Goal: Task Accomplishment & Management: Manage account settings

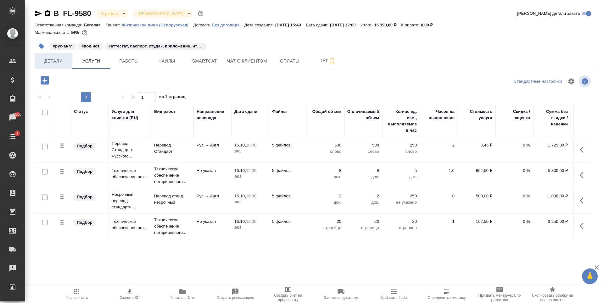
click at [63, 67] on button "Детали" at bounding box center [54, 61] width 38 height 16
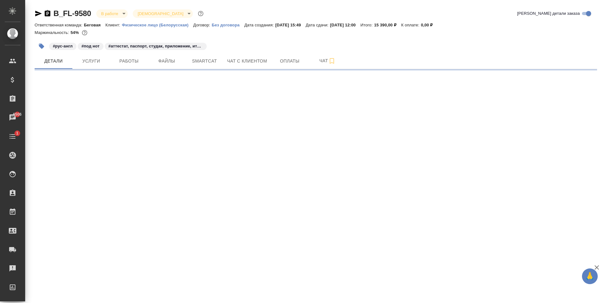
select select "RU"
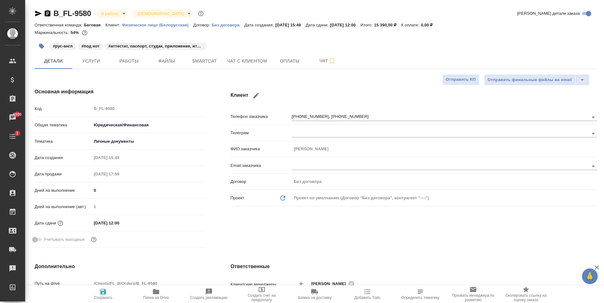
type textarea "x"
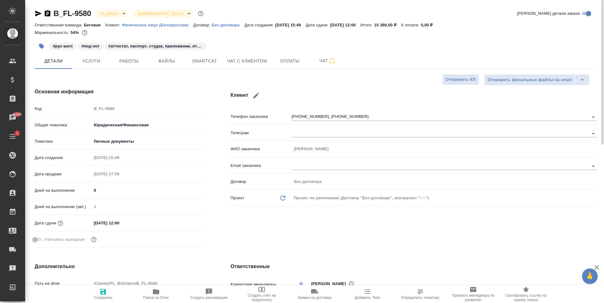
type textarea "x"
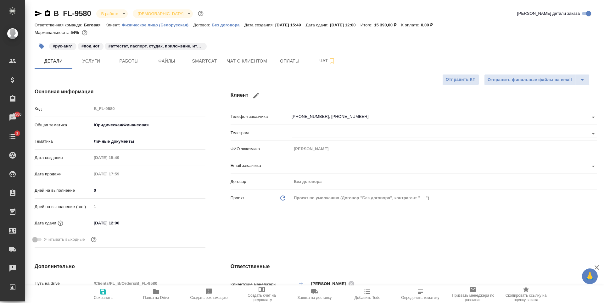
type textarea "x"
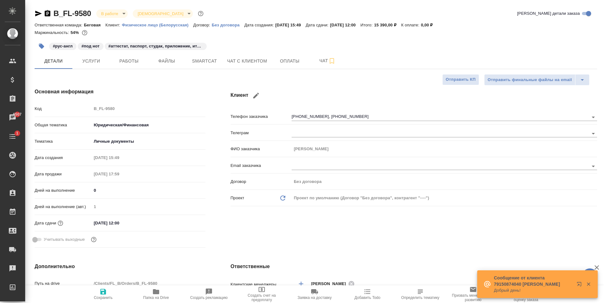
type textarea "x"
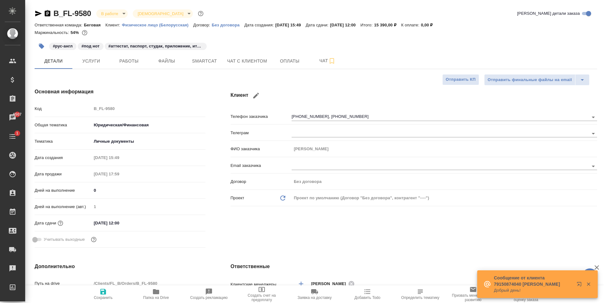
type textarea "x"
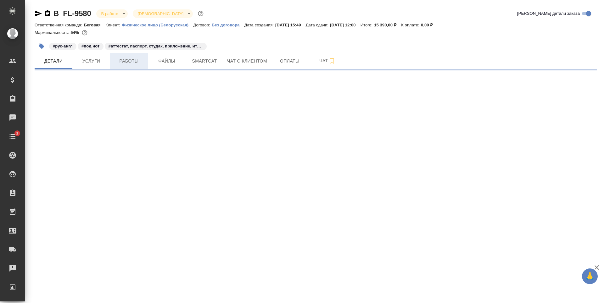
select select "RU"
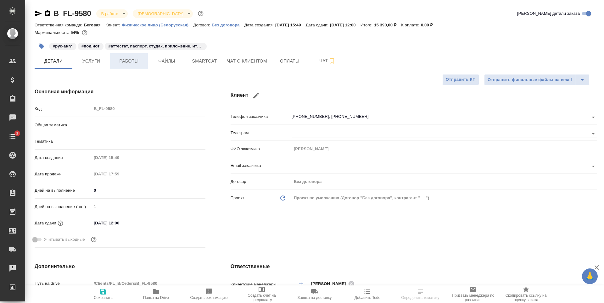
click at [123, 64] on span "Работы" at bounding box center [129, 61] width 30 height 8
type textarea "x"
type input "Шаблонные документы"
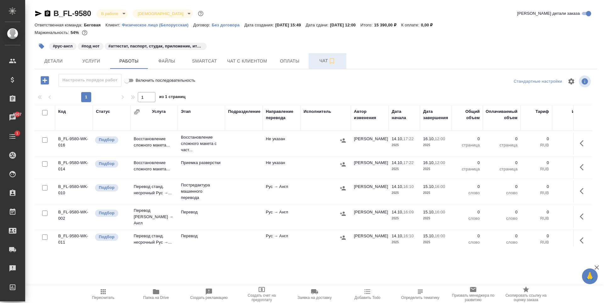
click at [323, 59] on span "Чат" at bounding box center [327, 61] width 30 height 8
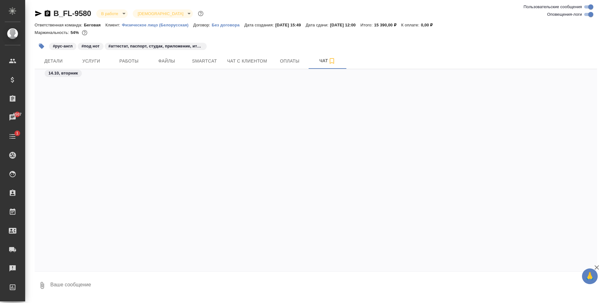
scroll to position [1277, 0]
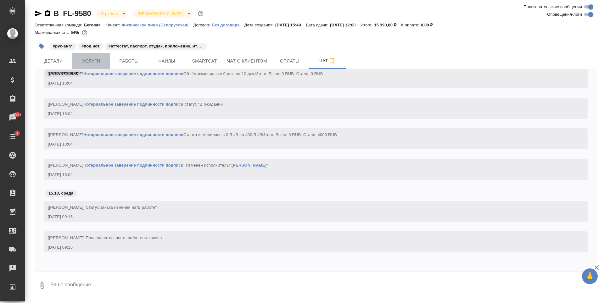
click at [96, 58] on span "Услуги" at bounding box center [91, 61] width 30 height 8
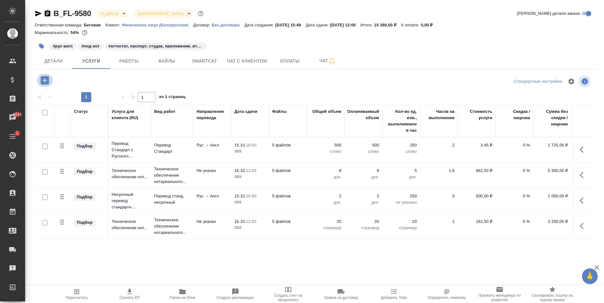
click at [47, 82] on icon "button" at bounding box center [45, 80] width 8 height 8
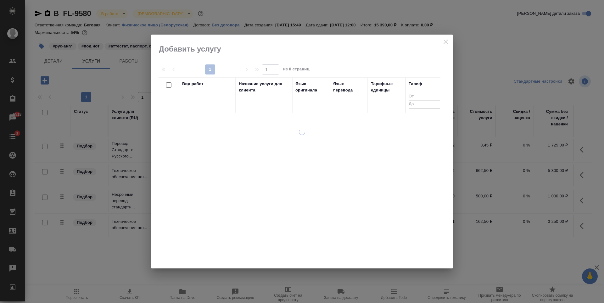
click at [217, 98] on div at bounding box center [207, 98] width 50 height 9
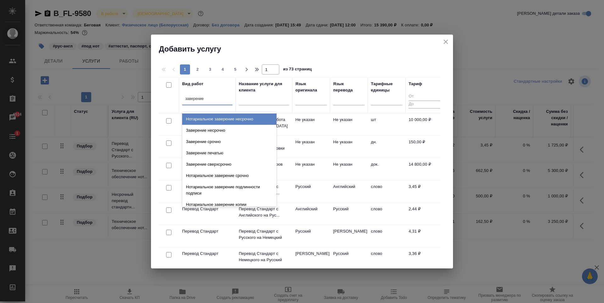
type input "заверение п"
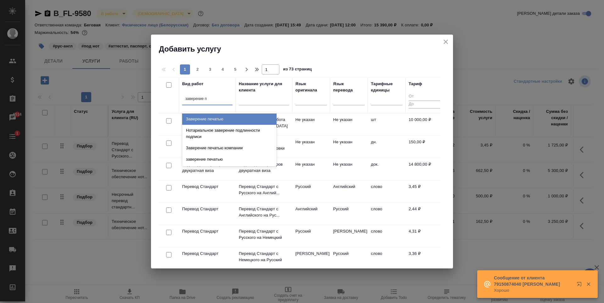
click at [217, 120] on div "Заверение печатью" at bounding box center [229, 119] width 94 height 11
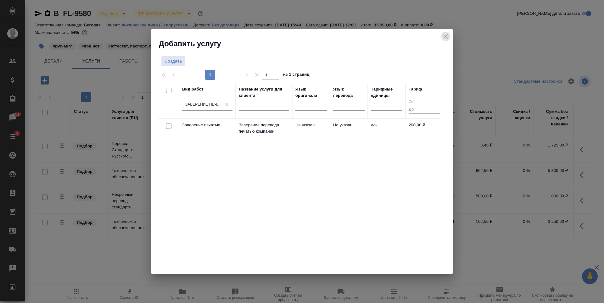
click at [442, 36] on icon "close" at bounding box center [446, 37] width 8 height 8
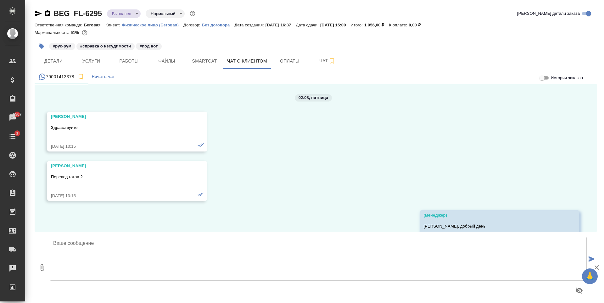
scroll to position [37659, 0]
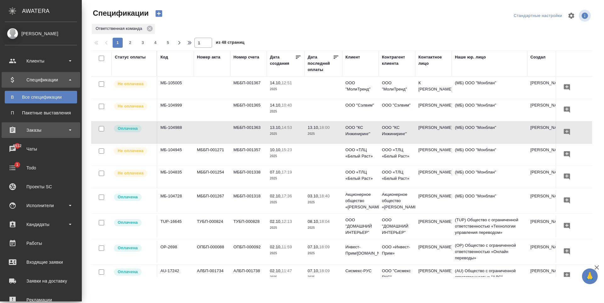
click at [48, 125] on div "Заказы" at bounding box center [41, 129] width 72 height 9
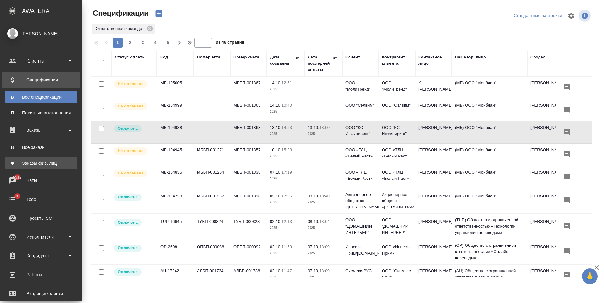
click at [51, 161] on div "Заказы физ. лиц" at bounding box center [41, 163] width 66 height 6
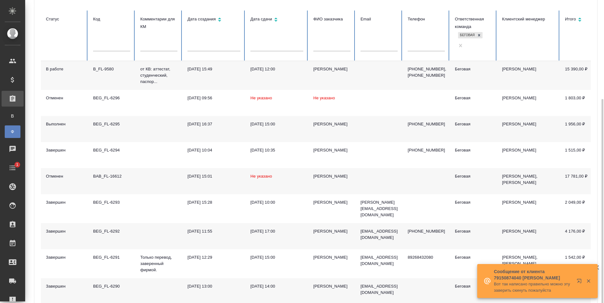
scroll to position [94, 0]
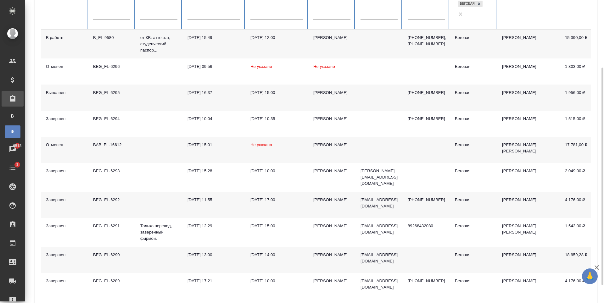
click at [337, 258] on div "Анастасия Маскаева" at bounding box center [331, 255] width 37 height 6
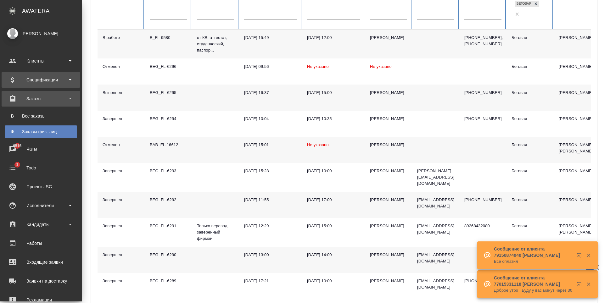
click at [38, 80] on div "Спецификации" at bounding box center [41, 79] width 72 height 9
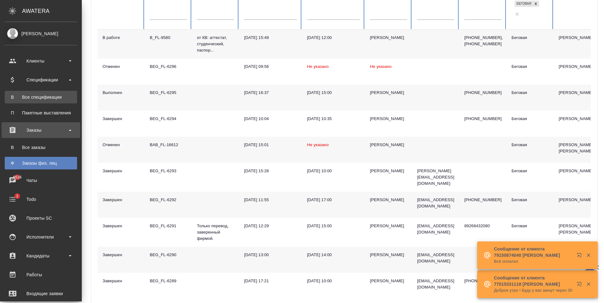
click at [41, 93] on link "В Все спецификации" at bounding box center [41, 97] width 72 height 13
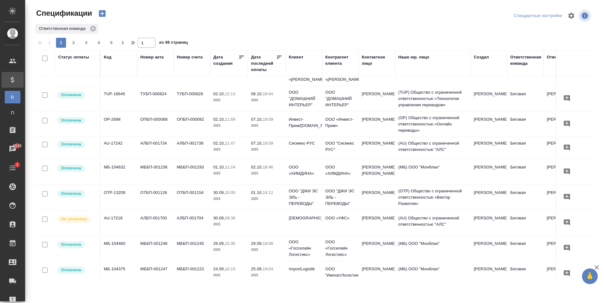
scroll to position [157, 0]
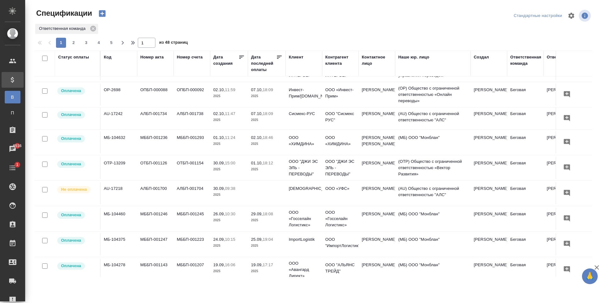
click at [273, 194] on td at bounding box center [267, 193] width 38 height 22
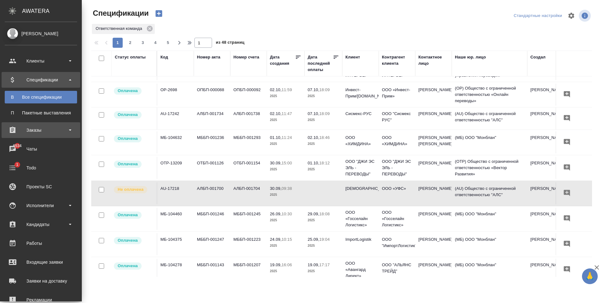
click at [44, 130] on div "Заказы" at bounding box center [41, 129] width 72 height 9
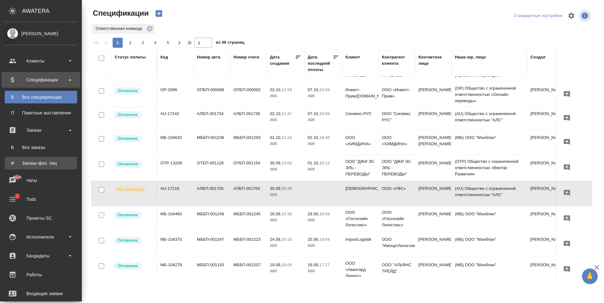
click at [49, 158] on link "Ф Заказы физ. лиц" at bounding box center [41, 163] width 72 height 13
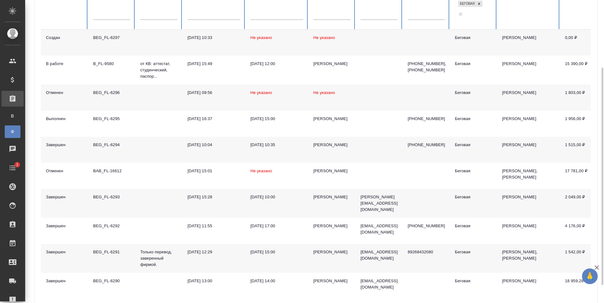
scroll to position [119, 0]
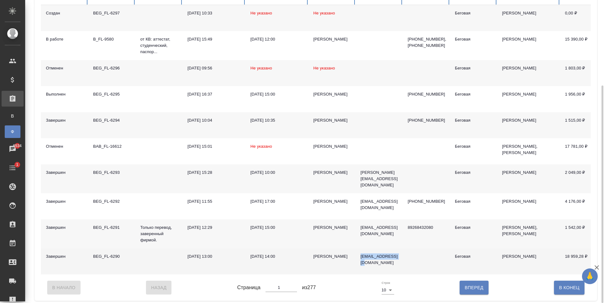
drag, startPoint x: 398, startPoint y: 249, endPoint x: 360, endPoint y: 252, distance: 37.8
click at [360, 252] on td "[EMAIL_ADDRESS][DOMAIN_NAME]" at bounding box center [378, 261] width 47 height 26
copy p "[EMAIL_ADDRESS][DOMAIN_NAME]"
click at [186, 256] on td "[DATE] 13:00" at bounding box center [213, 261] width 63 height 26
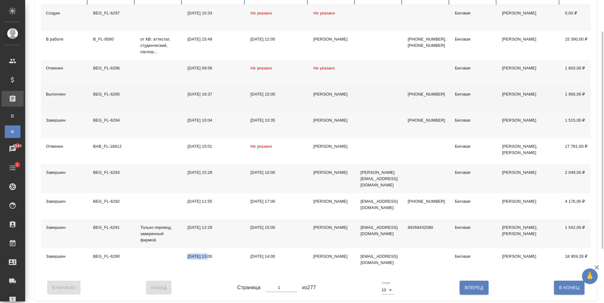
scroll to position [0, 0]
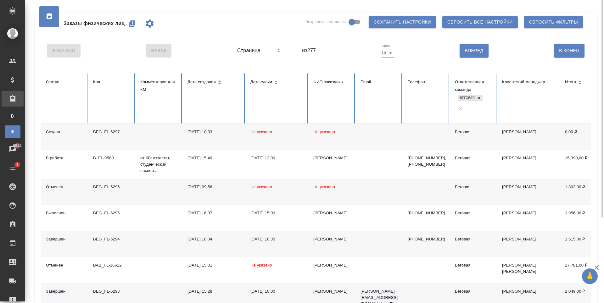
click at [332, 112] on div at bounding box center [331, 111] width 37 height 13
click at [332, 107] on input "text" at bounding box center [331, 109] width 37 height 9
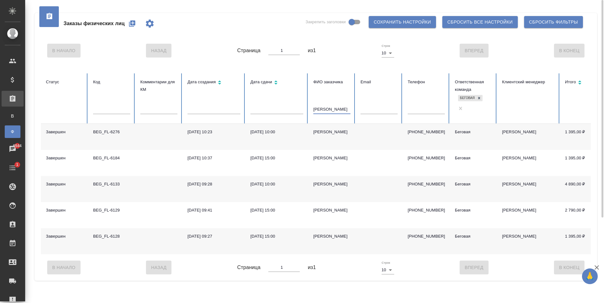
type input "камолжон"
click at [373, 142] on td at bounding box center [378, 137] width 47 height 26
drag, startPoint x: 437, startPoint y: 129, endPoint x: 406, endPoint y: 126, distance: 31.5
click at [404, 130] on td "+79995449374" at bounding box center [425, 137] width 47 height 26
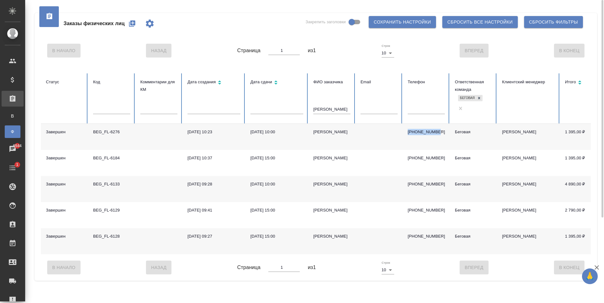
copy p "+79995449374"
click at [326, 105] on input "камолжон" at bounding box center [331, 109] width 37 height 9
click at [392, 105] on input "text" at bounding box center [378, 109] width 37 height 9
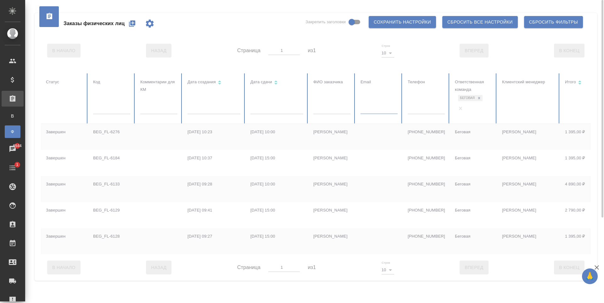
click at [427, 107] on input "text" at bounding box center [426, 109] width 37 height 9
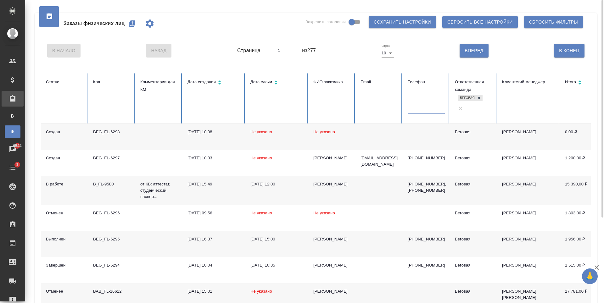
paste input "+79995449374"
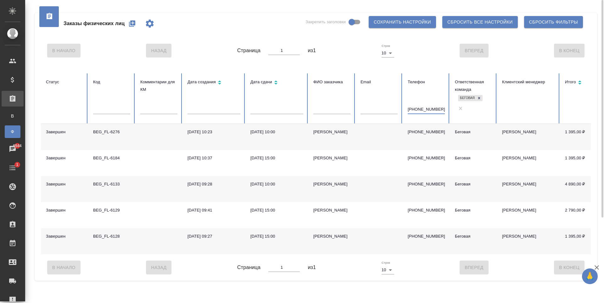
type input "+79995449374"
drag, startPoint x: 437, startPoint y: 107, endPoint x: 404, endPoint y: 108, distance: 33.1
click at [404, 108] on th "Телефон +79995449374" at bounding box center [425, 98] width 47 height 50
click at [344, 105] on input "text" at bounding box center [331, 109] width 37 height 9
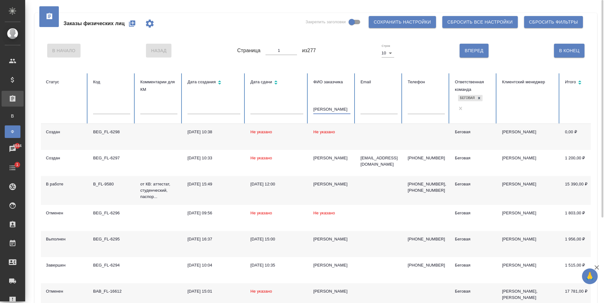
type input "саидов"
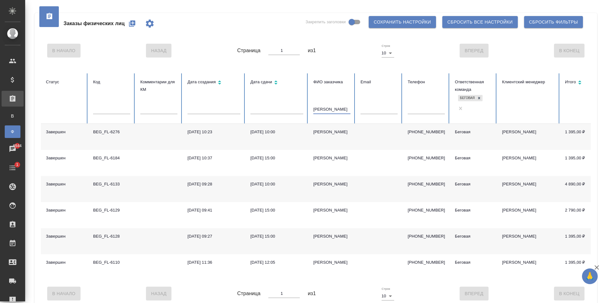
click at [319, 108] on input "саидов" at bounding box center [331, 109] width 37 height 9
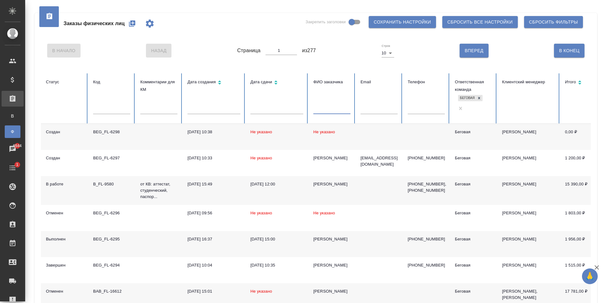
click at [332, 60] on div "В Начало Назад Страница 1 из 277 Строк 10 10 Вперед В Конец" at bounding box center [316, 50] width 550 height 26
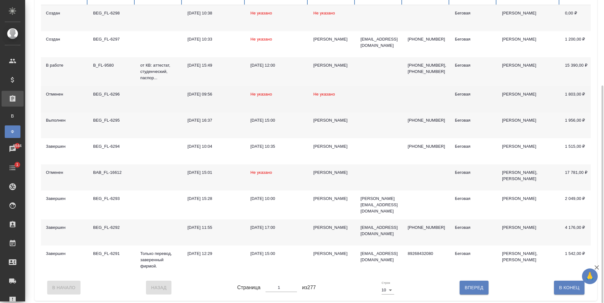
scroll to position [25, 0]
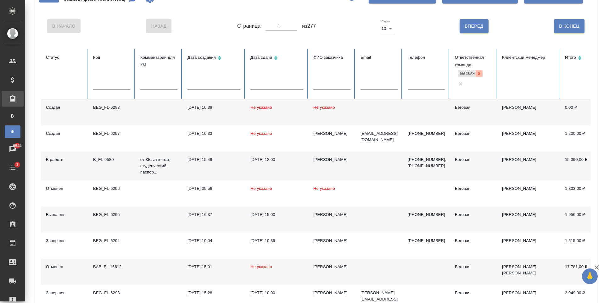
click at [477, 75] on icon at bounding box center [479, 73] width 4 height 4
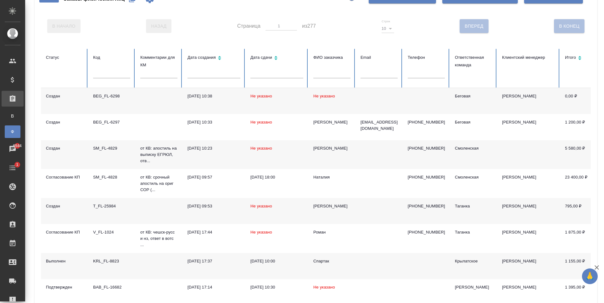
click at [344, 77] on input "text" at bounding box center [331, 73] width 37 height 9
click at [422, 74] on input "text" at bounding box center [426, 73] width 37 height 9
paste input "[PHONE_NUMBER]"
type input "[PHONE_NUMBER]"
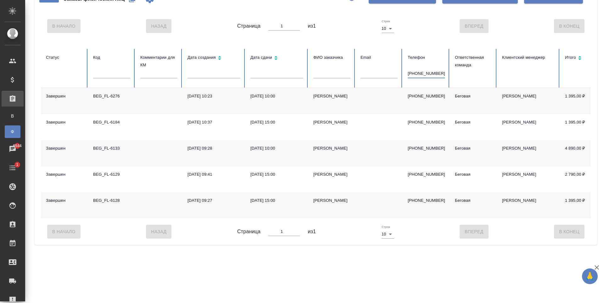
drag, startPoint x: 442, startPoint y: 75, endPoint x: 377, endPoint y: 84, distance: 65.5
click at [377, 84] on tr "Статус Код Комментарии для КМ Дата создания Дата сдачи ФИО заказчика Email Теле…" at bounding box center [395, 68] width 708 height 39
click at [333, 75] on input "text" at bounding box center [331, 73] width 37 height 9
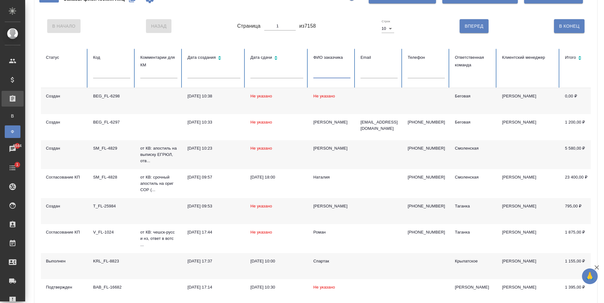
type input "с"
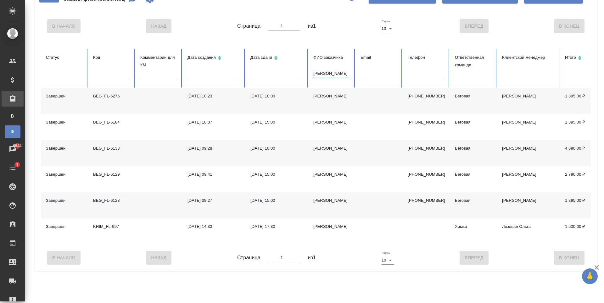
type input "камолжон"
click at [308, 78] on th "ФИО заказчика камолжон" at bounding box center [331, 68] width 47 height 39
click at [324, 78] on input "камолжон" at bounding box center [331, 73] width 37 height 9
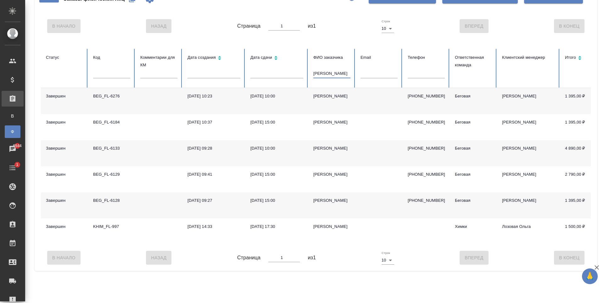
type input "саидов"
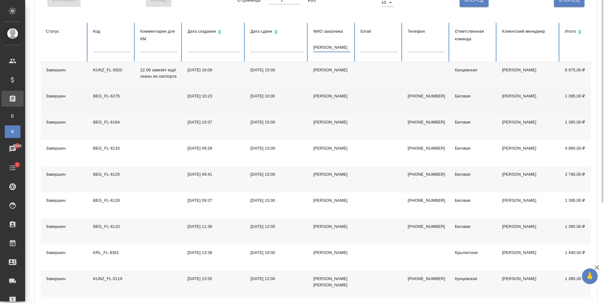
scroll to position [19, 0]
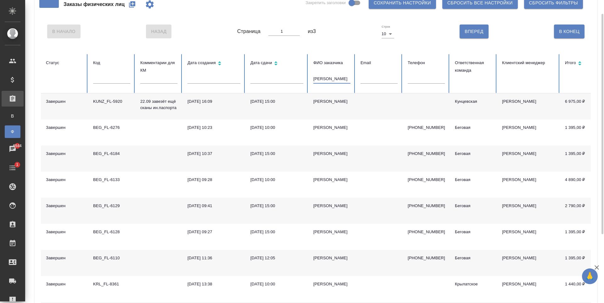
click at [314, 82] on input "саидов" at bounding box center [331, 79] width 37 height 9
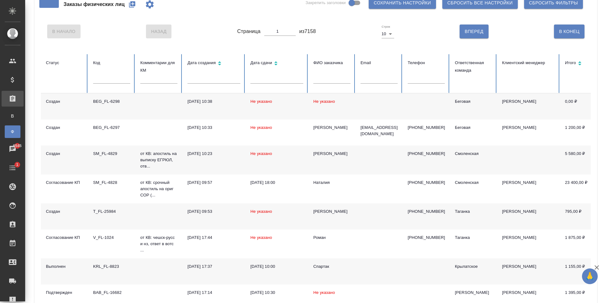
click at [129, 7] on icon "button" at bounding box center [132, 4] width 6 height 6
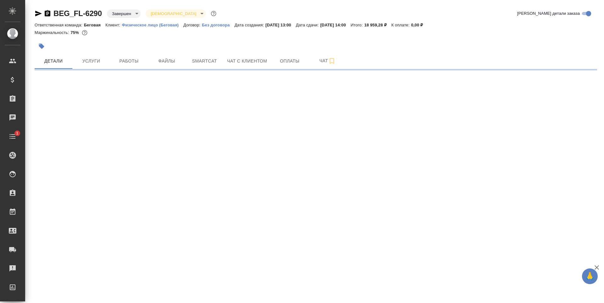
select select "RU"
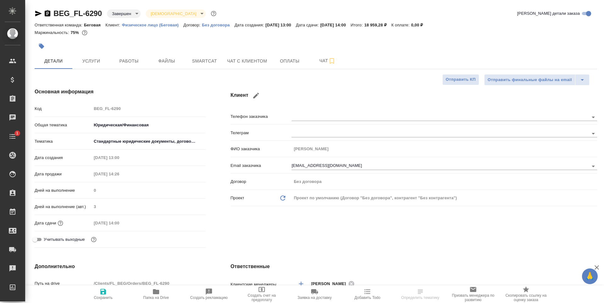
type textarea "x"
click at [109, 64] on button "Услуги" at bounding box center [91, 61] width 38 height 16
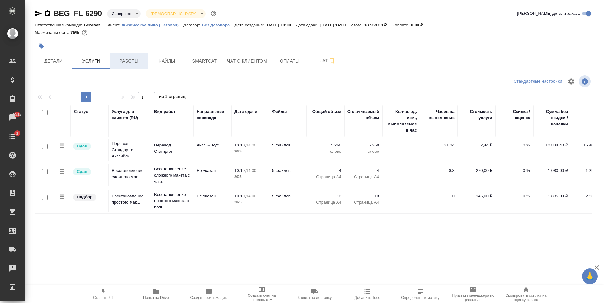
click at [114, 66] on button "Работы" at bounding box center [129, 61] width 38 height 16
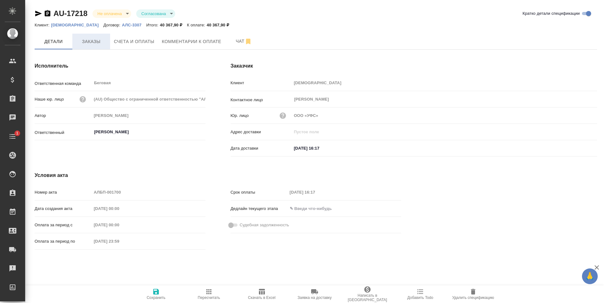
click at [95, 44] on span "Заказы" at bounding box center [91, 42] width 30 height 8
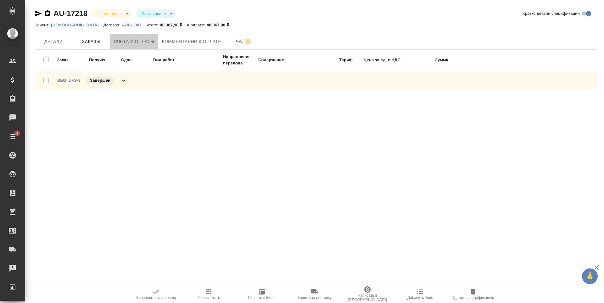
click at [148, 42] on span "Счета и оплаты" at bounding box center [134, 42] width 41 height 8
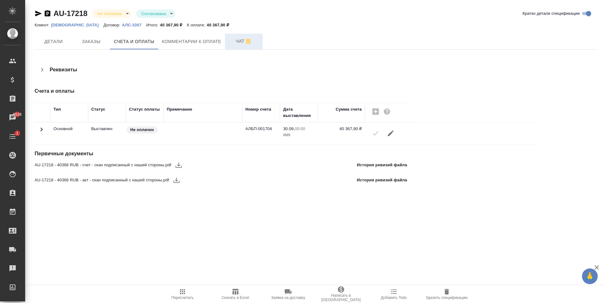
click at [240, 40] on span "Чат" at bounding box center [244, 41] width 30 height 8
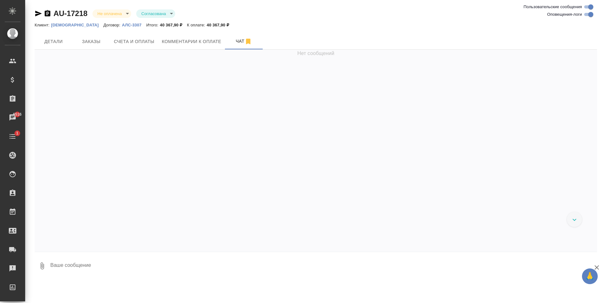
scroll to position [80, 0]
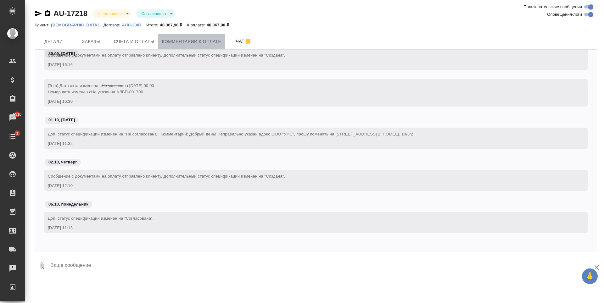
click at [176, 42] on span "Комментарии к оплате" at bounding box center [191, 42] width 59 height 8
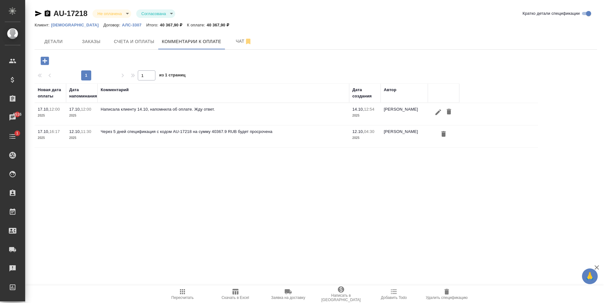
click at [47, 58] on icon "button" at bounding box center [45, 61] width 8 height 8
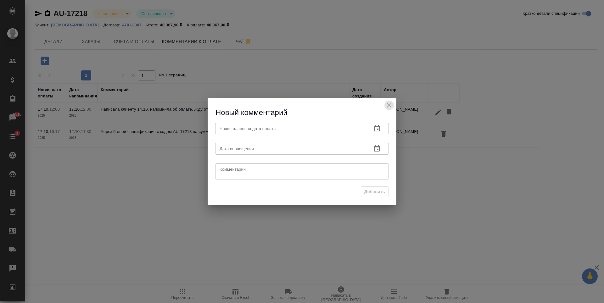
click at [389, 103] on icon "close" at bounding box center [389, 106] width 8 height 8
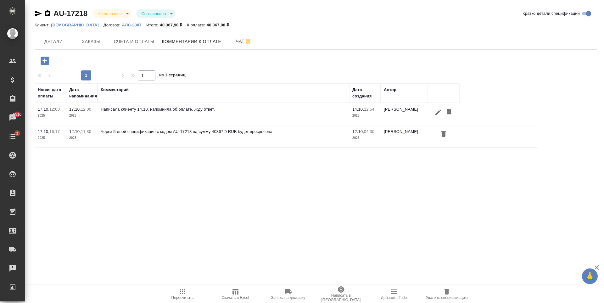
click at [436, 113] on icon "button" at bounding box center [438, 112] width 8 height 8
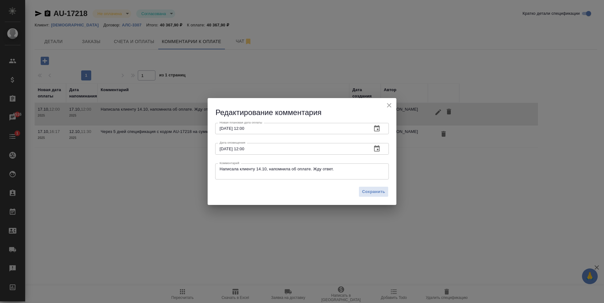
click at [359, 171] on textarea "Написала клиенту 14.10, напомнила об оплате. Жду ответ." at bounding box center [301, 171] width 165 height 9
click at [336, 170] on textarea "Написала клиенту 14.10, напомнила об оплате. Жду ответ. UPD от 15:10:" at bounding box center [301, 171] width 165 height 9
click at [284, 173] on textarea "Написала клиенту 14.10, напомнила об оплате. Жду ответ. UPD от 15:10:" at bounding box center [301, 172] width 165 height 10
paste textarea "в бухгалтерии сказали, что все оплатили, видимо что-то неправильно поняли, сейч…"
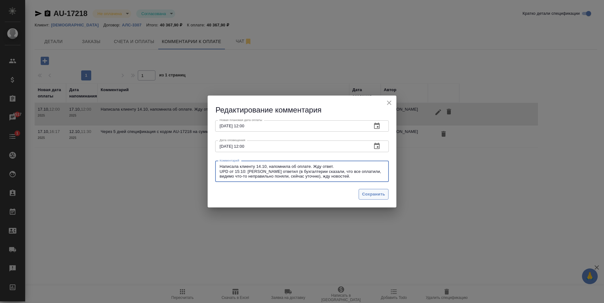
type textarea "Написала клиенту 14.10, напомнила об оплате. Жду ответ. UPD от 15:10: Клиент от…"
click at [372, 195] on span "Сохранить" at bounding box center [373, 194] width 23 height 7
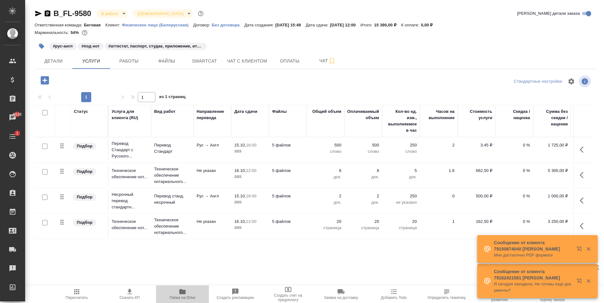
click at [177, 295] on span "Папка на Drive" at bounding box center [182, 294] width 45 height 12
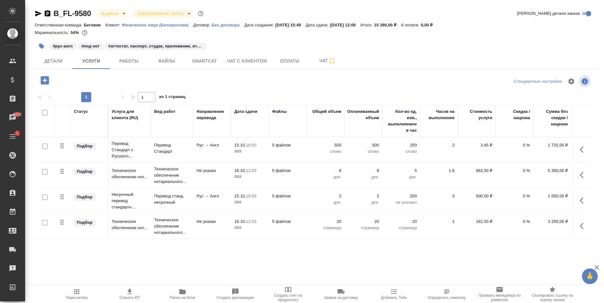
click at [189, 295] on span "Папка на Drive" at bounding box center [182, 294] width 45 height 12
click at [268, 61] on button "Чат с клиентом" at bounding box center [246, 61] width 47 height 16
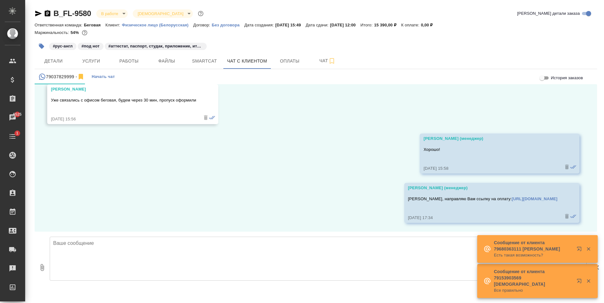
scroll to position [266, 0]
click at [110, 77] on span "Начать чат" at bounding box center [103, 76] width 23 height 7
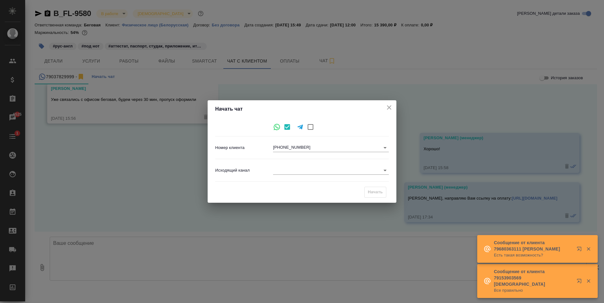
click at [369, 144] on body "🙏 .cls-1 fill:#fff; AWATERA [PERSON_NAME] Спецификации Заказы 6525 Чаты 1 Todo …" at bounding box center [302, 151] width 604 height 303
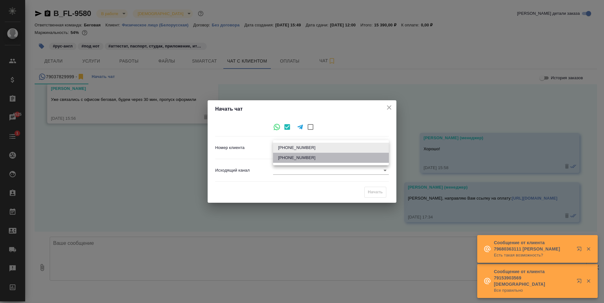
click at [336, 162] on li "[PHONE_NUMBER]" at bounding box center [331, 158] width 116 height 10
type input "[PHONE_NUMBER]"
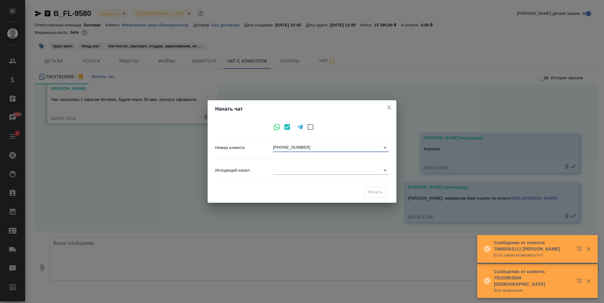
click at [367, 168] on body "🙏 .cls-1 fill:#fff; AWATERA [PERSON_NAME] Спецификации Заказы 6528 Чаты 1 Todo …" at bounding box center [302, 151] width 604 height 303
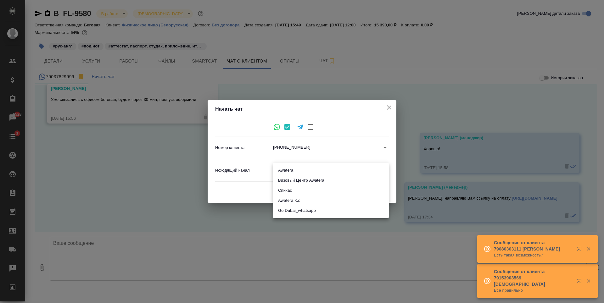
click at [311, 174] on li "Awatera" at bounding box center [331, 170] width 116 height 10
type input "2"
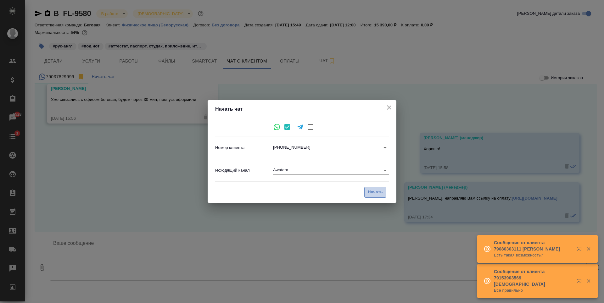
click at [371, 190] on span "Начать" at bounding box center [375, 192] width 15 height 7
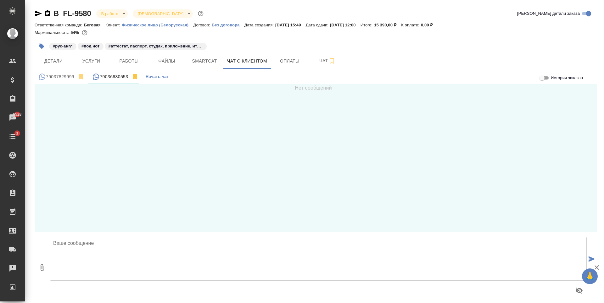
click at [172, 265] on textarea at bounding box center [318, 259] width 537 height 44
type textarea "М"
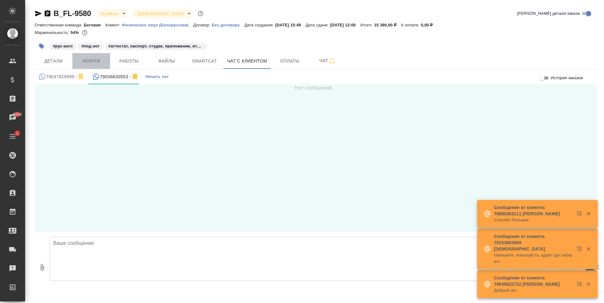
click at [93, 58] on span "Услуги" at bounding box center [91, 61] width 30 height 8
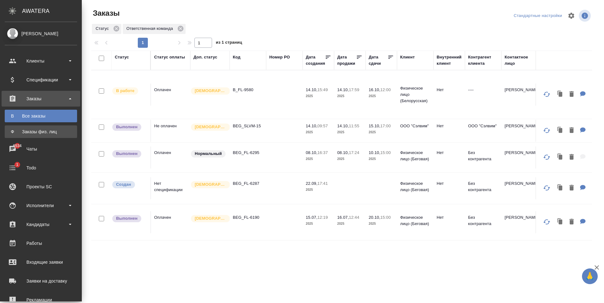
click at [52, 133] on div "Заказы физ. лиц" at bounding box center [41, 132] width 66 height 6
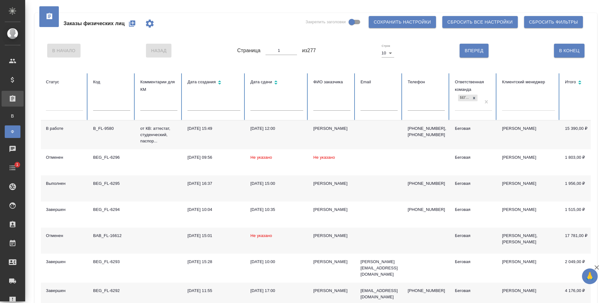
click at [131, 25] on icon "button" at bounding box center [132, 23] width 6 height 6
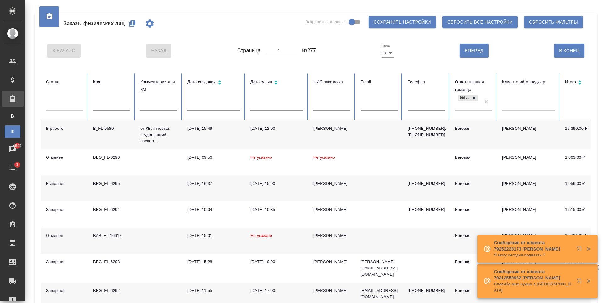
click at [127, 27] on button "button" at bounding box center [132, 23] width 15 height 15
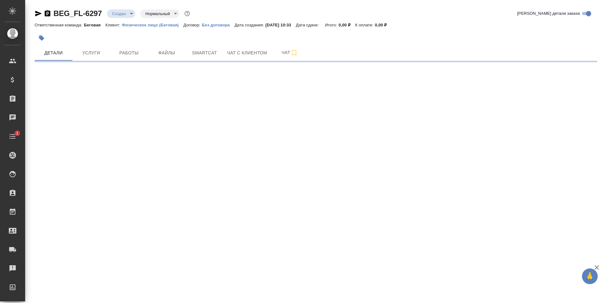
select select "RU"
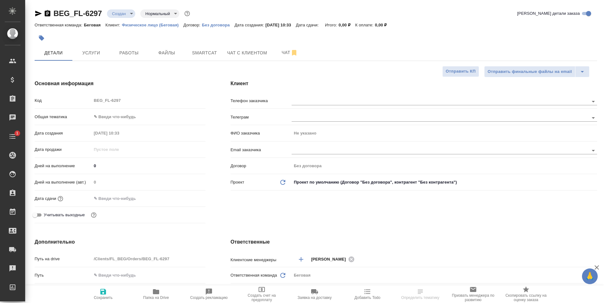
type textarea "x"
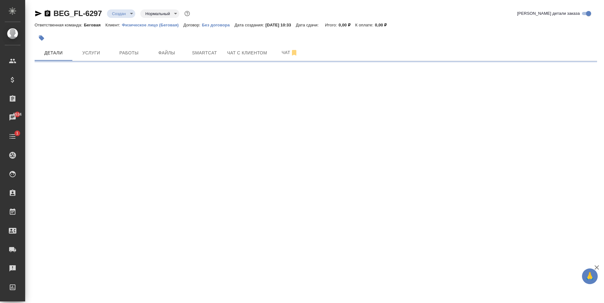
select select "RU"
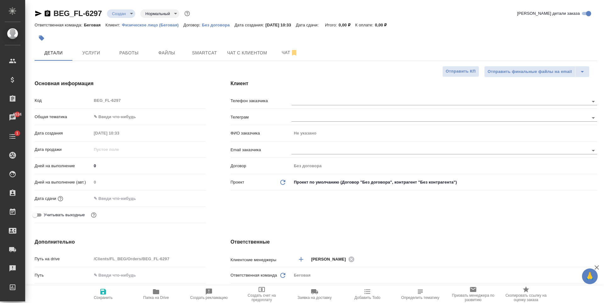
type textarea "x"
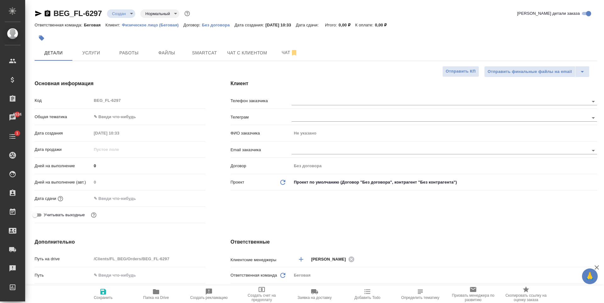
type textarea "x"
click at [316, 149] on input "text" at bounding box center [429, 151] width 276 height 8
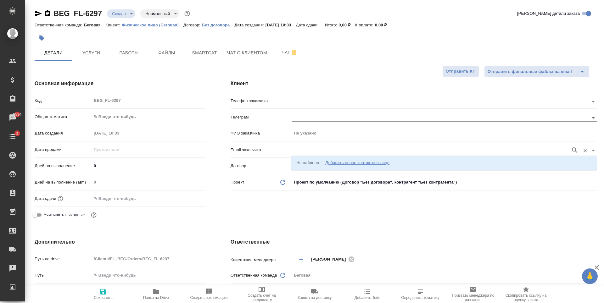
paste input "[EMAIL_ADDRESS][DOMAIN_NAME]"
type input "[EMAIL_ADDRESS][DOMAIN_NAME]"
click at [577, 147] on icon "button" at bounding box center [575, 151] width 8 height 8
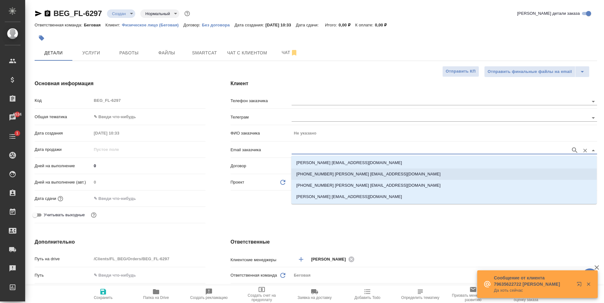
click at [384, 174] on p "+79153351965 Анастасия Маскаева assist@taxburo.ru" at bounding box center [368, 174] width 144 height 6
type input "[PERSON_NAME]"
type input "+79153351965 Анастасия Маскаева assist@taxburo.ru"
type textarea "x"
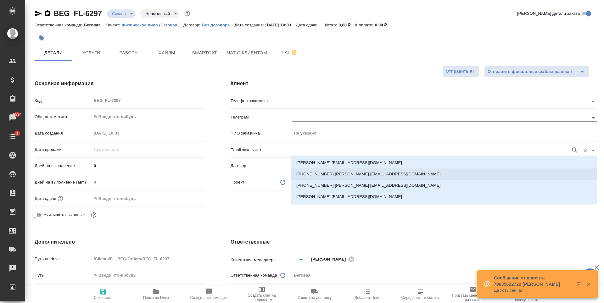
type textarea "x"
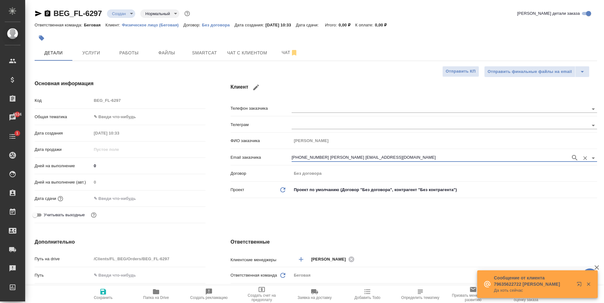
type input "+79153351965 Анастасия Маскаева assist@taxburo.ru"
click at [108, 295] on span "Сохранить" at bounding box center [102, 294] width 45 height 12
type textarea "x"
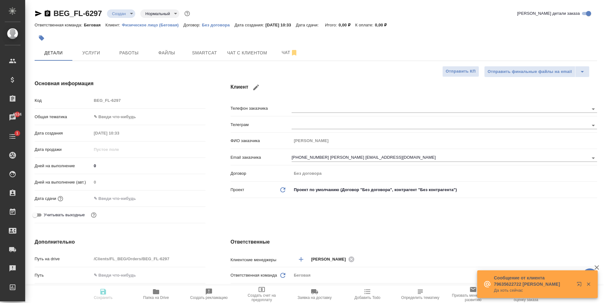
type textarea "x"
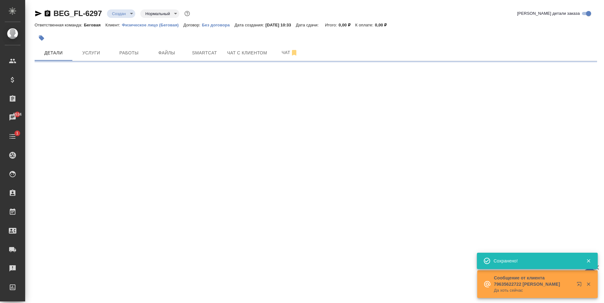
type input "holyTrinity"
select select "RU"
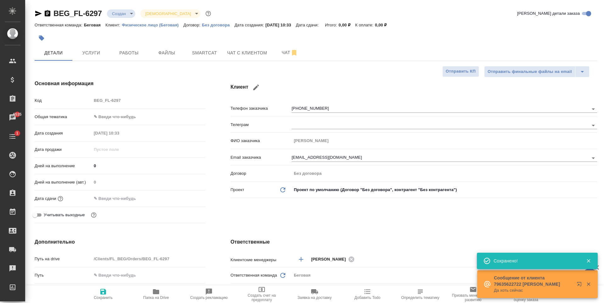
type textarea "x"
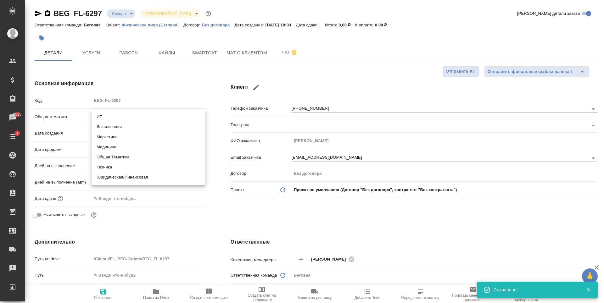
click at [143, 116] on body "🙏 .cls-1 fill:#fff; AWATERA Antonova Kristina Клиенты Спецификации Заказы 6535 …" at bounding box center [302, 151] width 604 height 303
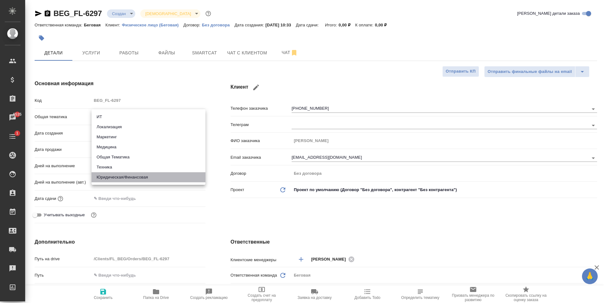
click at [139, 177] on li "Юридическая/Финансовая" at bounding box center [149, 177] width 114 height 10
type input "yr-fn"
type textarea "x"
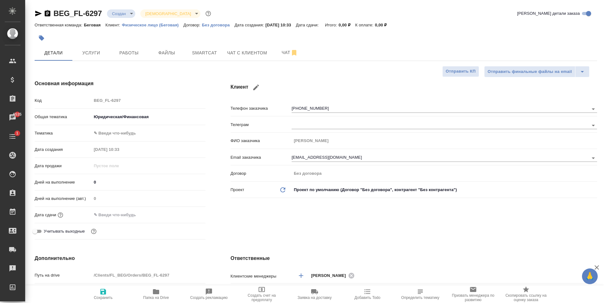
click at [134, 134] on body "🙏 .cls-1 fill:#fff; AWATERA Antonova Kristina Клиенты Спецификации Заказы 6535 …" at bounding box center [302, 151] width 604 height 303
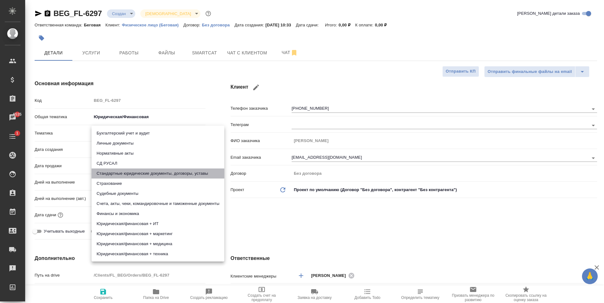
click at [152, 174] on li "Стандартные юридические документы, договоры, уставы" at bounding box center [158, 174] width 133 height 10
type textarea "x"
type input "5f647205b73bc97568ca66bf"
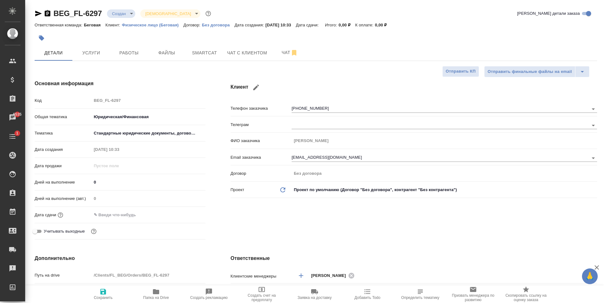
type textarea "x"
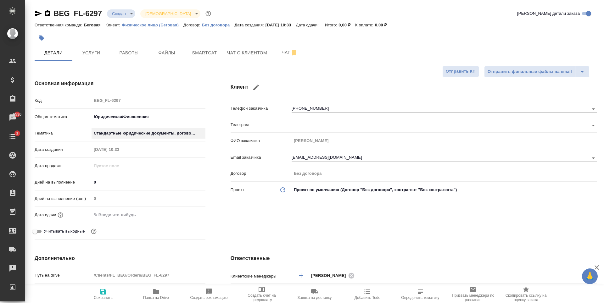
type textarea "x"
click at [171, 53] on span "Файлы" at bounding box center [167, 53] width 30 height 8
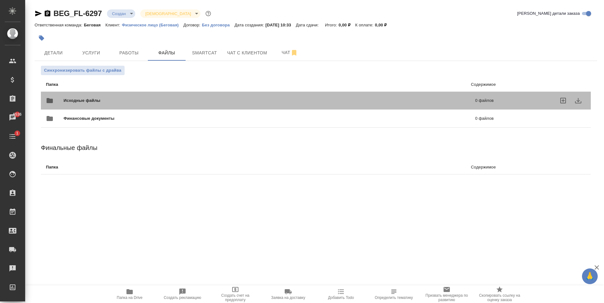
click at [217, 95] on div "Исходные файлы 0 файлов" at bounding box center [269, 100] width 447 height 15
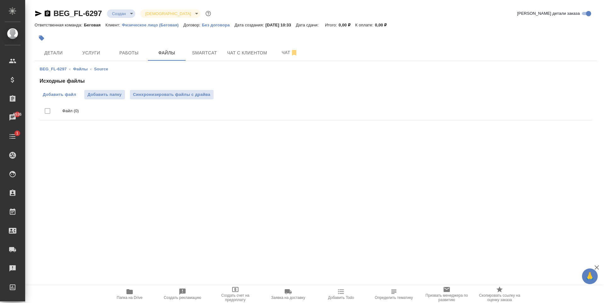
click at [60, 97] on span "Добавить файл" at bounding box center [59, 95] width 33 height 6
click at [0, 0] on input "Добавить файл" at bounding box center [0, 0] width 0 height 0
click at [69, 97] on span "Добавить файл" at bounding box center [59, 95] width 33 height 6
click at [0, 0] on input "Добавить файл" at bounding box center [0, 0] width 0 height 0
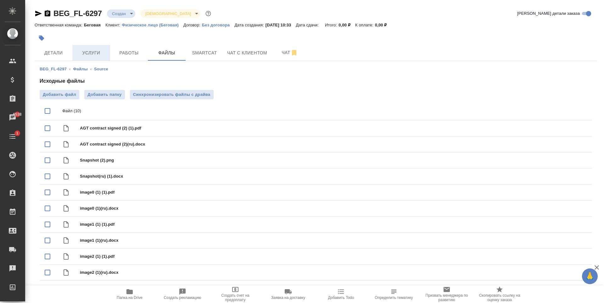
click at [101, 49] on span "Услуги" at bounding box center [91, 53] width 30 height 8
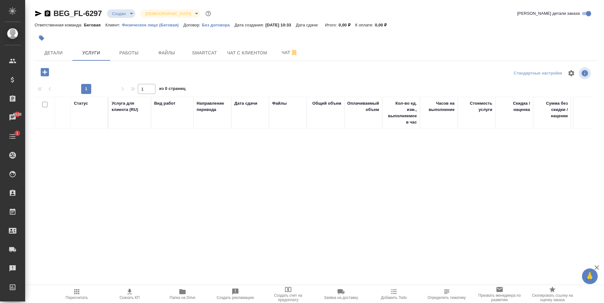
click at [42, 72] on icon "button" at bounding box center [45, 72] width 8 height 8
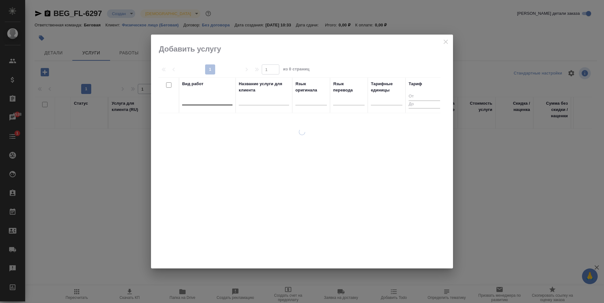
click at [200, 97] on div at bounding box center [207, 98] width 50 height 9
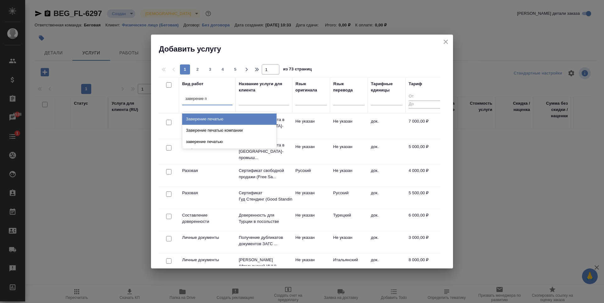
type input "заверение пе"
click at [227, 116] on div "Заверение печатью" at bounding box center [229, 119] width 94 height 11
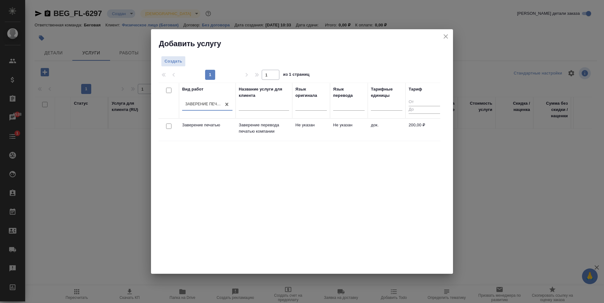
click at [373, 130] on td "док." at bounding box center [387, 130] width 38 height 22
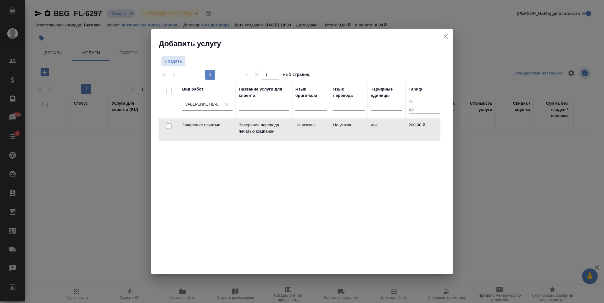
click at [373, 130] on td "док." at bounding box center [387, 130] width 38 height 22
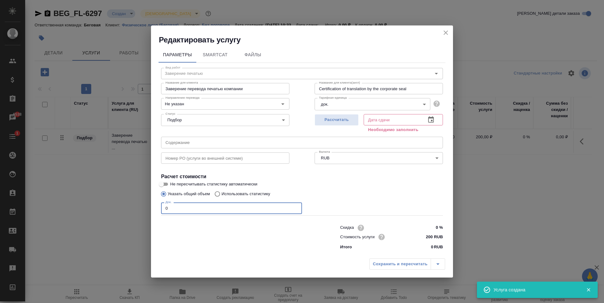
click at [227, 207] on input "0" at bounding box center [231, 208] width 141 height 11
type input "5"
click at [335, 127] on div "Рассчитать" at bounding box center [336, 123] width 44 height 23
click at [336, 118] on span "Рассчитать" at bounding box center [336, 119] width 37 height 7
type input "15.10.2025 10:49"
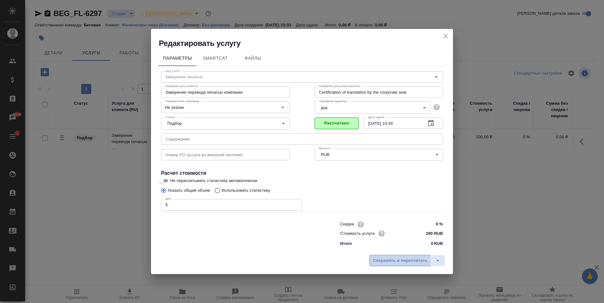
click at [403, 257] on span "Сохранить и пересчитать" at bounding box center [400, 260] width 55 height 7
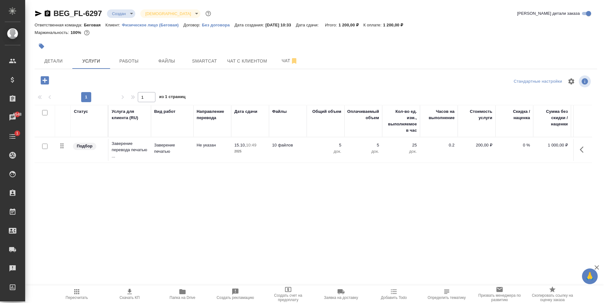
click at [288, 287] on icon "button" at bounding box center [288, 290] width 8 height 8
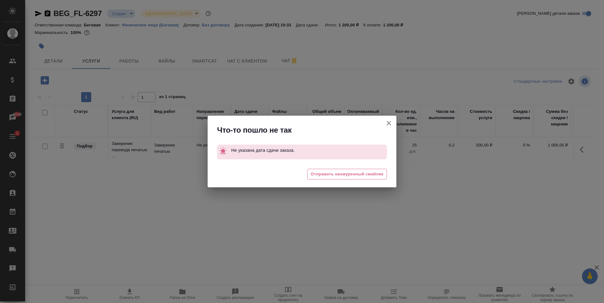
click at [395, 125] on button "[PERSON_NAME] детали заказа" at bounding box center [388, 123] width 15 height 15
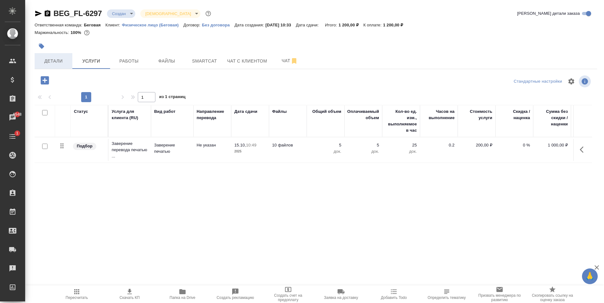
click at [48, 56] on button "Детали" at bounding box center [54, 61] width 38 height 16
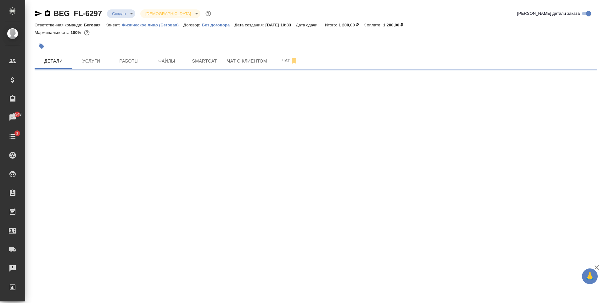
select select "RU"
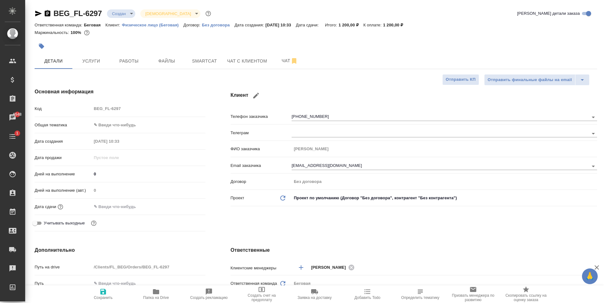
type textarea "x"
click at [135, 127] on body "🙏 .cls-1 fill:#fff; AWATERA Antonova Kristina Клиенты Спецификации Заказы 6548 …" at bounding box center [302, 151] width 604 height 303
click at [139, 185] on li "Юридическая/Финансовая" at bounding box center [147, 185] width 113 height 10
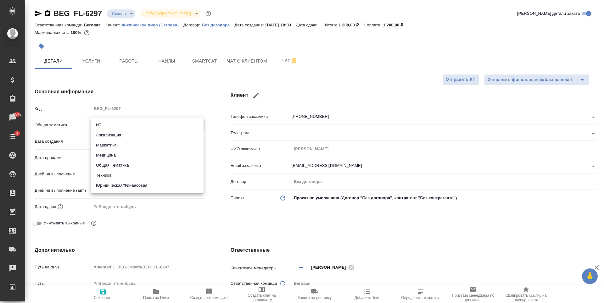
type input "yr-fn"
type textarea "x"
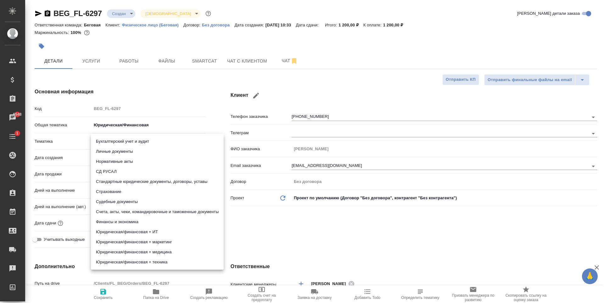
click at [133, 140] on body "🙏 .cls-1 fill:#fff; AWATERA Antonova Kristina Клиенты Спецификации Заказы 6548 …" at bounding box center [302, 151] width 604 height 303
click at [152, 186] on li "Стандартные юридические документы, договоры, уставы" at bounding box center [157, 182] width 133 height 10
type textarea "x"
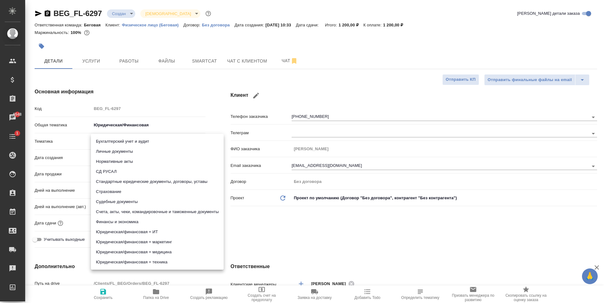
type input "5f647205b73bc97568ca66bf"
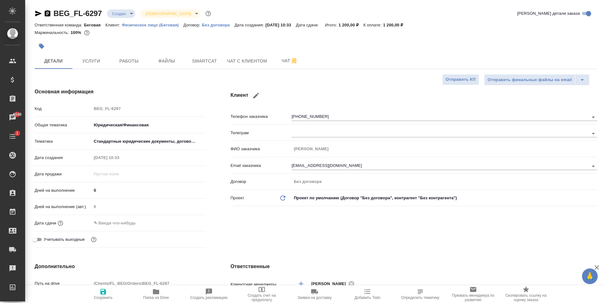
click at [103, 288] on button "Сохранить" at bounding box center [103, 295] width 53 height 18
type textarea "x"
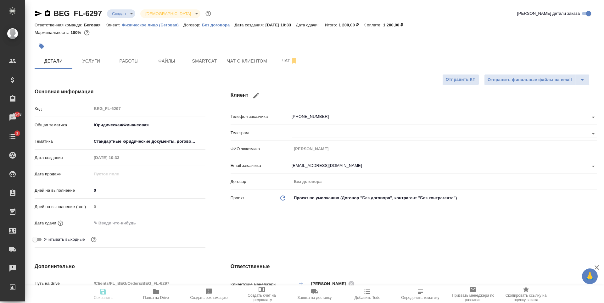
type textarea "x"
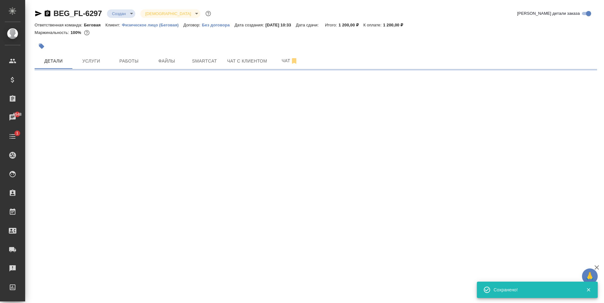
select select "RU"
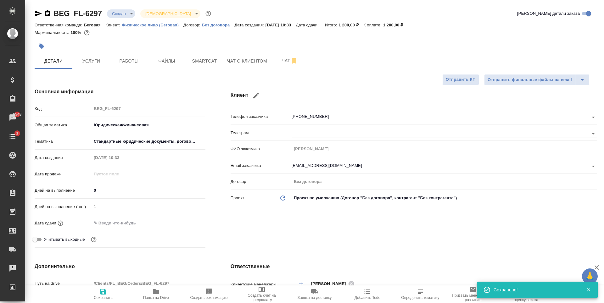
type textarea "x"
click at [121, 223] on input "text" at bounding box center [119, 223] width 55 height 9
click at [187, 218] on div "Дата сдачи" at bounding box center [120, 223] width 171 height 11
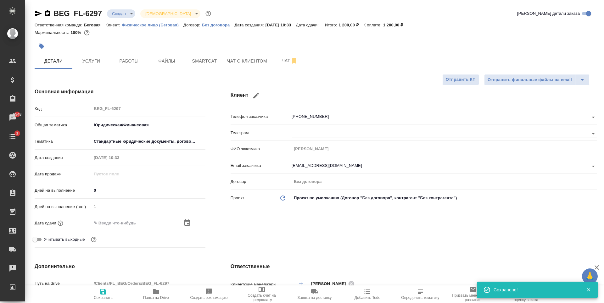
click at [186, 225] on icon "button" at bounding box center [187, 223] width 8 height 8
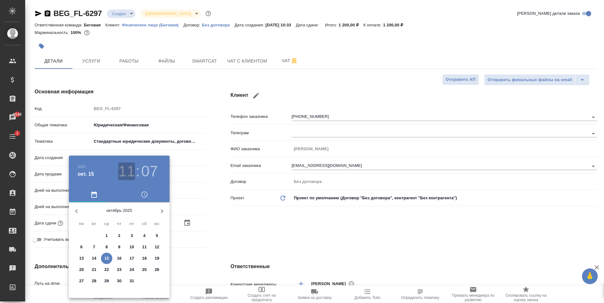
click at [125, 178] on h3 "11" at bounding box center [126, 172] width 17 height 18
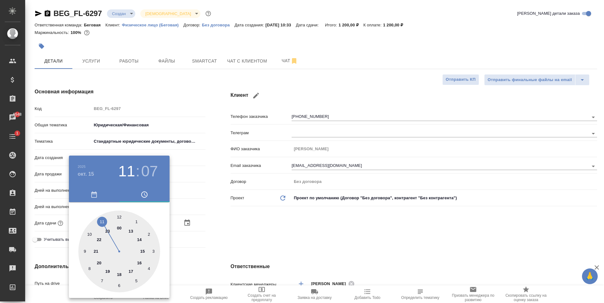
click at [131, 271] on div at bounding box center [119, 252] width 82 height 82
type input "15.10.2025 17:07"
type textarea "x"
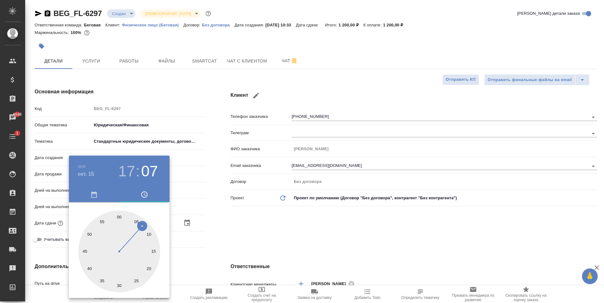
click at [118, 216] on div at bounding box center [119, 252] width 82 height 82
type input "15.10.2025 17:00"
type textarea "x"
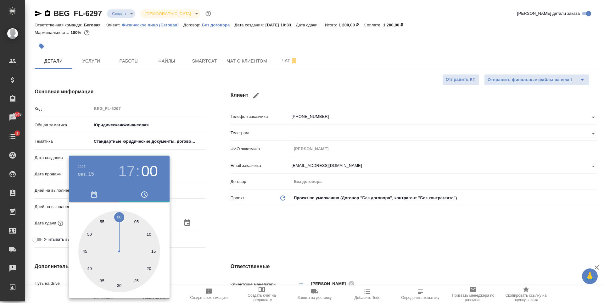
click at [202, 211] on div at bounding box center [302, 151] width 604 height 303
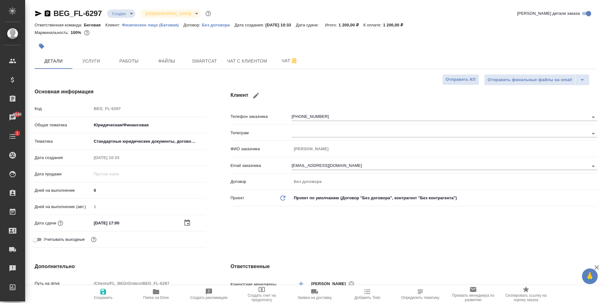
click at [108, 294] on span "Сохранить" at bounding box center [102, 294] width 45 height 12
type textarea "x"
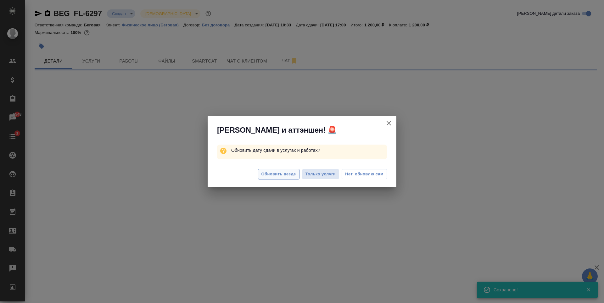
click at [288, 179] on button "Обновить везде" at bounding box center [279, 174] width 42 height 11
select select "RU"
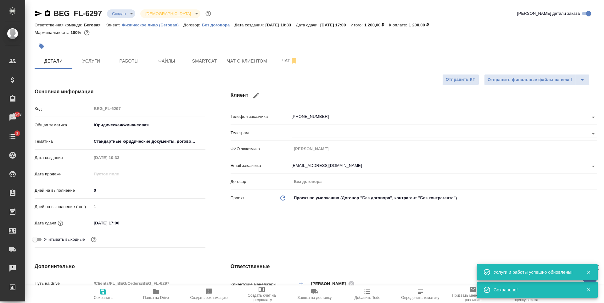
type textarea "x"
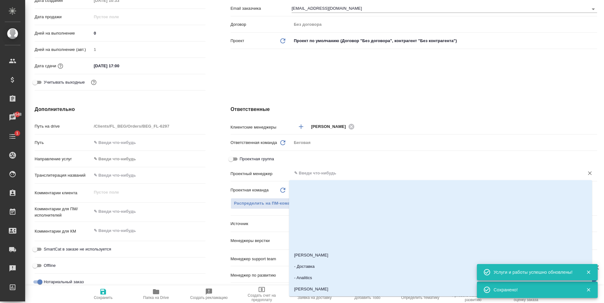
click at [323, 172] on input "text" at bounding box center [433, 173] width 280 height 8
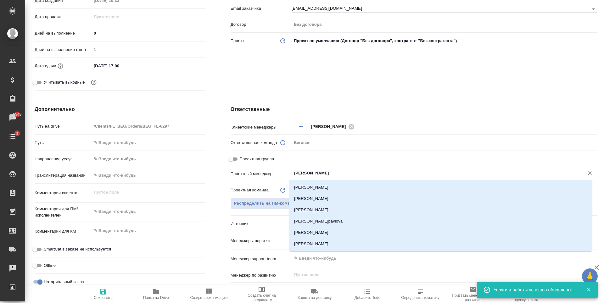
type input "антоно"
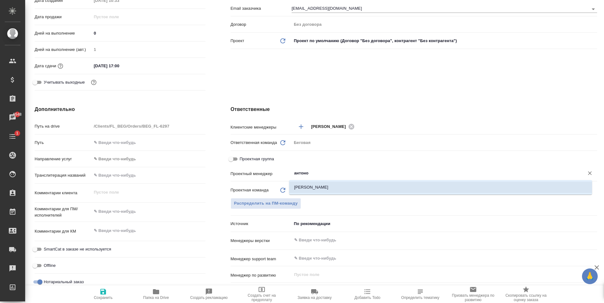
click at [323, 185] on li "[PERSON_NAME]" at bounding box center [440, 187] width 303 height 11
type textarea "x"
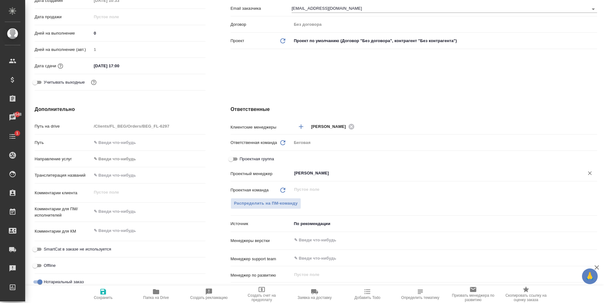
type input "[PERSON_NAME]"
click at [115, 295] on span "Сохранить" at bounding box center [102, 294] width 45 height 12
type textarea "x"
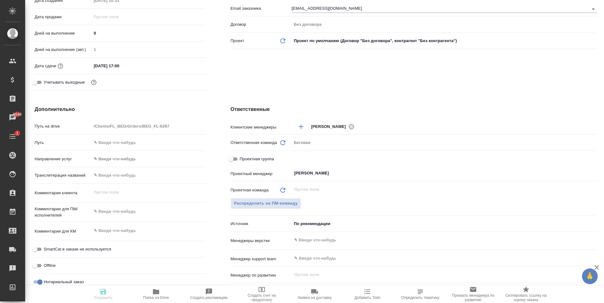
type textarea "x"
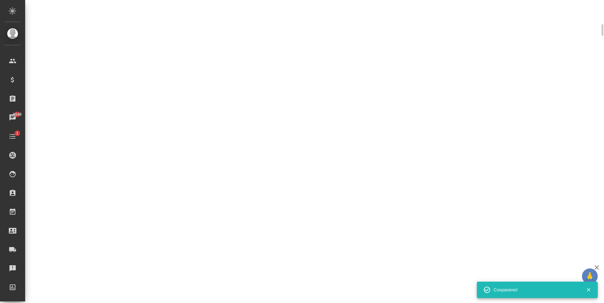
scroll to position [152, 0]
select select "RU"
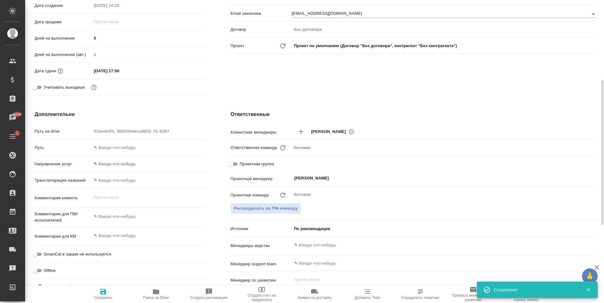
type textarea "x"
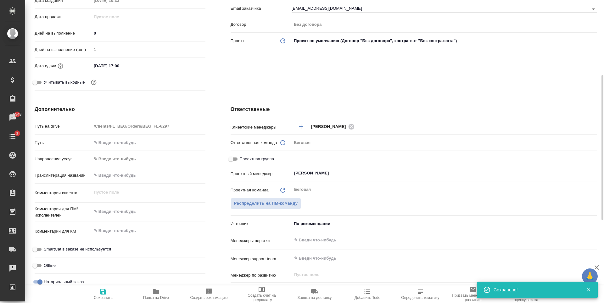
click at [319, 226] on body "🙏 .cls-1 fill:#fff; AWATERA Antonova Kristina Клиенты Спецификации Заказы 6548 …" at bounding box center [302, 151] width 604 height 303
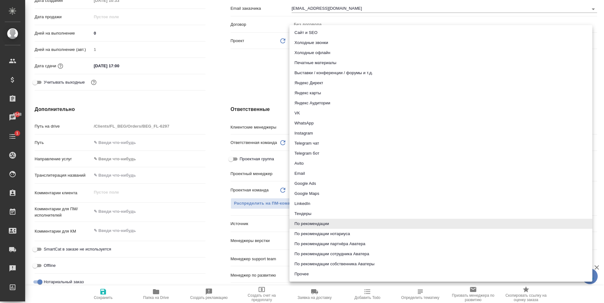
click at [339, 237] on li "По рекомендации нотариуса" at bounding box center [440, 234] width 303 height 10
type textarea "x"
type input "notaryRecommendation"
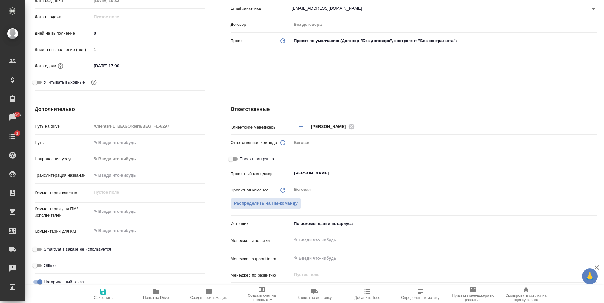
click at [112, 293] on span "Сохранить" at bounding box center [102, 294] width 45 height 12
type textarea "x"
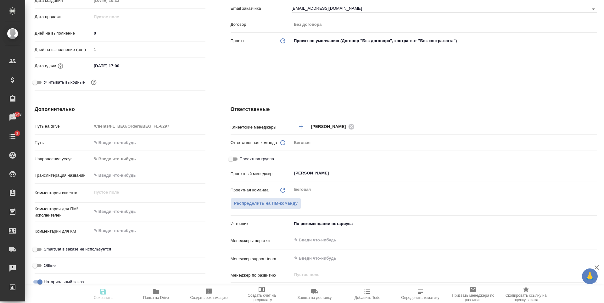
type textarea "x"
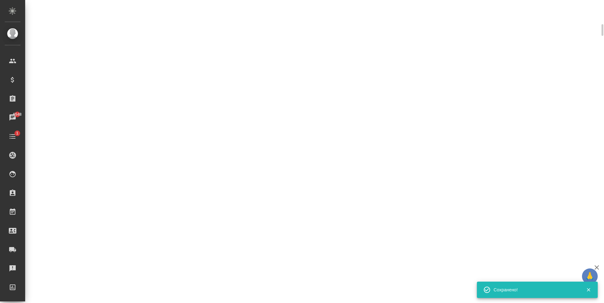
scroll to position [152, 0]
select select "RU"
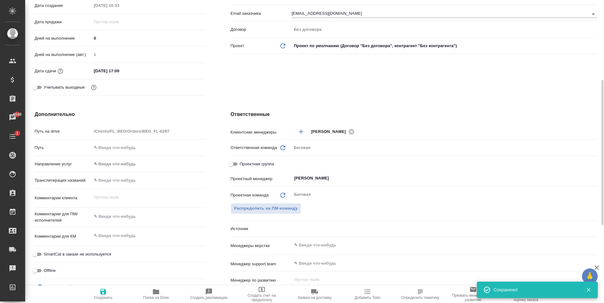
type textarea "x"
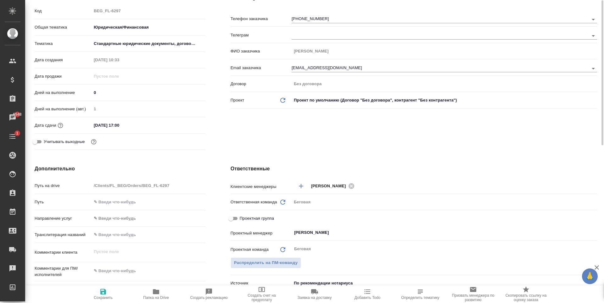
scroll to position [0, 0]
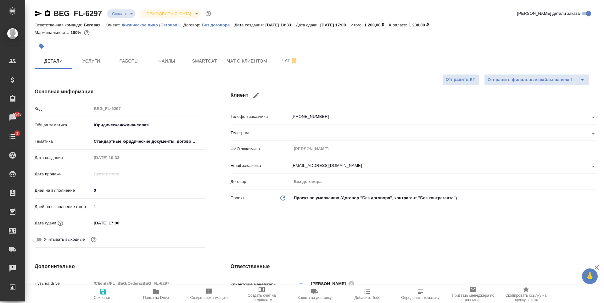
click at [260, 299] on span "Создать счет на предоплату" at bounding box center [261, 297] width 45 height 9
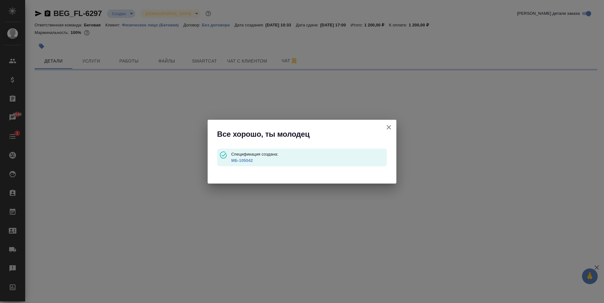
type input "waitingForPrepayment"
click at [239, 162] on link "МБ-105042" at bounding box center [242, 160] width 22 height 5
select select "RU"
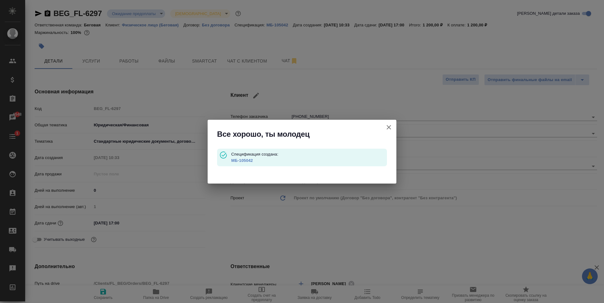
type textarea "x"
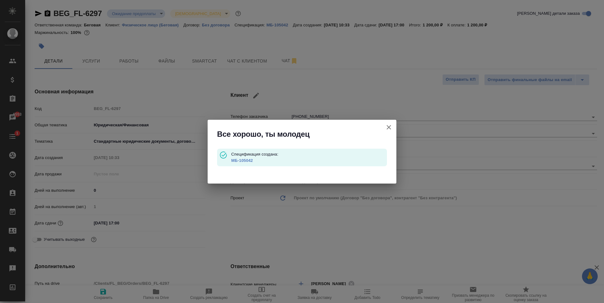
type textarea "x"
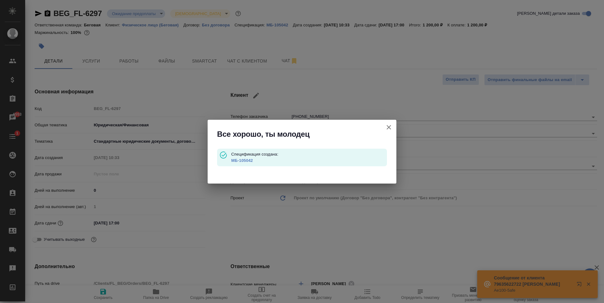
type textarea "x"
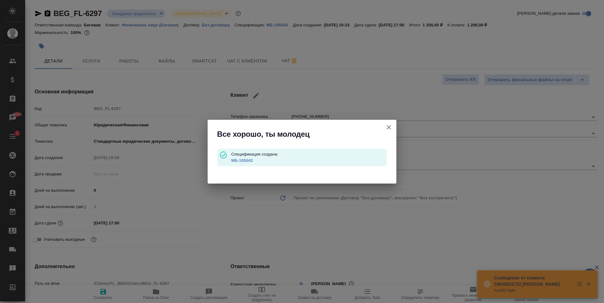
type textarea "x"
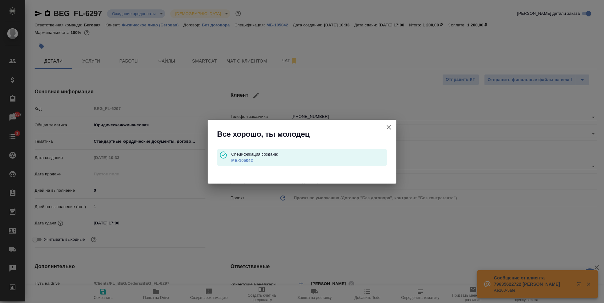
type textarea "x"
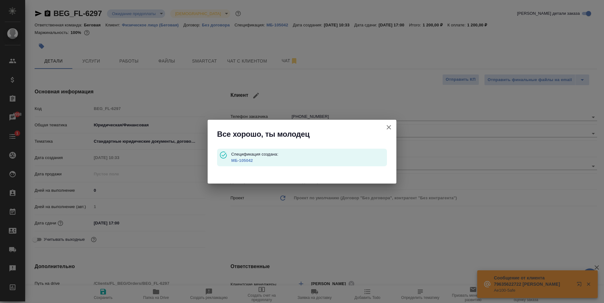
type textarea "x"
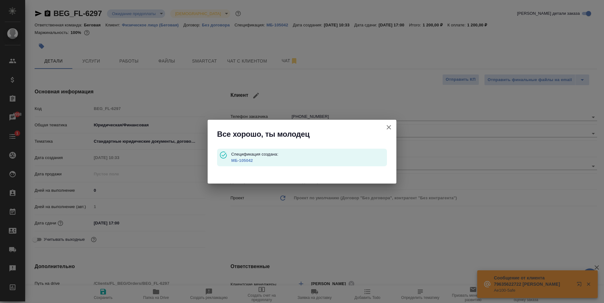
type textarea "x"
click at [388, 127] on icon "button" at bounding box center [389, 128] width 8 height 8
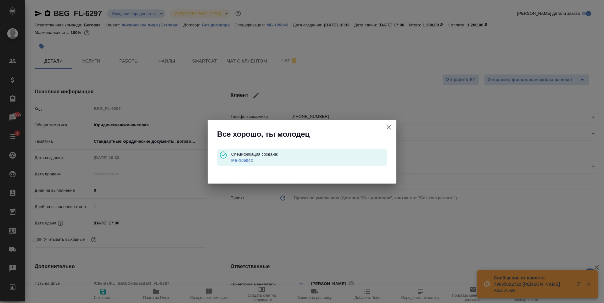
type textarea "x"
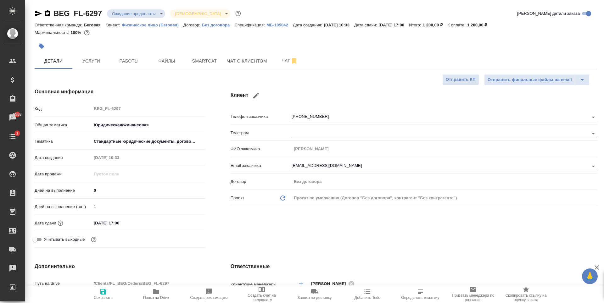
click at [159, 10] on body "🙏 .cls-1 fill:#fff; AWATERA Antonova Kristina Клиенты Спецификации Заказы 6558 …" at bounding box center [302, 151] width 604 height 303
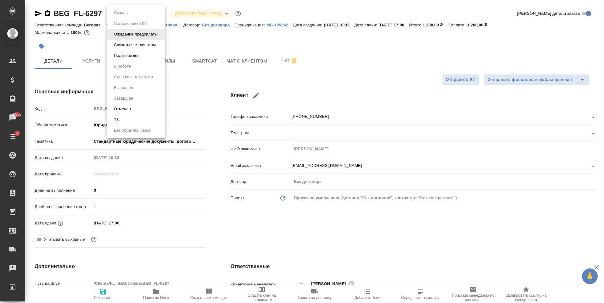
click at [246, 31] on div at bounding box center [302, 151] width 604 height 303
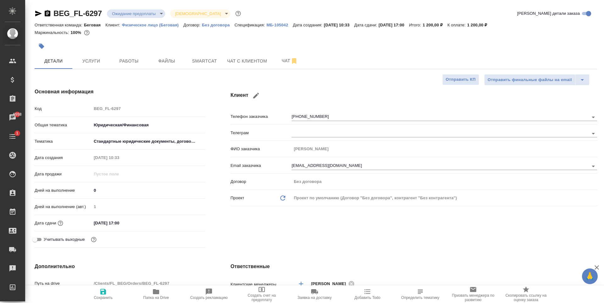
type textarea "x"
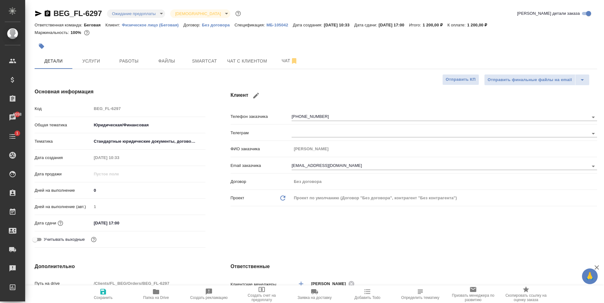
type textarea "x"
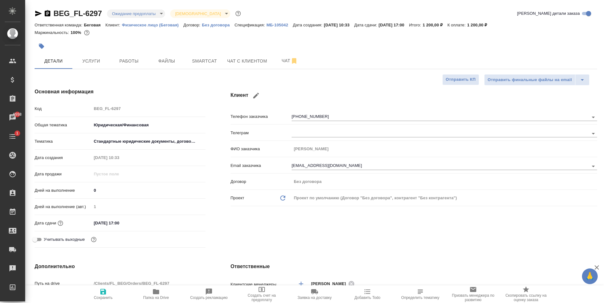
type textarea "x"
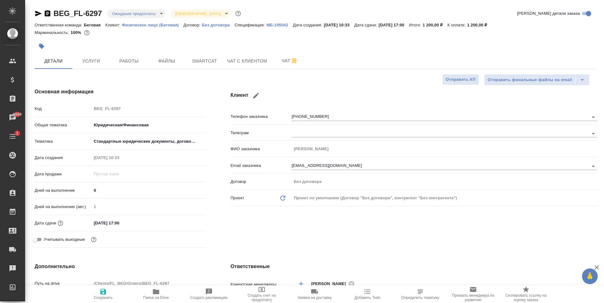
type textarea "x"
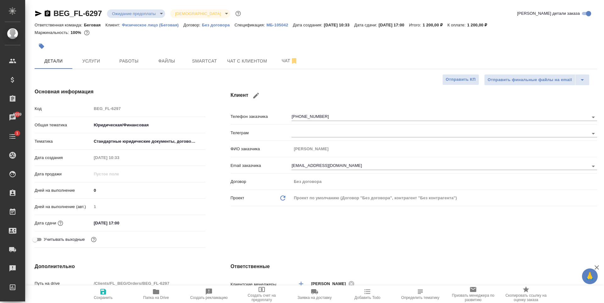
type textarea "x"
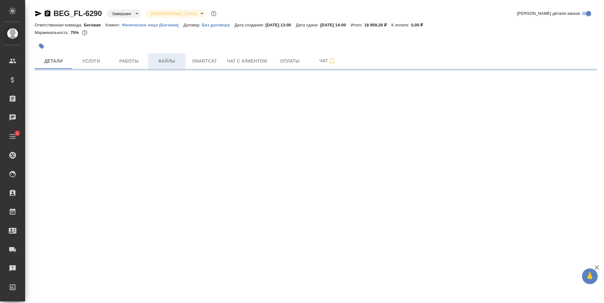
select select "RU"
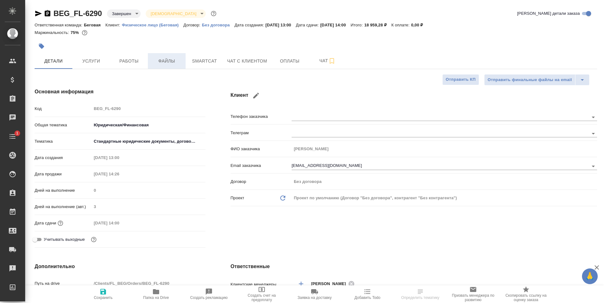
type textarea "x"
click at [166, 64] on span "Файлы" at bounding box center [167, 61] width 30 height 8
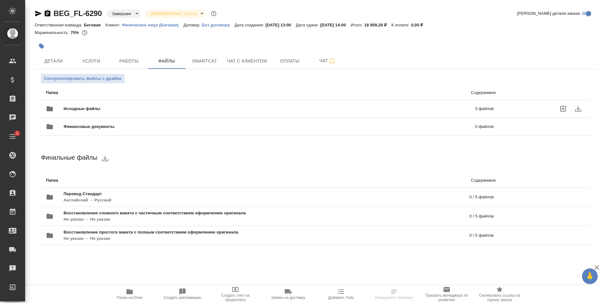
click at [124, 110] on span "Исходные файлы" at bounding box center [176, 109] width 224 height 6
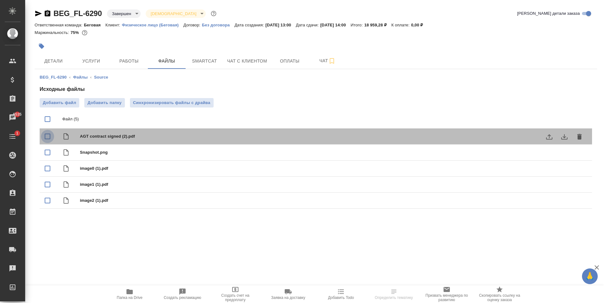
click at [48, 136] on input "checkbox" at bounding box center [47, 136] width 13 height 13
checkbox input "true"
click at [56, 137] on div at bounding box center [54, 136] width 18 height 13
checkbox input "false"
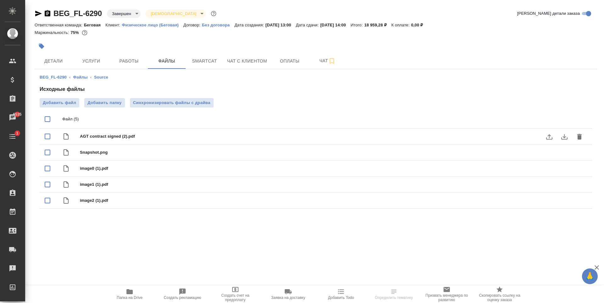
click at [566, 139] on icon "download" at bounding box center [564, 136] width 6 height 5
click at [561, 156] on icon "download" at bounding box center [564, 153] width 8 height 8
click at [567, 171] on icon "download" at bounding box center [564, 168] width 6 height 5
click at [563, 187] on icon "download" at bounding box center [564, 184] width 6 height 5
click at [565, 203] on icon "download" at bounding box center [564, 200] width 6 height 5
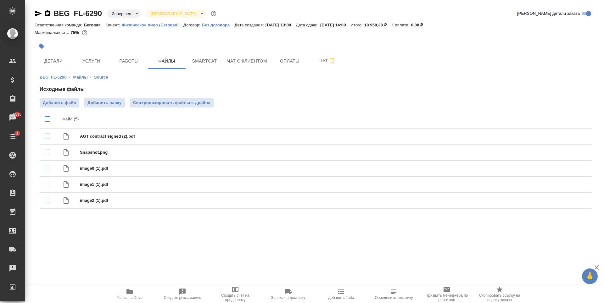
click at [416, 98] on div "Исходные файлы Добавить файл Добавить папку Синхронизировать файлы с драйва Фай…" at bounding box center [316, 149] width 552 height 126
click at [136, 293] on span "Папка на Drive" at bounding box center [129, 294] width 45 height 12
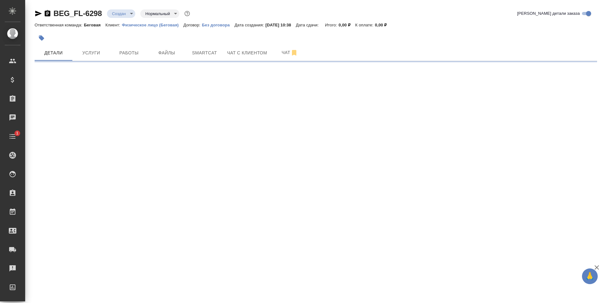
select select "RU"
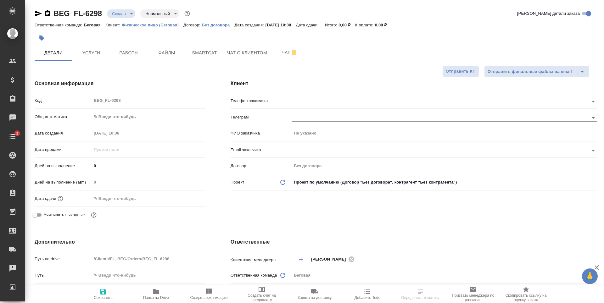
type textarea "x"
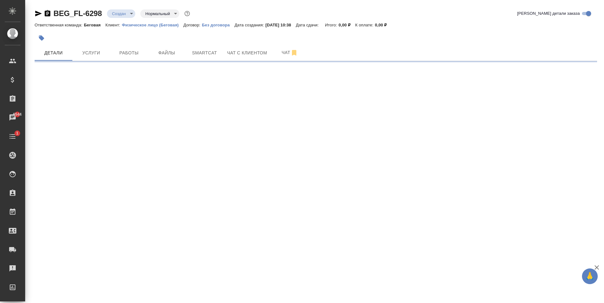
select select "RU"
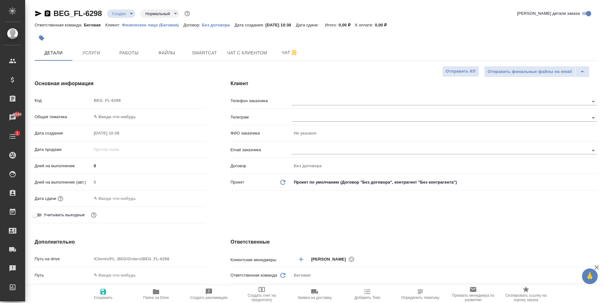
type textarea "x"
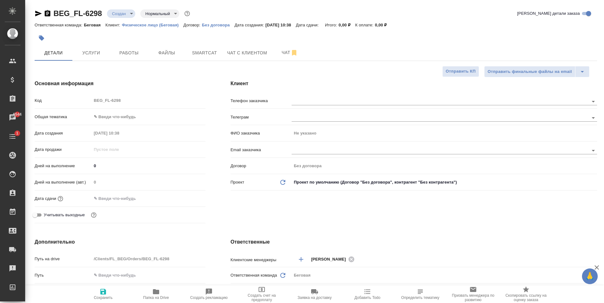
type textarea "x"
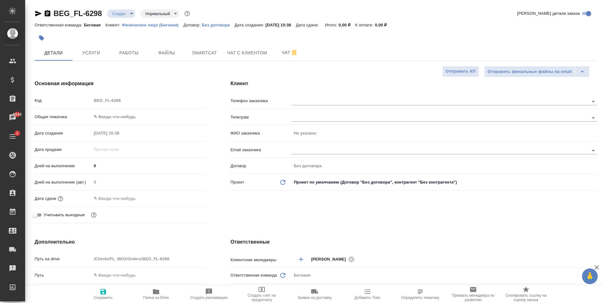
type textarea "x"
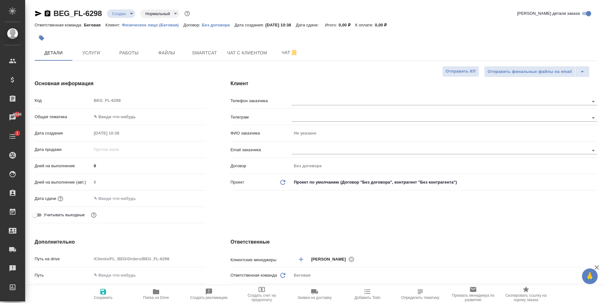
type textarea "x"
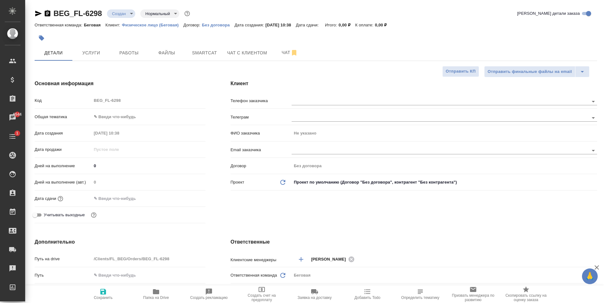
type textarea "x"
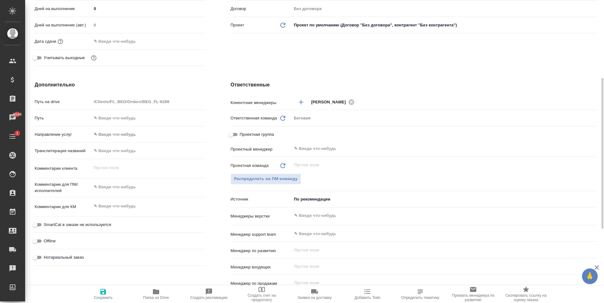
click at [126, 150] on input "text" at bounding box center [149, 150] width 114 height 9
type input "А"
type textarea "x"
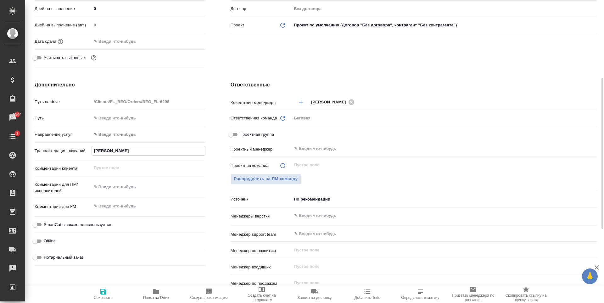
type input "Ал"
type textarea "x"
type input "Алие"
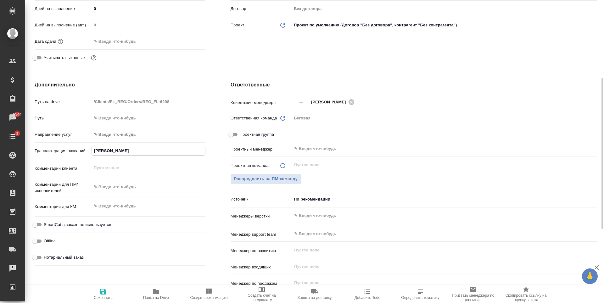
type textarea "x"
type input "Алиев"
type textarea "x"
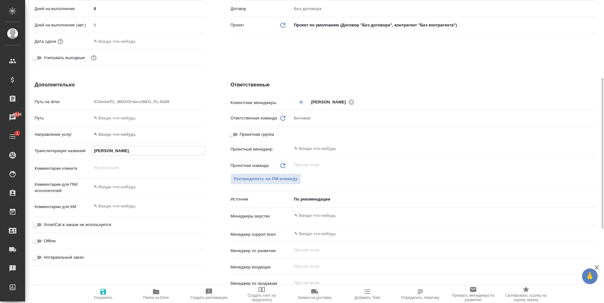
type textarea "x"
type input "Алиев"
type textarea "x"
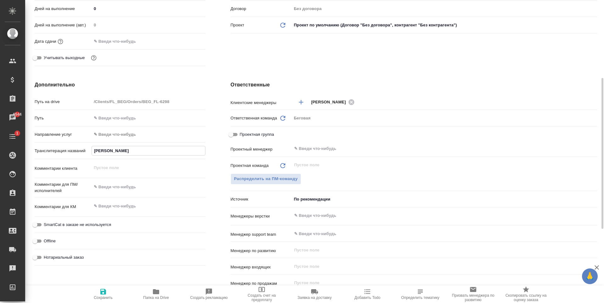
type textarea "x"
type input "Алиев А"
type textarea "x"
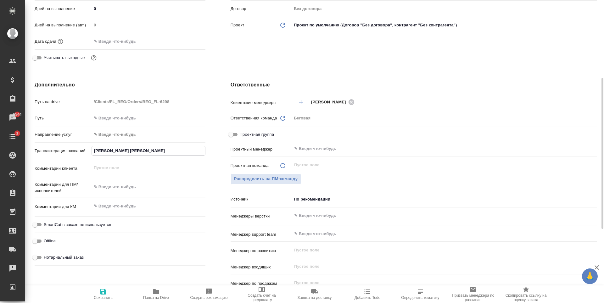
type input "Алиев Аб"
type textarea "x"
type input "Алиев Аби"
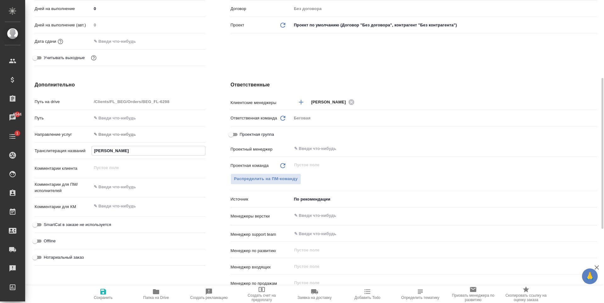
type textarea "x"
type input "Алиев Абиб"
type textarea "x"
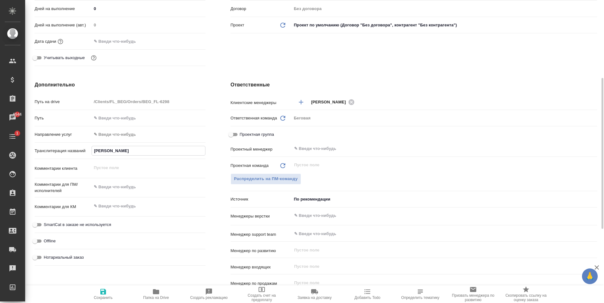
type textarea "x"
type input "Алиев Абибу"
type textarea "x"
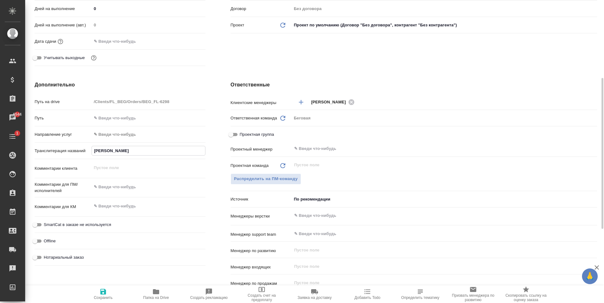
type textarea "x"
type input "Алиев Абибул"
type textarea "x"
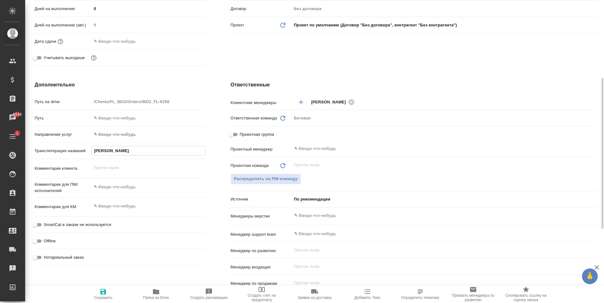
type input "Алиев Абибулл"
type textarea "x"
type input "Алиев Абибулло"
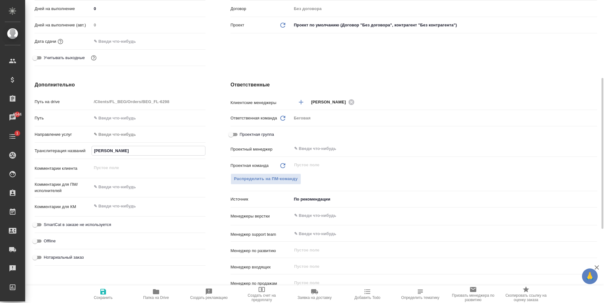
type textarea "x"
type input "Алиев Абибуллох"
type textarea "x"
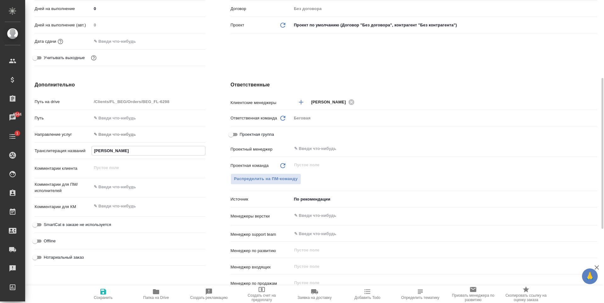
type textarea "x"
type input "Алиев Абибуллохо"
type textarea "x"
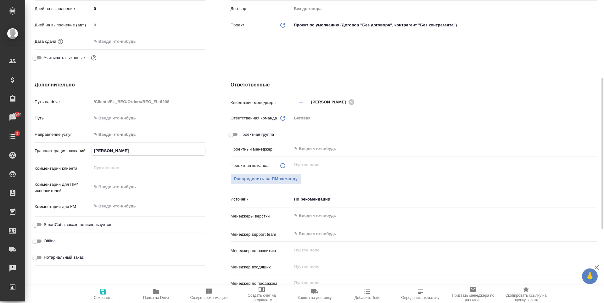
type textarea "x"
type input "Алиев Абибуллохон"
type textarea "x"
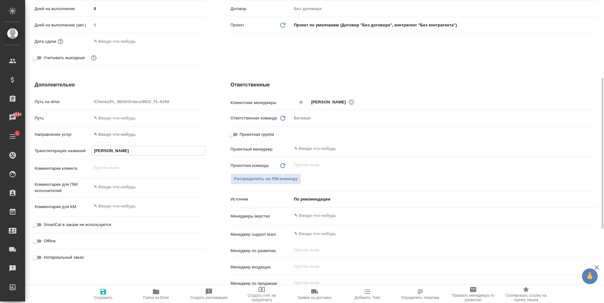
type input "Алиев Абибуллохон"
type textarea "x"
type input "Алиев Абибуллохон А"
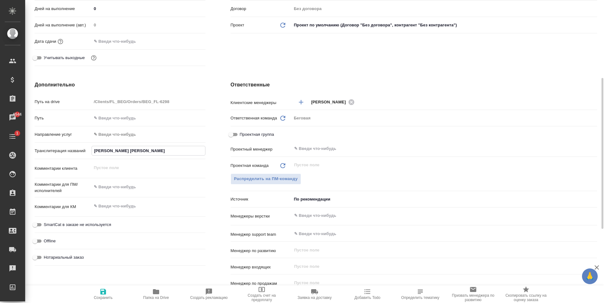
type textarea "x"
type input "Алиев Абибуллохон Аб"
type textarea "x"
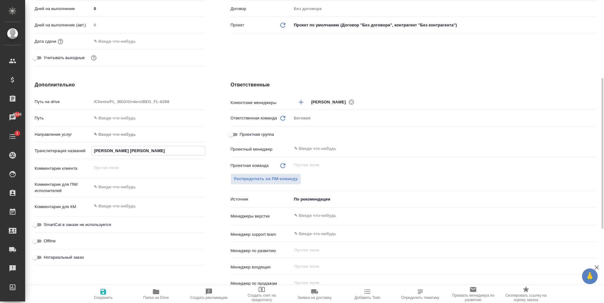
type textarea "x"
type input "Алиев Абибуллохон Абд"
type textarea "x"
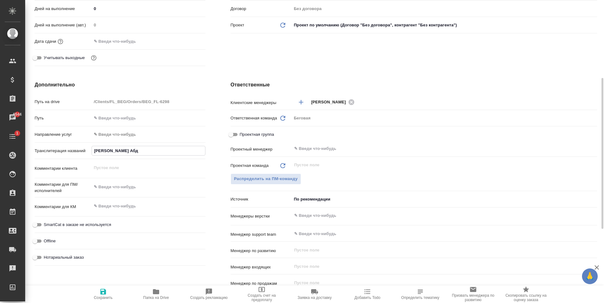
type textarea "x"
type input "Алиев Абибуллохон Абду"
type textarea "x"
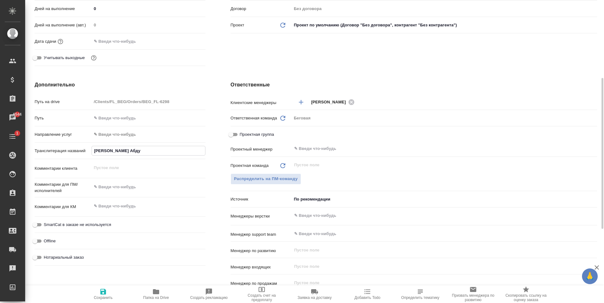
type input "Алиев Абибуллохон Абдур"
type textarea "x"
type input "Алиев Абибуллохон Абдура"
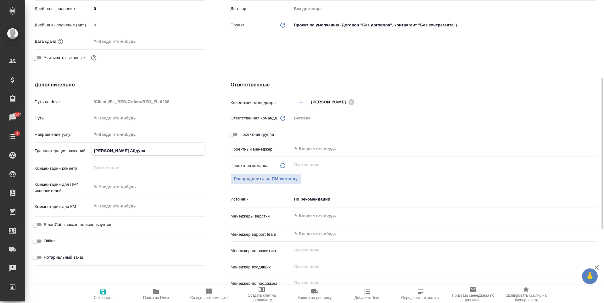
type textarea "x"
type input "Алиев Абибуллохон Абдурах"
type textarea "x"
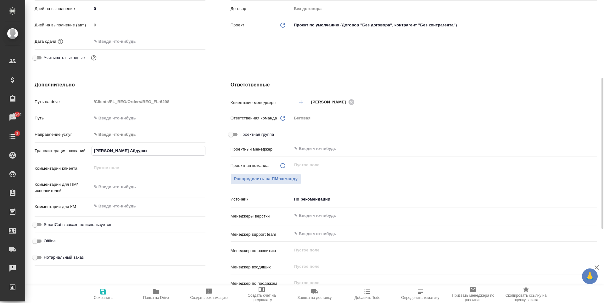
type textarea "x"
type input "Алиев Абибуллохон Абдурахи"
type textarea "x"
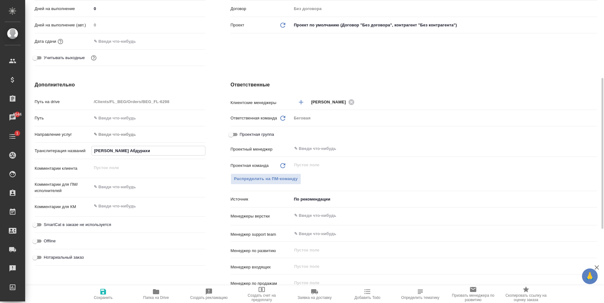
type textarea "x"
type input "Алиев Абибуллохон Абдурахим"
type textarea "x"
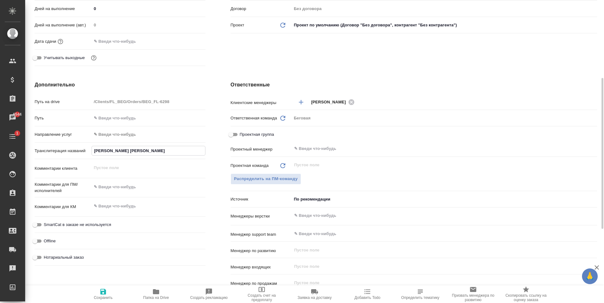
type input "Алиев Абибуллохон Абдурахим"
type textarea "x"
type input "Алиев Абибуллохон Абдурахим у"
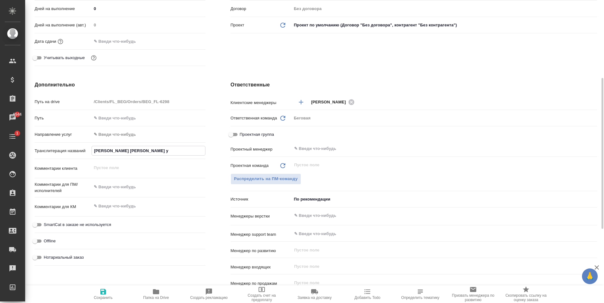
type textarea "x"
type input "Алиев Абибуллохон Абдурахим уг"
type textarea "x"
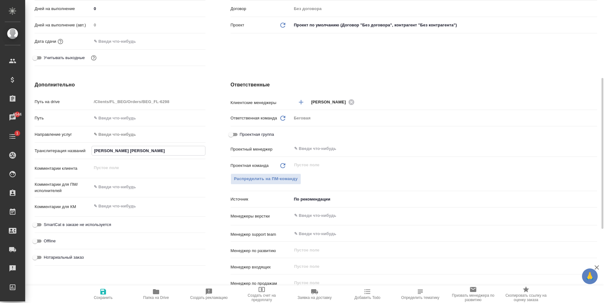
type textarea "x"
type input "Алиев Абибуллохон Абдурахим угл"
type textarea "x"
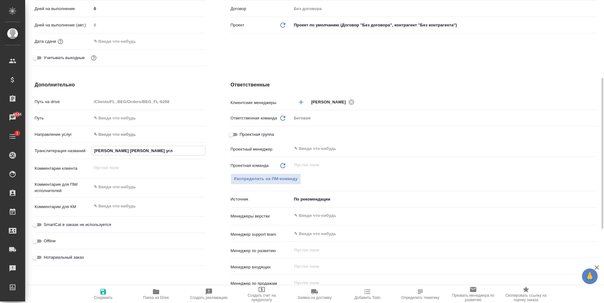
type textarea "x"
type input "Алиев Абибуллохон Абдурахим угли"
type textarea "x"
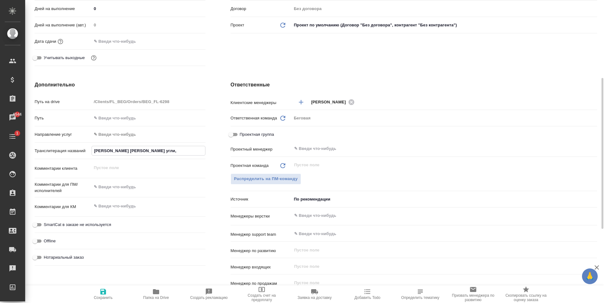
type input "Алиев Абибуллохон Абдурахим угли,"
type textarea "x"
type input "Алиев Абибуллохон Абдурахим угли, Ж"
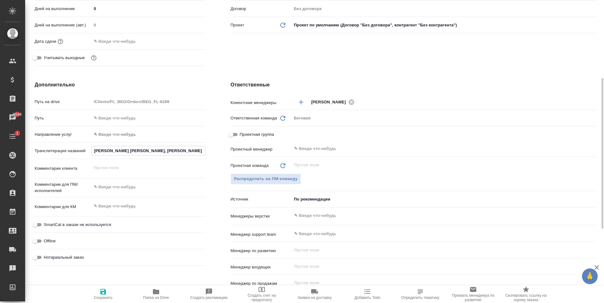
type textarea "x"
type input "Алиев Абибуллохон Абдурахим угли, Жа"
type textarea "x"
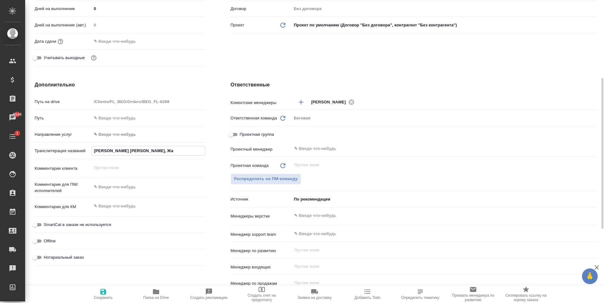
type textarea "x"
type input "Алиев Абибуллохон Абдурахим угли, Жам"
type textarea "x"
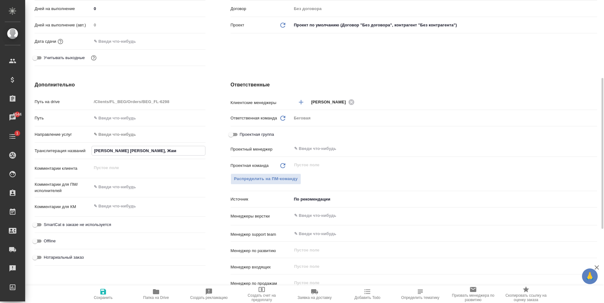
type textarea "x"
type input "Алиев Абибуллохон Абдурахим угли, Жамо"
type textarea "x"
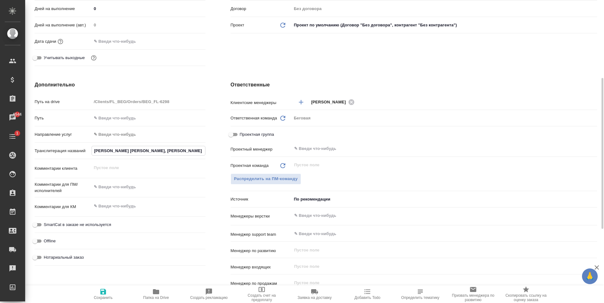
type input "Алиев Абибуллохон Абдурахим угли, Жамол"
type textarea "x"
type input "Алиев Абибуллохон Абдурахим угли, Жамолд"
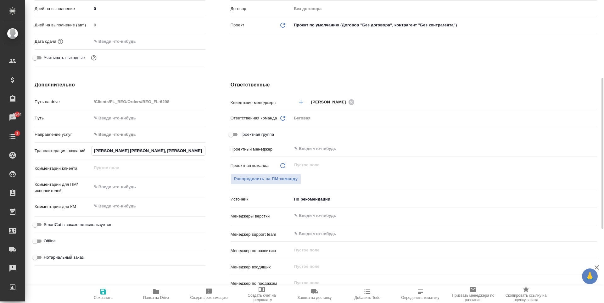
type textarea "x"
type input "Алиев Абибуллохон Абдурахим угли, Жамолди"
type textarea "x"
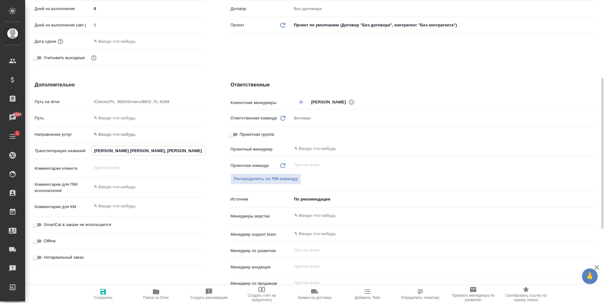
type textarea "x"
type input "Алиев Абибуллохон Абдурахим угли, Жамолдин"
type textarea "x"
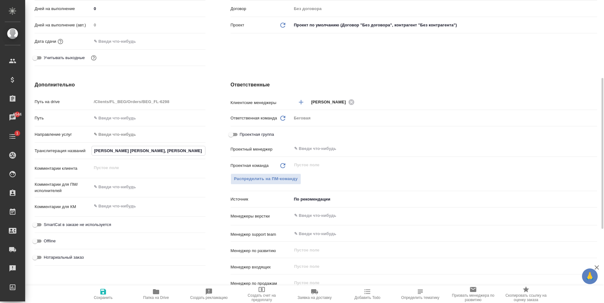
type textarea "x"
type input "Алиев Абибуллохон Абдурахим угли, Жамолдинов"
type textarea "x"
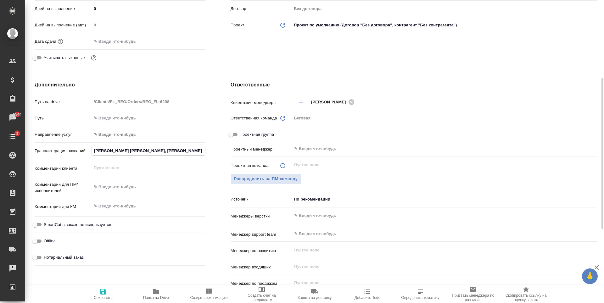
type input "Алиев Абибуллохон Абдурахим угли, Жамолдинов"
type textarea "x"
type input "Алиев Абибуллохон Абдурахим угли, Жамолдинов А"
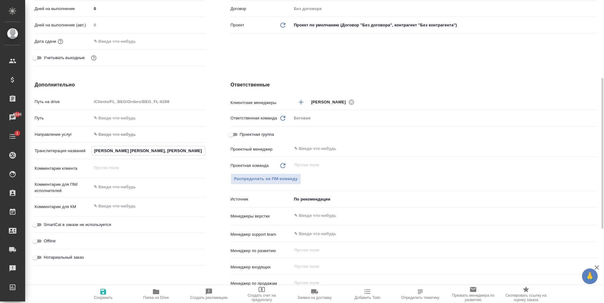
type textarea "x"
type input "Алиев Абибуллохон Абдурахим угли, Жамолдинов Ак"
type textarea "x"
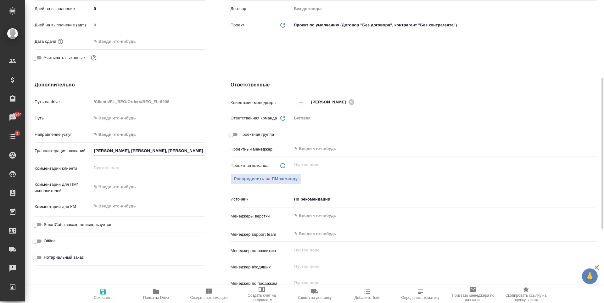
scroll to position [0, 110]
click at [109, 298] on span "Сохранить" at bounding box center [103, 298] width 19 height 4
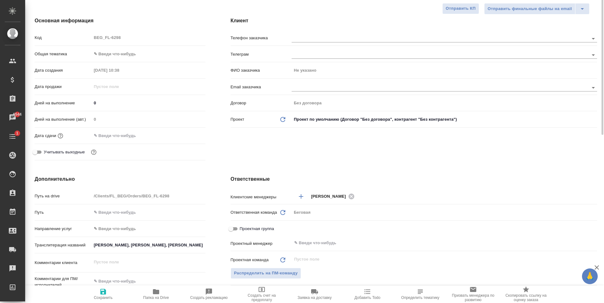
scroll to position [31, 0]
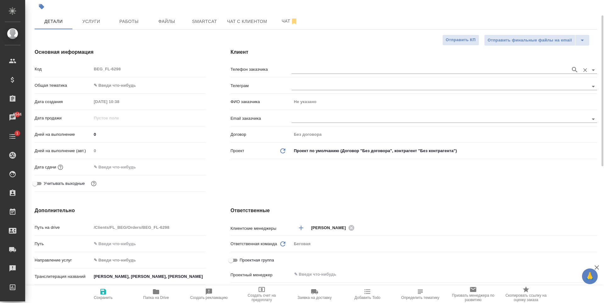
click at [335, 70] on input "text" at bounding box center [429, 70] width 276 height 8
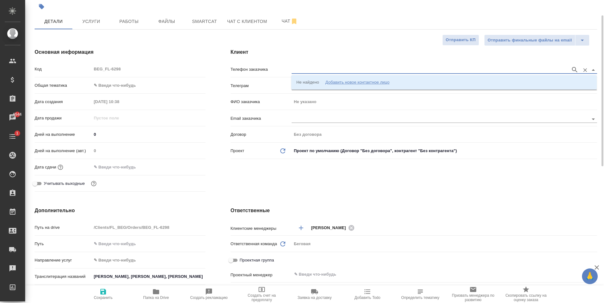
paste input "+79995449374"
click at [578, 70] on icon "button" at bounding box center [575, 70] width 8 height 8
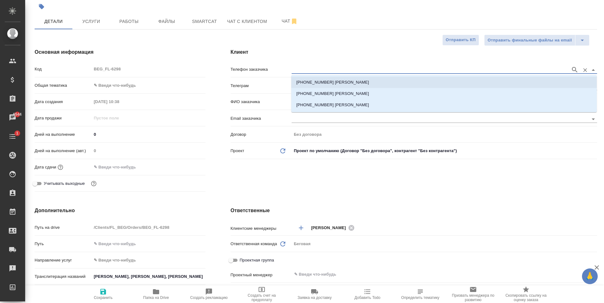
click at [355, 81] on p "+79995449374 Саидов Камолжон Еркинович" at bounding box center [332, 82] width 73 height 6
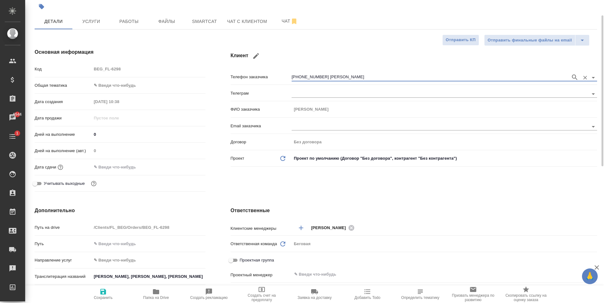
click at [107, 296] on span "Сохранить" at bounding box center [103, 298] width 19 height 4
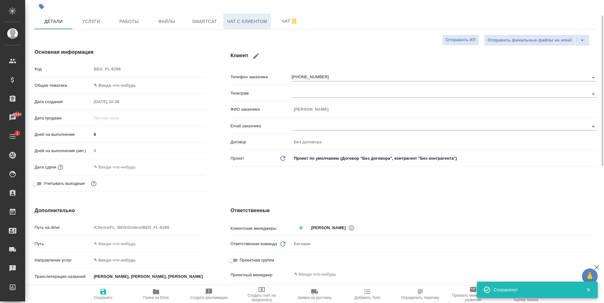
click at [247, 20] on span "Чат с клиентом" at bounding box center [247, 22] width 40 height 8
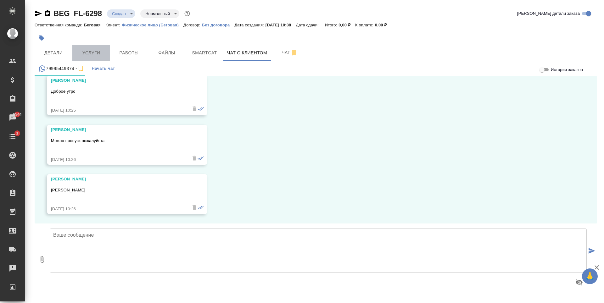
click at [104, 55] on span "Услуги" at bounding box center [91, 53] width 30 height 8
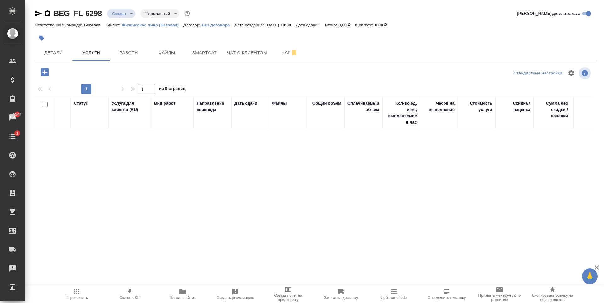
click at [45, 71] on icon "button" at bounding box center [44, 72] width 11 height 11
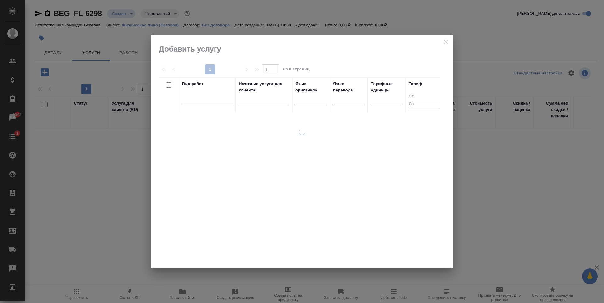
click at [201, 94] on div at bounding box center [207, 99] width 50 height 12
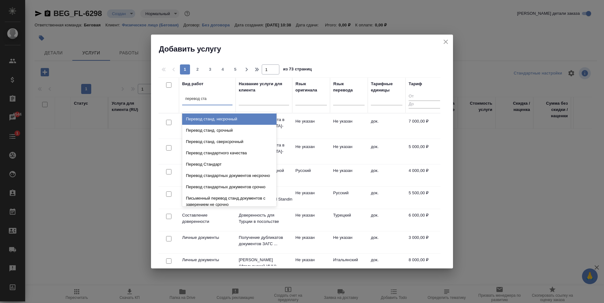
click at [229, 120] on div "Перевод станд. несрочный" at bounding box center [229, 119] width 94 height 11
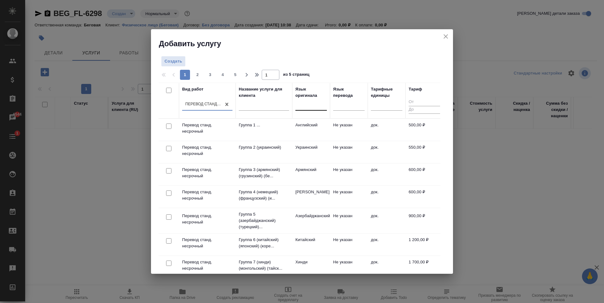
click at [309, 110] on div at bounding box center [310, 105] width 31 height 12
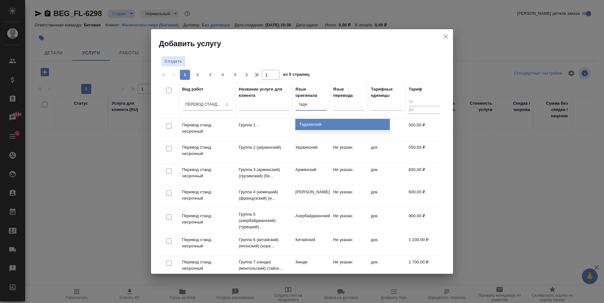
click at [322, 125] on div "Таджикский" at bounding box center [342, 124] width 94 height 11
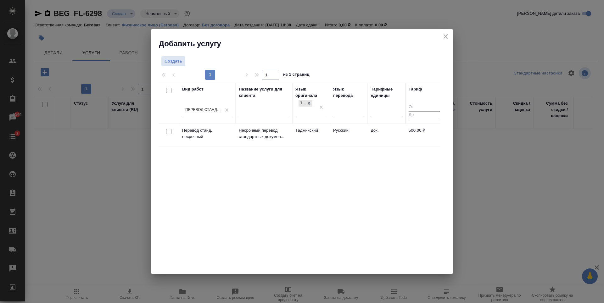
click at [337, 137] on td "Русский" at bounding box center [349, 135] width 38 height 22
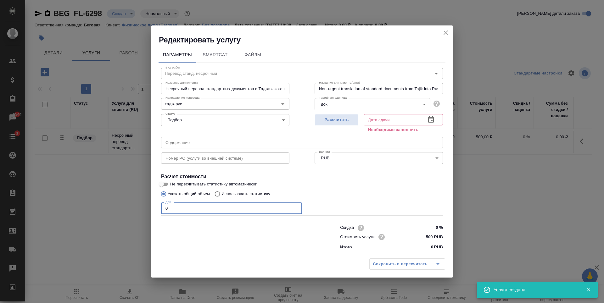
click at [180, 208] on input "0" at bounding box center [231, 208] width 141 height 11
click at [351, 123] on span "Рассчитать" at bounding box center [336, 119] width 37 height 7
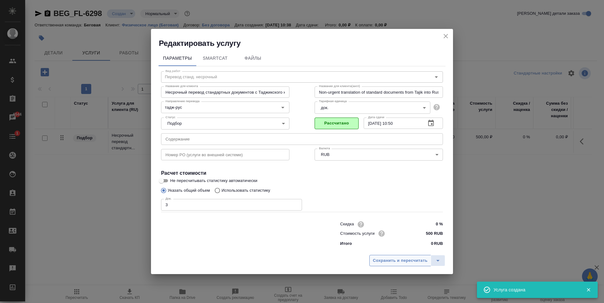
click at [407, 258] on span "Сохранить и пересчитать" at bounding box center [400, 260] width 55 height 7
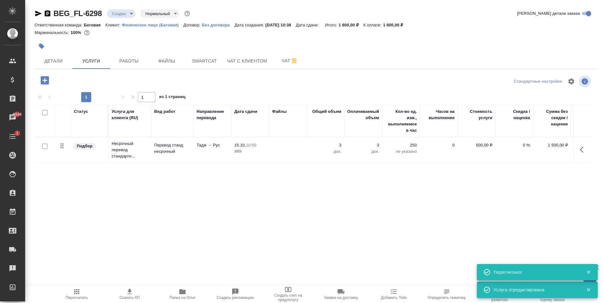
click at [42, 83] on icon "button" at bounding box center [45, 80] width 8 height 8
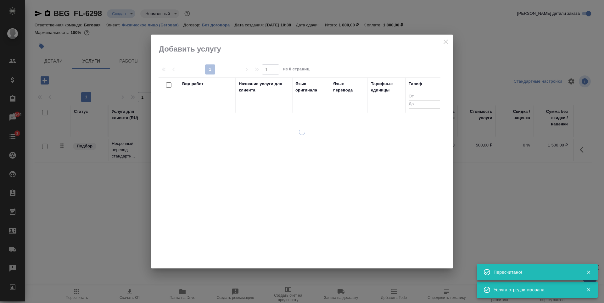
click at [202, 104] on div at bounding box center [207, 99] width 50 height 12
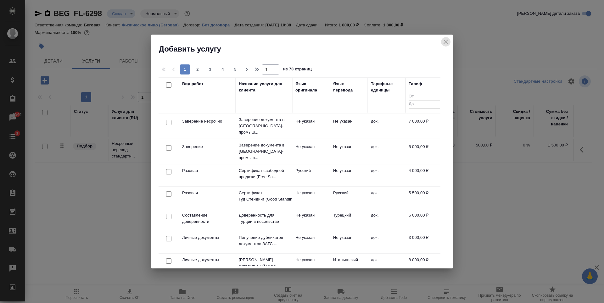
click at [444, 41] on icon "close" at bounding box center [445, 42] width 4 height 4
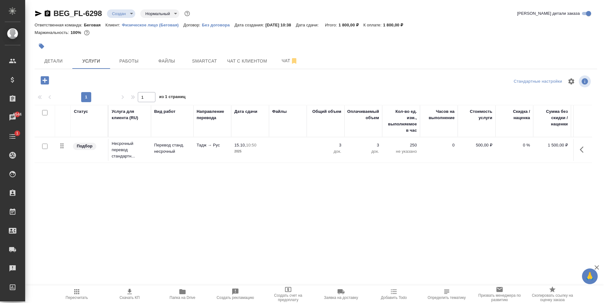
click at [288, 153] on td at bounding box center [288, 150] width 38 height 22
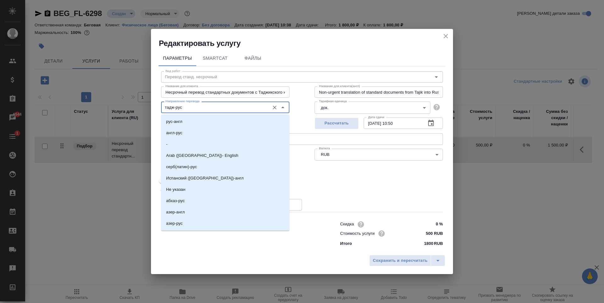
click at [230, 111] on input "тадж-рус" at bounding box center [214, 107] width 103 height 8
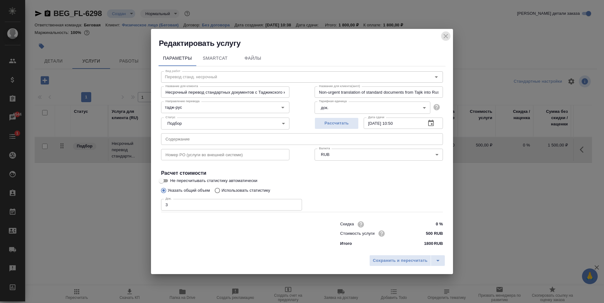
click at [446, 39] on icon "close" at bounding box center [446, 36] width 8 height 8
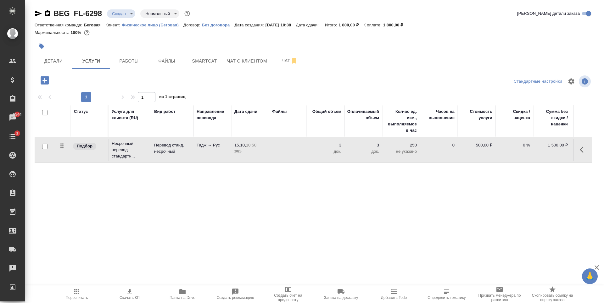
click at [44, 148] on input "checkbox" at bounding box center [44, 146] width 5 height 5
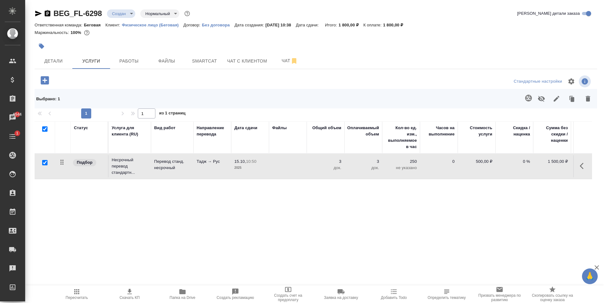
click at [587, 101] on icon "button" at bounding box center [588, 99] width 4 height 6
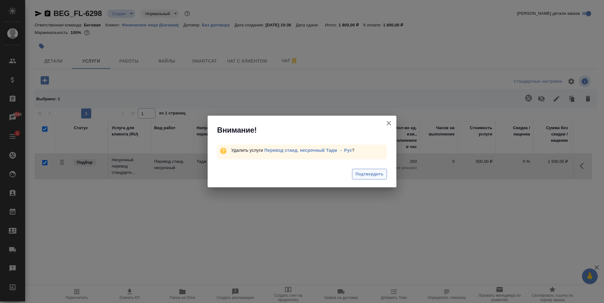
click at [360, 173] on span "Подтвердить" at bounding box center [369, 174] width 28 height 7
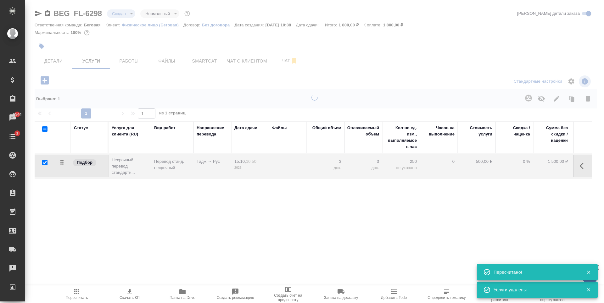
click at [47, 82] on div at bounding box center [314, 136] width 579 height 273
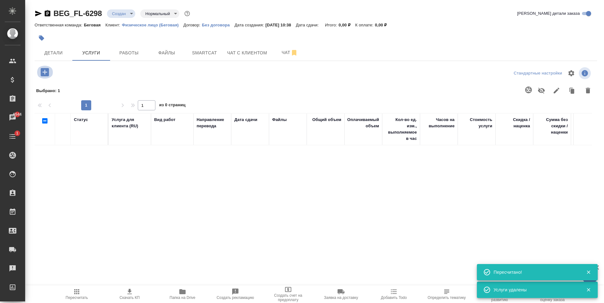
click at [48, 73] on icon "button" at bounding box center [45, 72] width 8 height 8
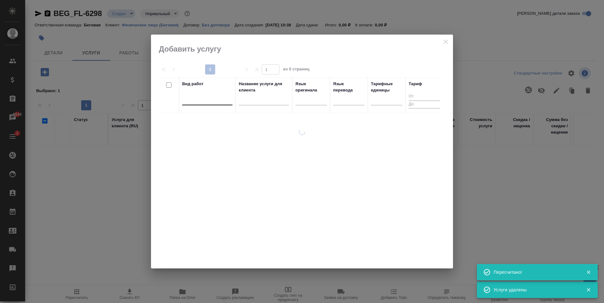
click at [214, 101] on div at bounding box center [207, 98] width 50 height 9
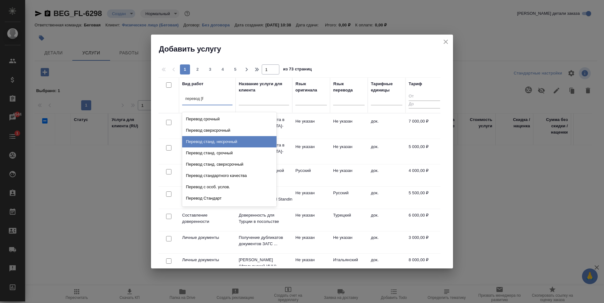
click at [220, 141] on div "Перевод станд. несрочный" at bounding box center [229, 141] width 94 height 11
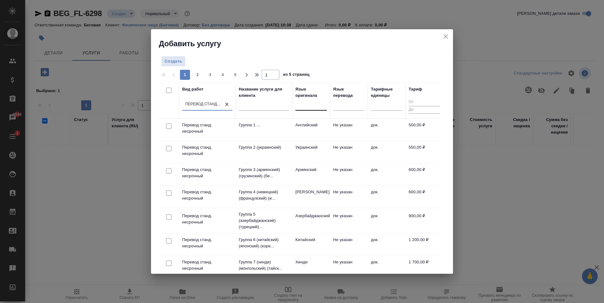
click at [314, 104] on div at bounding box center [310, 104] width 31 height 9
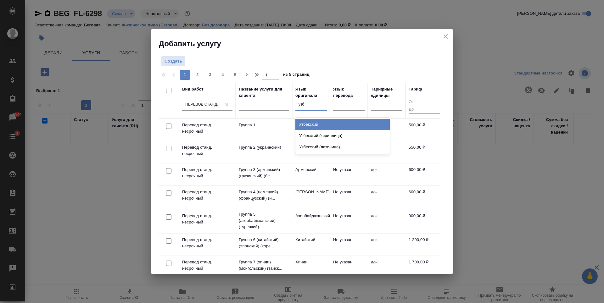
click at [320, 121] on div "Узбекский" at bounding box center [342, 124] width 94 height 11
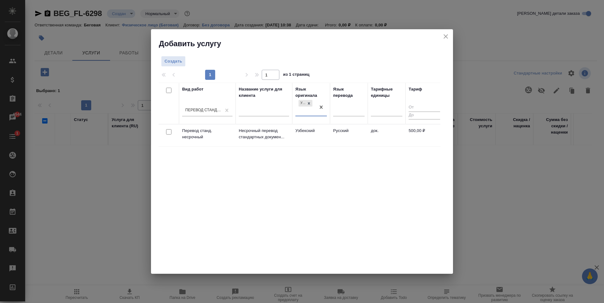
click at [342, 141] on td "Русский" at bounding box center [349, 136] width 38 height 22
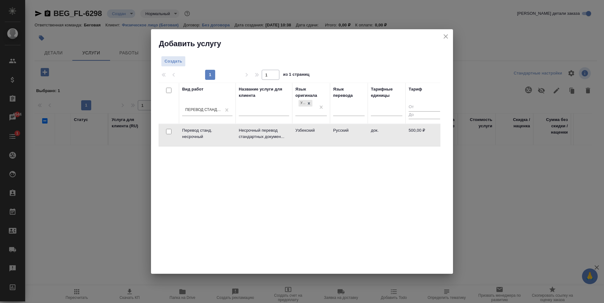
click at [342, 141] on td "Русский" at bounding box center [349, 135] width 38 height 22
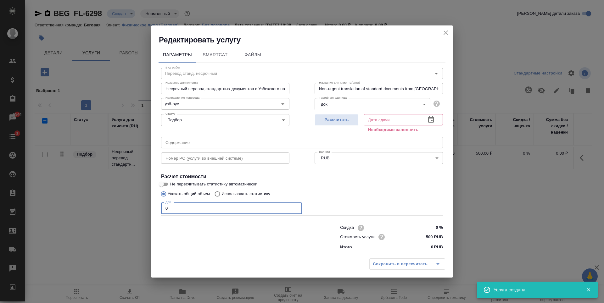
click at [189, 207] on input "0" at bounding box center [231, 208] width 141 height 11
click at [345, 121] on span "Рассчитать" at bounding box center [336, 119] width 37 height 7
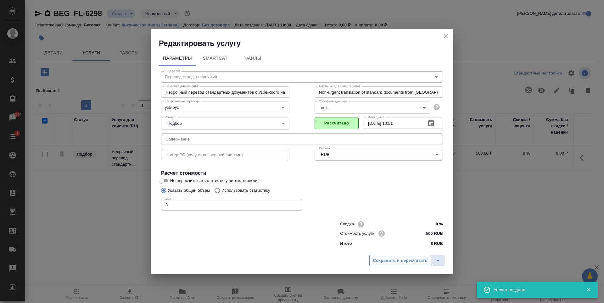
click at [399, 263] on span "Сохранить и пересчитать" at bounding box center [400, 260] width 55 height 7
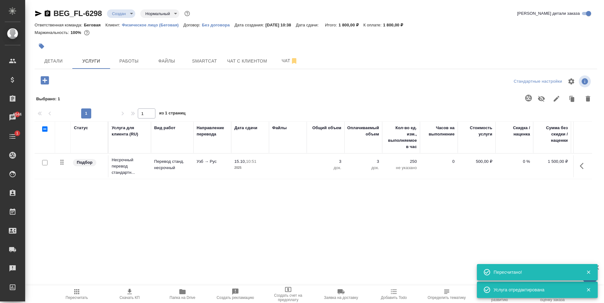
click at [45, 81] on icon "button" at bounding box center [44, 80] width 11 height 11
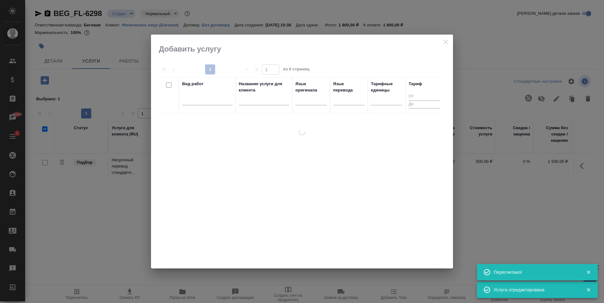
click at [214, 105] on div at bounding box center [207, 101] width 50 height 16
click at [214, 102] on div at bounding box center [207, 98] width 50 height 9
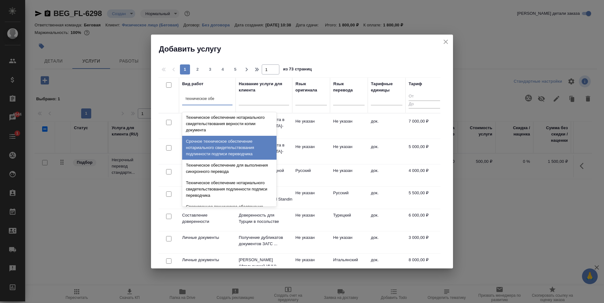
scroll to position [63, 0]
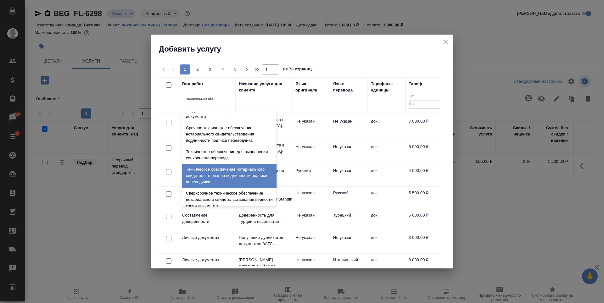
click at [227, 182] on div "Техническое обеспечение нотариального свидетельствования подлинности подписи пе…" at bounding box center [229, 176] width 94 height 24
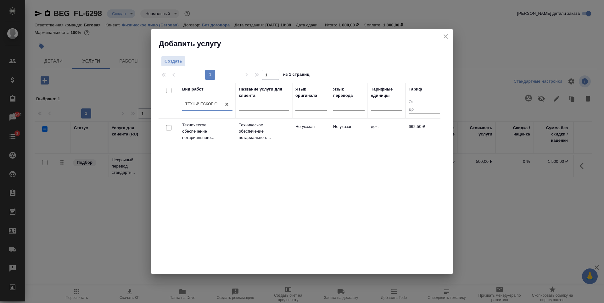
click at [307, 130] on td "Не указан" at bounding box center [311, 131] width 38 height 22
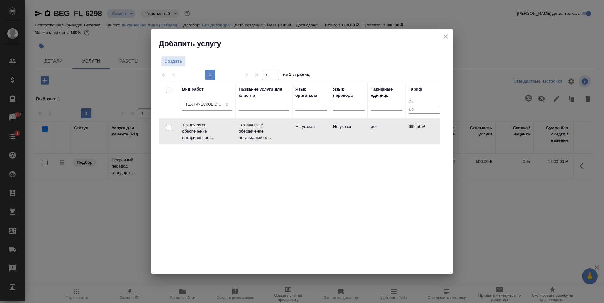
click at [307, 130] on td "Не указан" at bounding box center [311, 131] width 38 height 22
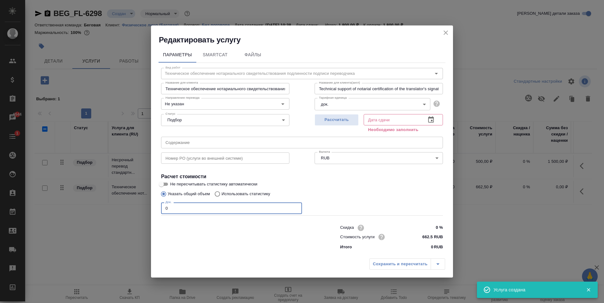
click at [214, 208] on input "0" at bounding box center [231, 208] width 141 height 11
click at [336, 124] on button "Рассчитать" at bounding box center [336, 120] width 44 height 12
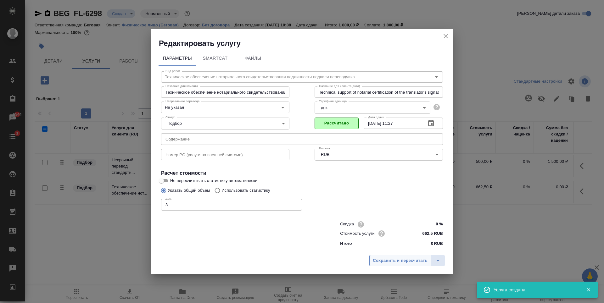
click at [405, 261] on span "Сохранить и пересчитать" at bounding box center [400, 260] width 55 height 7
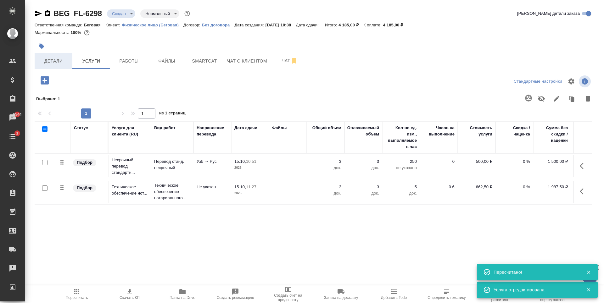
click at [49, 59] on span "Детали" at bounding box center [53, 61] width 30 height 8
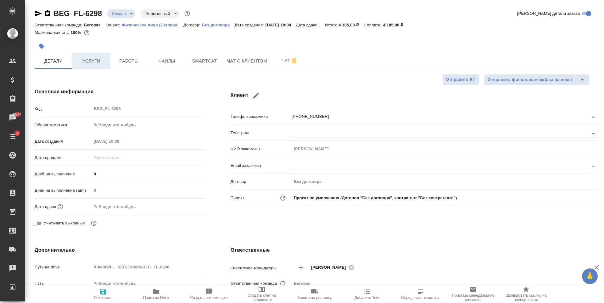
click at [91, 61] on span "Услуги" at bounding box center [91, 61] width 30 height 8
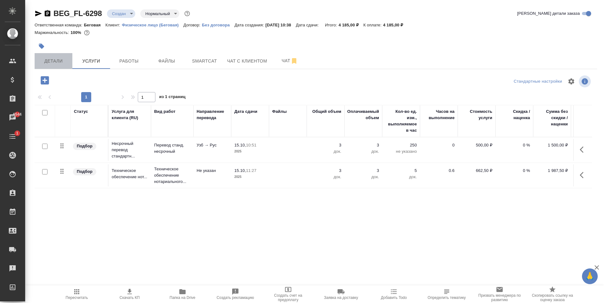
click at [59, 66] on button "Детали" at bounding box center [54, 61] width 38 height 16
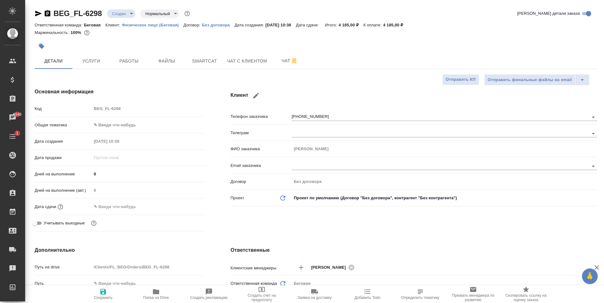
click at [129, 127] on body "🙏 .cls-1 fill:#fff; AWATERA Antonova Kristina Клиенты Спецификации Заказы 6545 …" at bounding box center [302, 151] width 604 height 303
click at [129, 187] on li "Юридическая/Финансовая" at bounding box center [147, 185] width 113 height 10
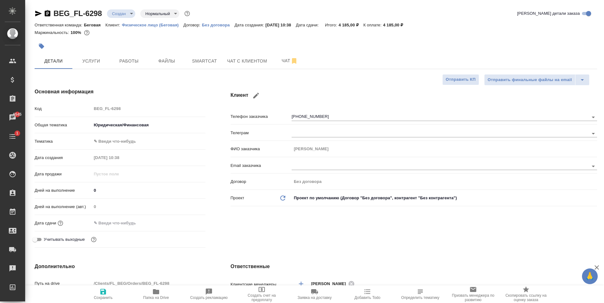
click at [125, 140] on body "🙏 .cls-1 fill:#fff; AWATERA Antonova Kristina Клиенты Спецификации Заказы 6545 …" at bounding box center [302, 151] width 604 height 303
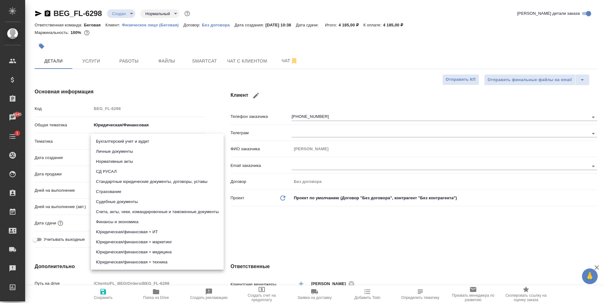
click at [135, 153] on li "Личные документы" at bounding box center [157, 152] width 133 height 10
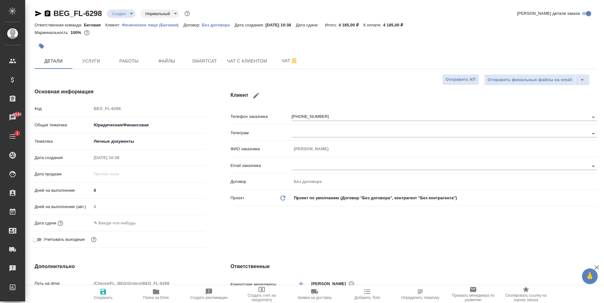
click at [109, 295] on span "Сохранить" at bounding box center [102, 294] width 45 height 12
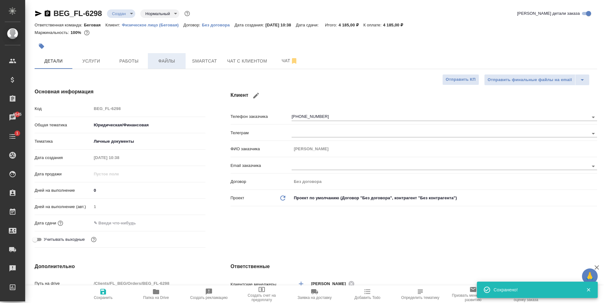
click at [169, 59] on span "Файлы" at bounding box center [167, 61] width 30 height 8
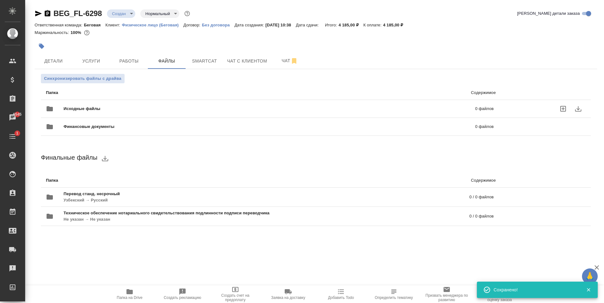
click at [84, 110] on span "Исходные файлы" at bounding box center [176, 109] width 224 height 6
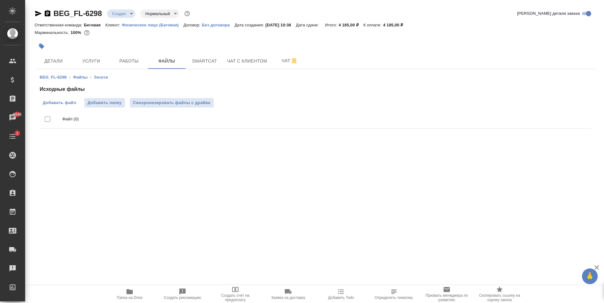
click at [71, 103] on span "Добавить файл" at bounding box center [59, 103] width 33 height 6
click at [0, 0] on input "Добавить файл" at bounding box center [0, 0] width 0 height 0
click at [76, 96] on div "Исходные файлы Добавить файл Добавить папку Синхронизировать файлы с драйва Фай…" at bounding box center [316, 109] width 552 height 46
click at [75, 104] on span "Добавить файл" at bounding box center [59, 103] width 33 height 6
click at [0, 0] on input "Добавить файл" at bounding box center [0, 0] width 0 height 0
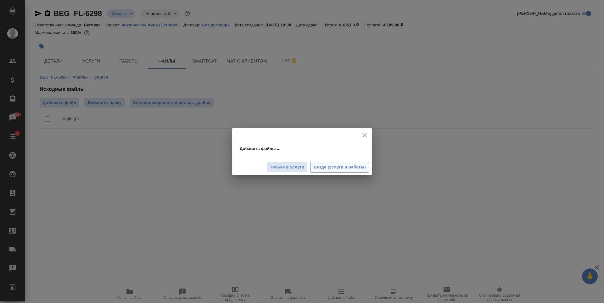
click at [329, 173] on div "Только в услуги Везде (услуги и работы)" at bounding box center [302, 164] width 140 height 21
click at [333, 165] on span "Везде (услуги и работы)" at bounding box center [340, 167] width 52 height 7
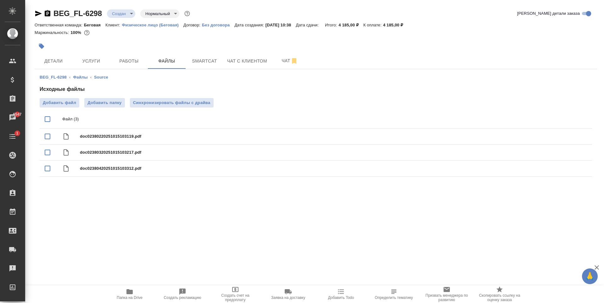
click at [40, 45] on icon "button" at bounding box center [41, 46] width 5 height 5
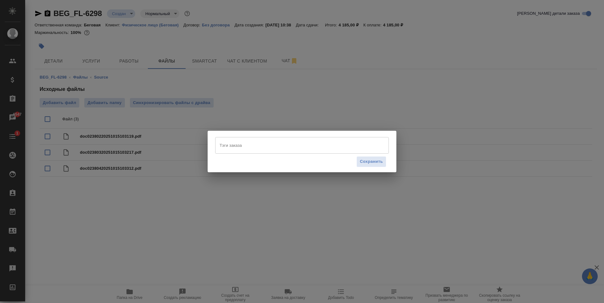
click at [270, 141] on input "Тэги заказа" at bounding box center [296, 145] width 156 height 11
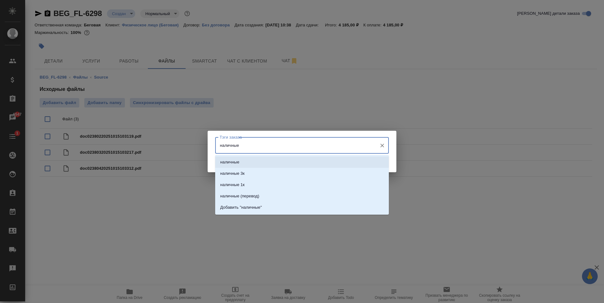
click at [260, 159] on li "наличные" at bounding box center [302, 162] width 174 height 11
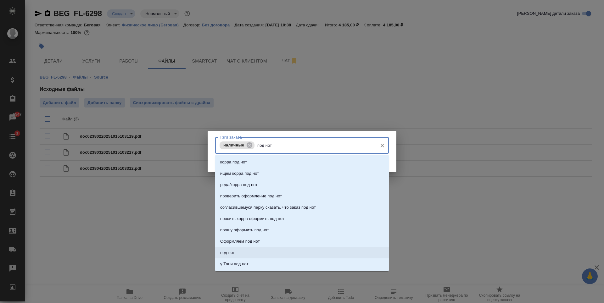
click at [246, 250] on li "под нот" at bounding box center [302, 252] width 174 height 11
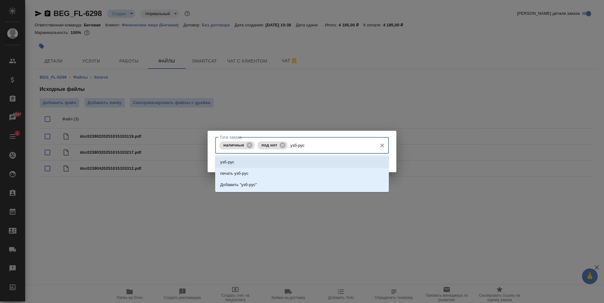
click at [295, 164] on li "узб-рус" at bounding box center [302, 162] width 174 height 11
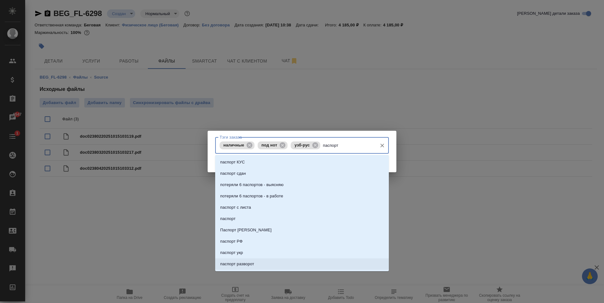
click at [256, 263] on li "паспорт разворот" at bounding box center [302, 263] width 174 height 11
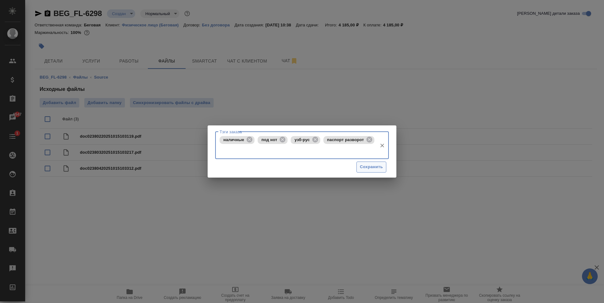
click at [373, 165] on span "Сохранить" at bounding box center [371, 167] width 23 height 7
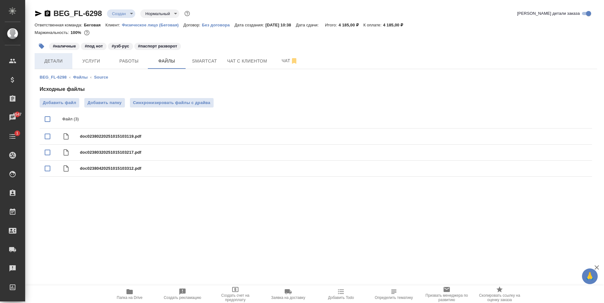
click at [57, 66] on button "Детали" at bounding box center [54, 61] width 38 height 16
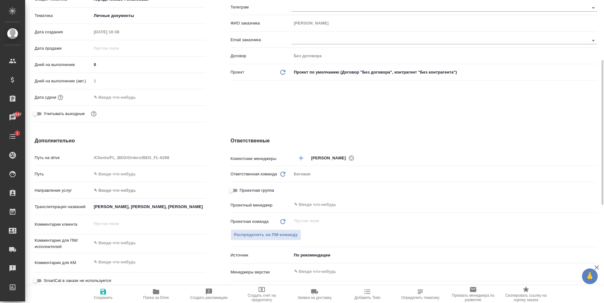
scroll to position [189, 0]
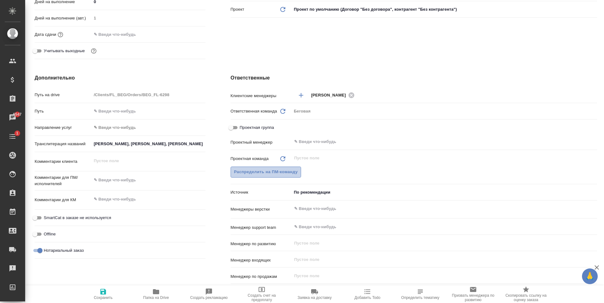
click at [288, 172] on span "Распределить на ПМ-команду" at bounding box center [266, 172] width 64 height 7
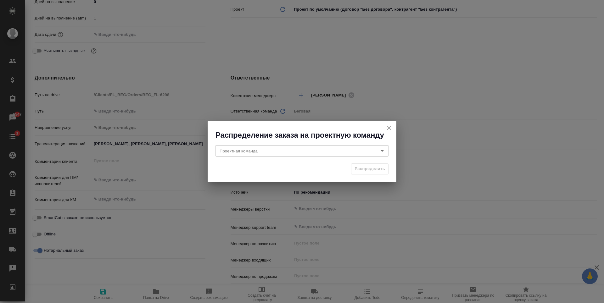
click at [390, 123] on div "Распределение заказа на проектную команду" at bounding box center [302, 130] width 189 height 19
click at [390, 125] on icon "close" at bounding box center [389, 128] width 8 height 8
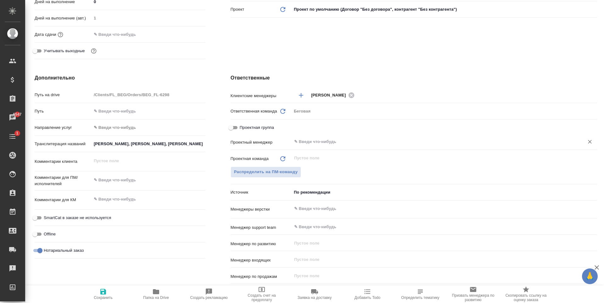
click at [328, 142] on input "text" at bounding box center [433, 142] width 280 height 8
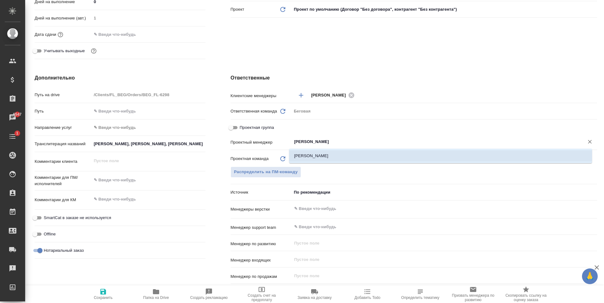
click at [325, 157] on li "[PERSON_NAME]" at bounding box center [440, 155] width 303 height 11
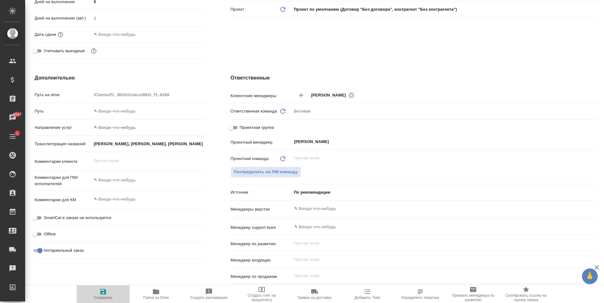
click at [110, 294] on span "Сохранить" at bounding box center [102, 294] width 45 height 12
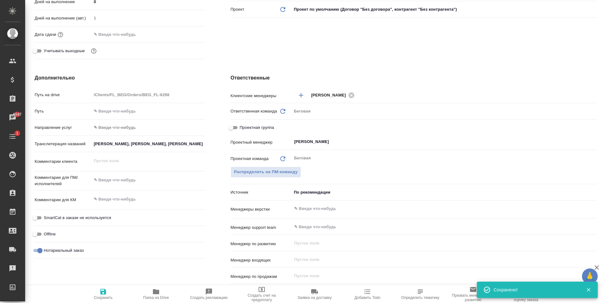
click at [326, 194] on body "🙏 .cls-1 fill:#fff; AWATERA Antonova Kristina Клиенты Спецификации Заказы 6547 …" at bounding box center [302, 151] width 604 height 303
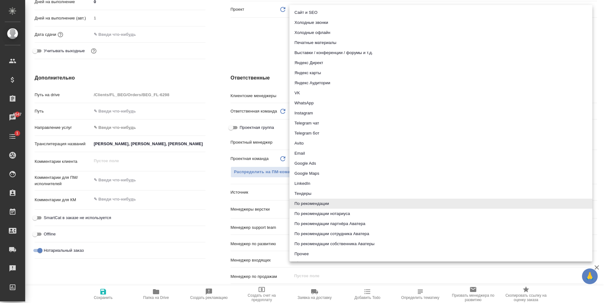
click at [319, 73] on li "Яндекс карты" at bounding box center [440, 73] width 303 height 10
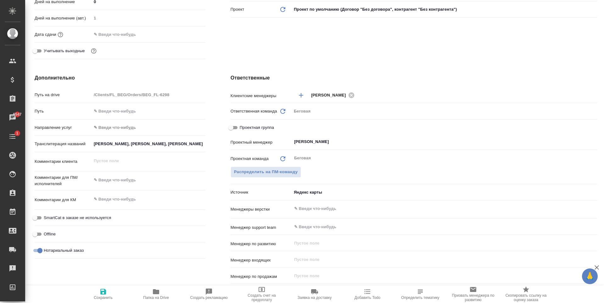
click at [98, 294] on span "Сохранить" at bounding box center [102, 294] width 45 height 12
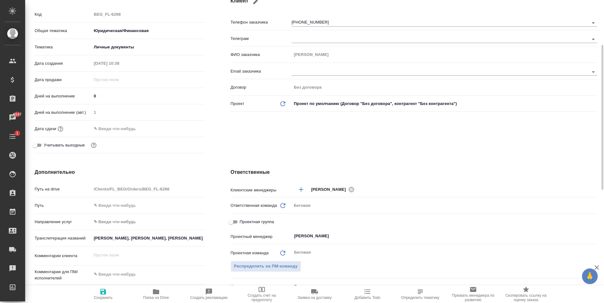
scroll to position [252, 0]
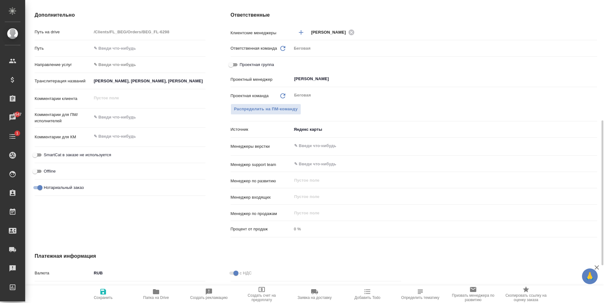
click at [142, 115] on textarea at bounding box center [149, 117] width 114 height 11
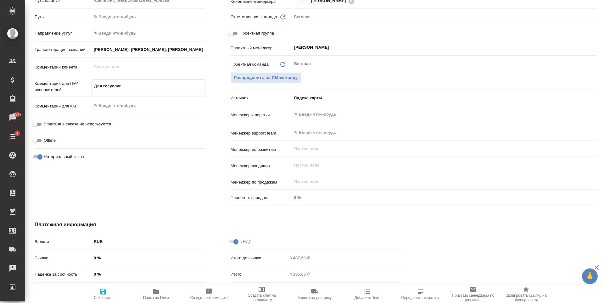
click at [96, 297] on span "Сохранить" at bounding box center [103, 298] width 19 height 4
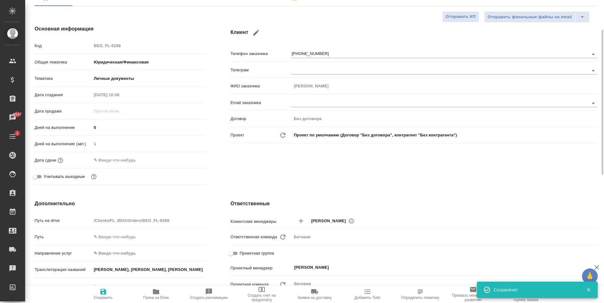
scroll to position [0, 0]
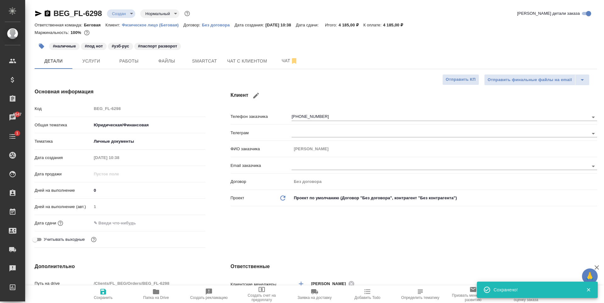
click at [113, 219] on input "text" at bounding box center [119, 223] width 55 height 9
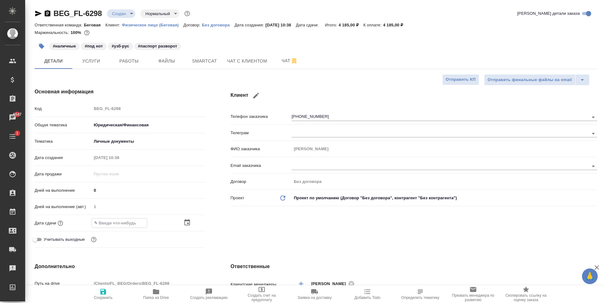
click at [186, 222] on icon "button" at bounding box center [187, 223] width 8 height 8
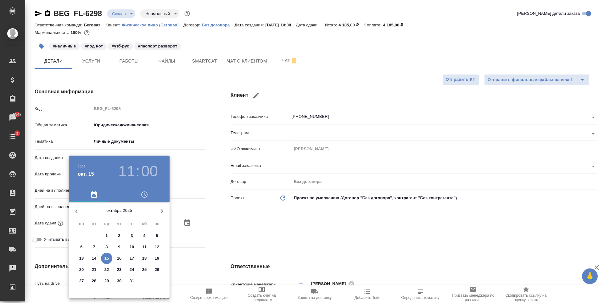
click at [118, 259] on p "16" at bounding box center [119, 258] width 5 height 6
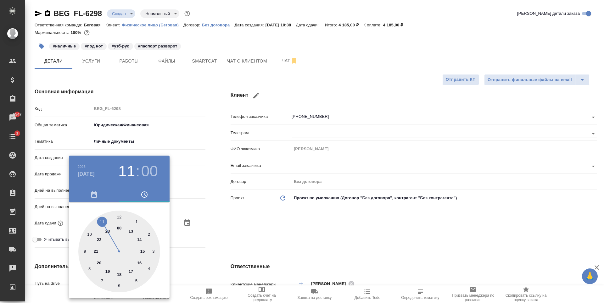
click at [140, 263] on div at bounding box center [119, 252] width 82 height 82
click at [233, 214] on div at bounding box center [302, 151] width 604 height 303
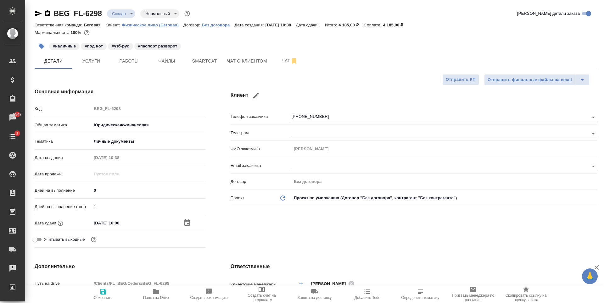
click at [108, 297] on span "Сохранить" at bounding box center [103, 298] width 19 height 4
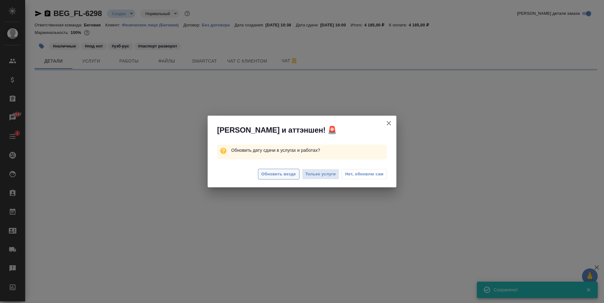
click at [285, 172] on span "Обновить везде" at bounding box center [278, 174] width 35 height 7
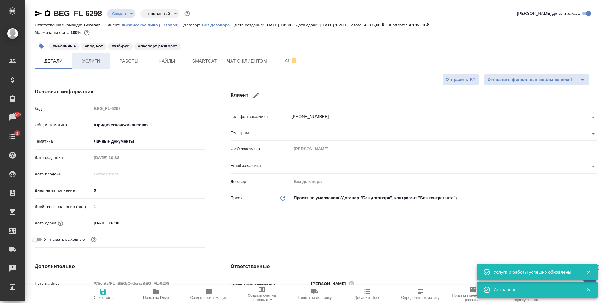
click at [91, 61] on span "Услуги" at bounding box center [91, 61] width 30 height 8
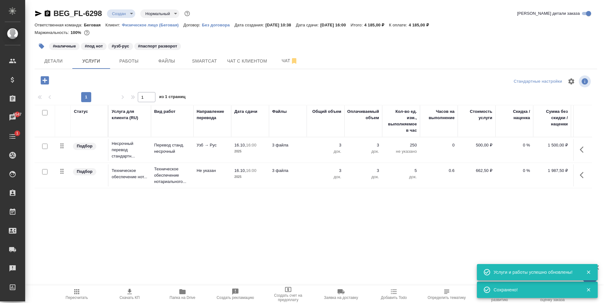
click at [302, 149] on td "3 файла" at bounding box center [288, 150] width 38 height 22
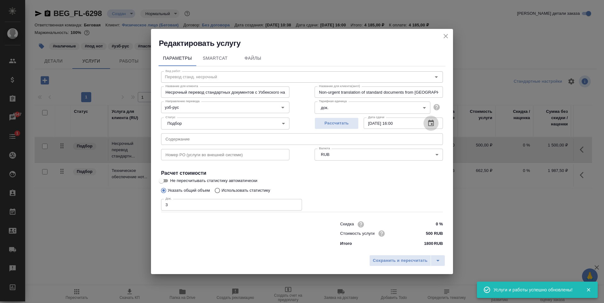
click at [428, 125] on icon "button" at bounding box center [431, 123] width 8 height 8
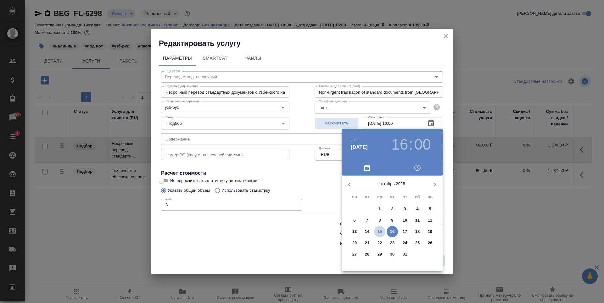
click at [380, 229] on p "15" at bounding box center [379, 232] width 5 height 6
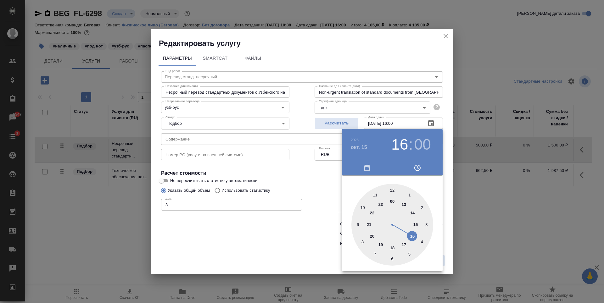
click at [319, 191] on div at bounding box center [302, 151] width 604 height 303
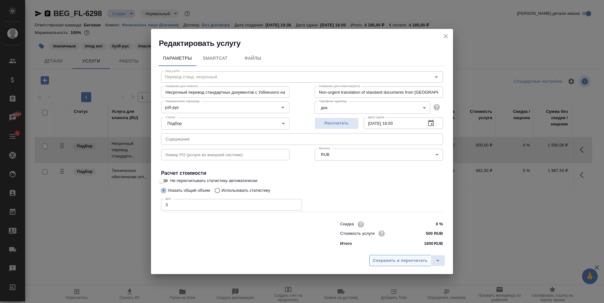
click at [427, 259] on span "Сохранить и пересчитать" at bounding box center [400, 260] width 55 height 7
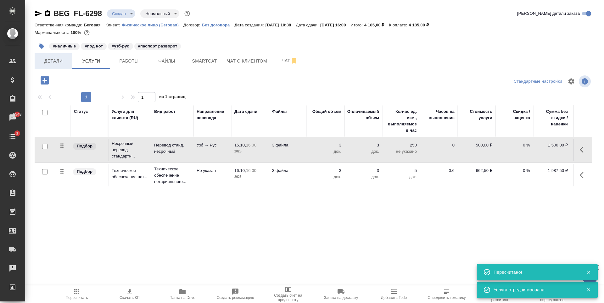
click at [57, 68] on button "Детали" at bounding box center [54, 61] width 38 height 16
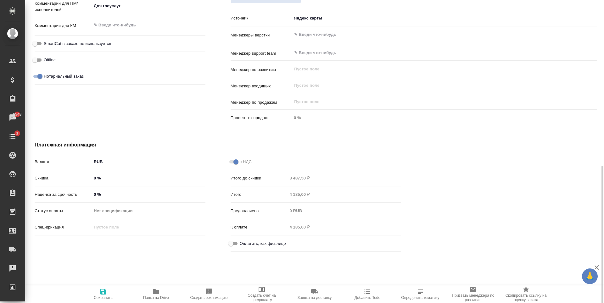
scroll to position [363, 0]
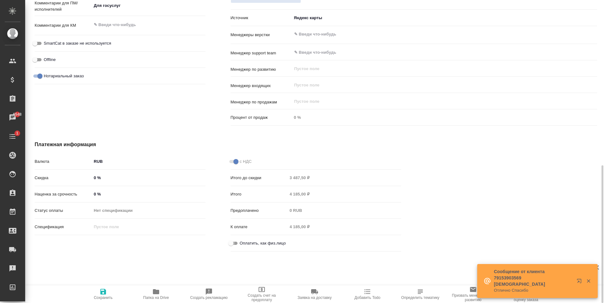
click at [233, 241] on input "Оплатить, как физ.лицо" at bounding box center [230, 244] width 23 height 8
click at [102, 288] on icon "button" at bounding box center [103, 292] width 8 height 8
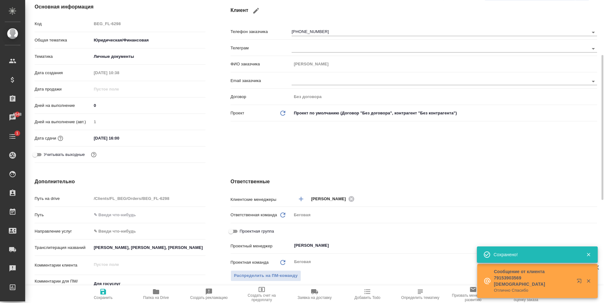
scroll to position [0, 0]
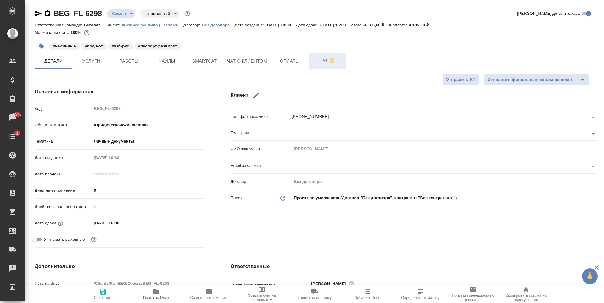
click at [314, 63] on span "Чат" at bounding box center [327, 61] width 30 height 8
click at [297, 65] on button "Оплаты" at bounding box center [290, 61] width 38 height 16
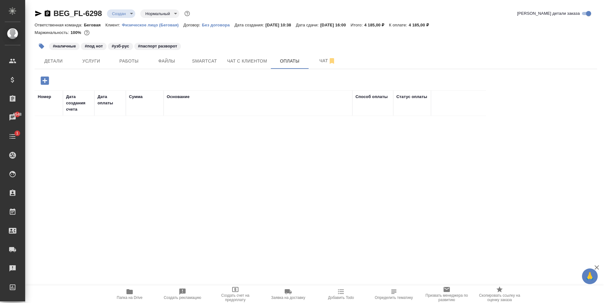
click at [47, 78] on icon "button" at bounding box center [45, 80] width 8 height 8
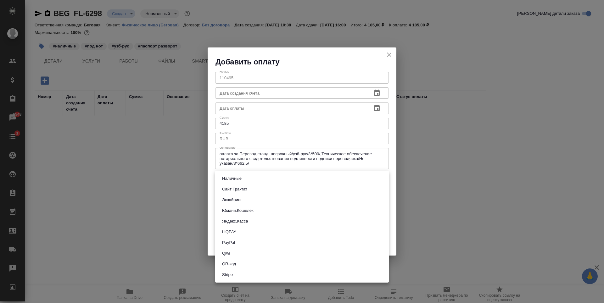
click at [383, 182] on body "🙏 .cls-1 fill:#fff; AWATERA Antonova Kristina Клиенты Спецификации Заказы 6548 …" at bounding box center [302, 151] width 604 height 303
click at [275, 183] on li "Наличные" at bounding box center [302, 178] width 174 height 11
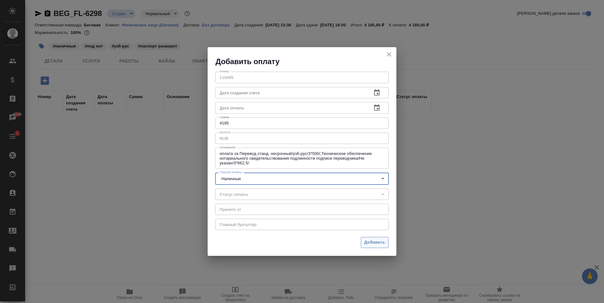
click at [366, 242] on span "Добавить" at bounding box center [374, 242] width 21 height 7
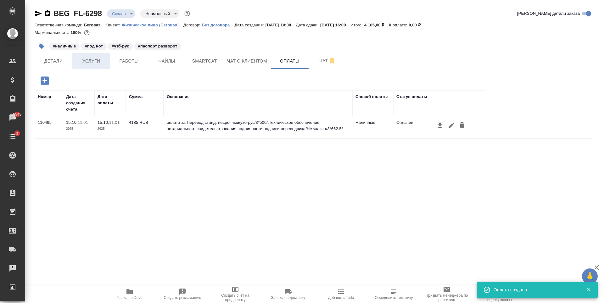
click at [99, 65] on span "Услуги" at bounding box center [91, 61] width 30 height 8
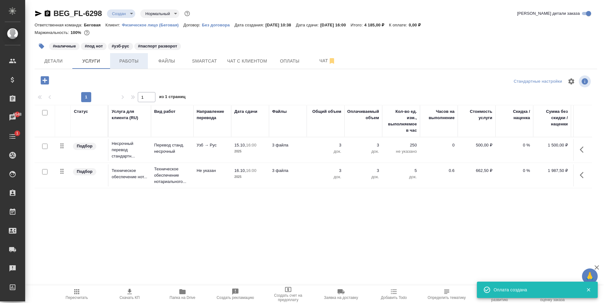
click at [119, 60] on span "Работы" at bounding box center [129, 61] width 30 height 8
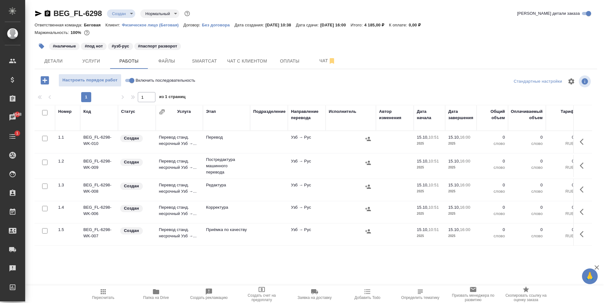
click at [43, 161] on input "checkbox" at bounding box center [44, 162] width 5 height 5
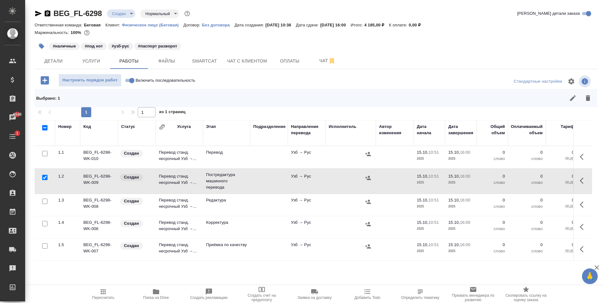
click at [45, 204] on div at bounding box center [45, 201] width 14 height 9
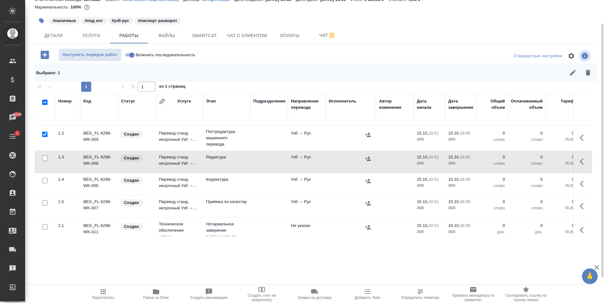
scroll to position [30, 0]
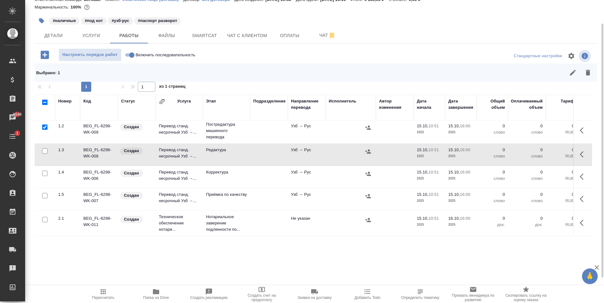
click at [44, 148] on input "checkbox" at bounding box center [44, 150] width 5 height 5
click at [46, 171] on input "checkbox" at bounding box center [44, 173] width 5 height 5
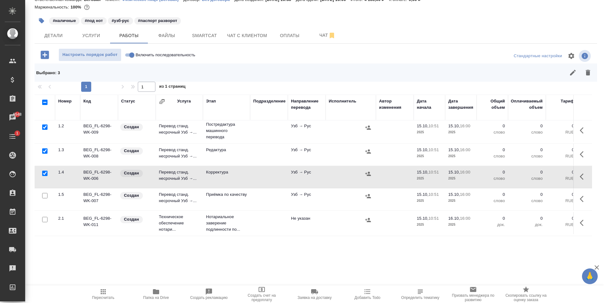
click at [46, 193] on input "checkbox" at bounding box center [44, 195] width 5 height 5
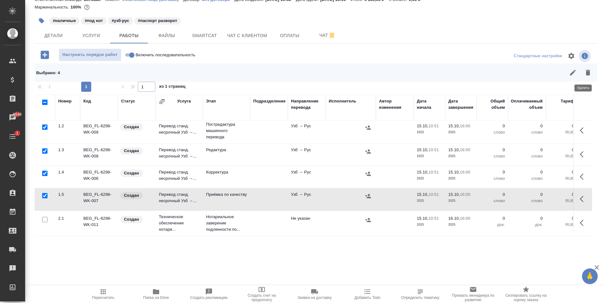
click at [586, 72] on icon "button" at bounding box center [588, 73] width 4 height 6
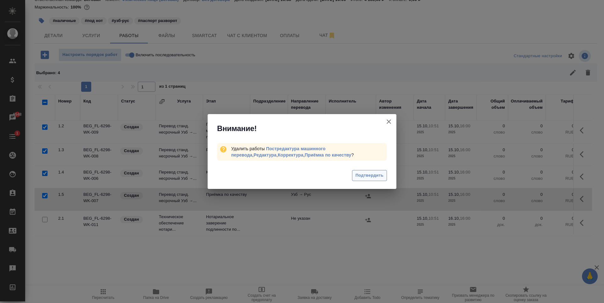
click at [377, 178] on span "Подтвердить" at bounding box center [369, 175] width 28 height 7
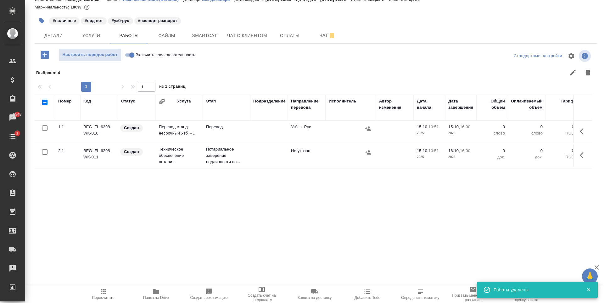
scroll to position [0, 0]
click at [253, 126] on td at bounding box center [269, 132] width 38 height 22
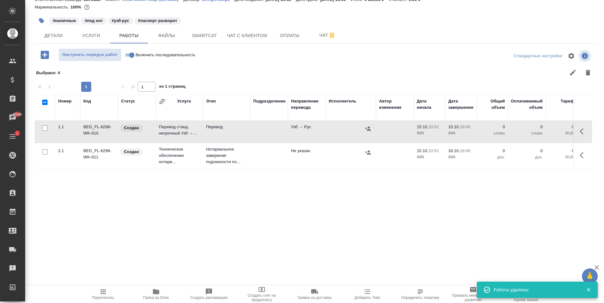
click at [253, 126] on td at bounding box center [269, 132] width 38 height 22
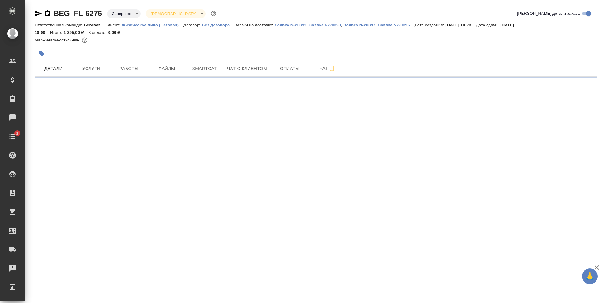
select select "RU"
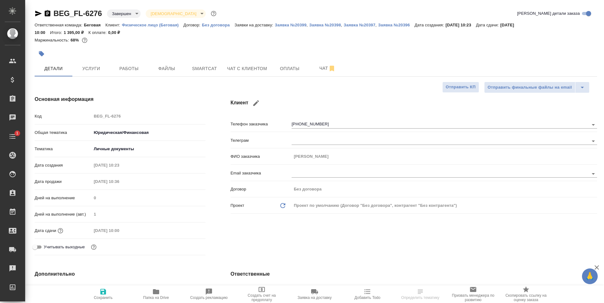
type textarea "x"
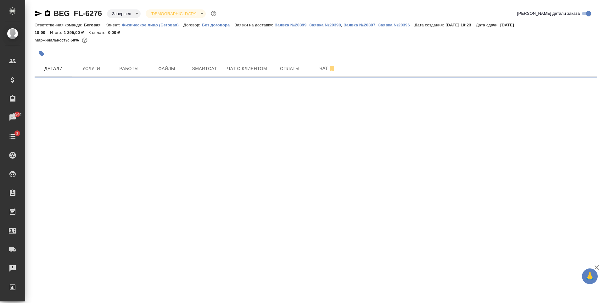
select select "RU"
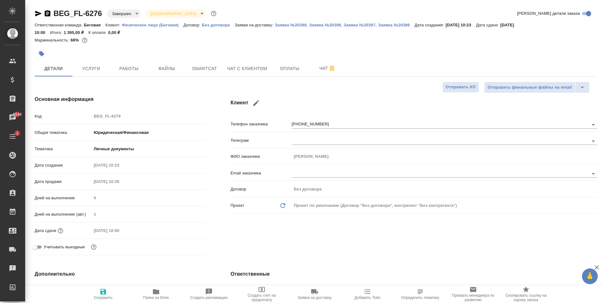
type textarea "x"
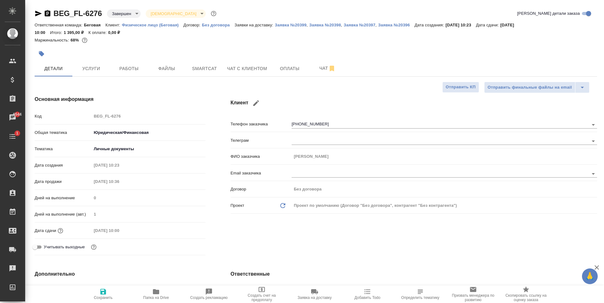
type textarea "x"
click at [162, 293] on span "Папка на Drive" at bounding box center [155, 294] width 45 height 12
type textarea "x"
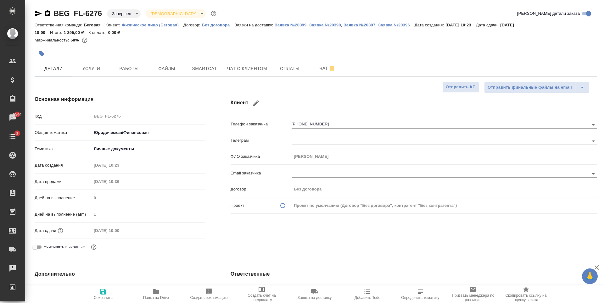
type textarea "x"
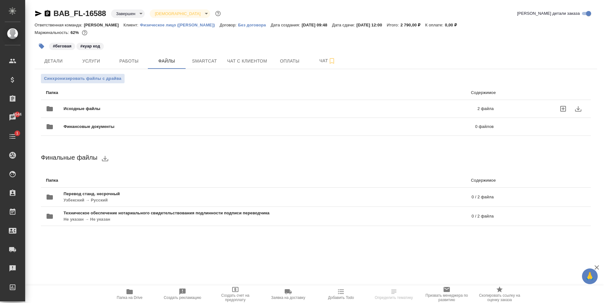
click at [185, 110] on span "Исходные файлы" at bounding box center [176, 109] width 225 height 6
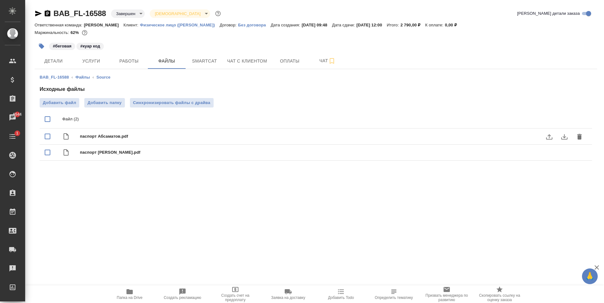
click at [570, 139] on button "download" at bounding box center [564, 136] width 15 height 15
click at [96, 57] on span "Услуги" at bounding box center [91, 61] width 30 height 8
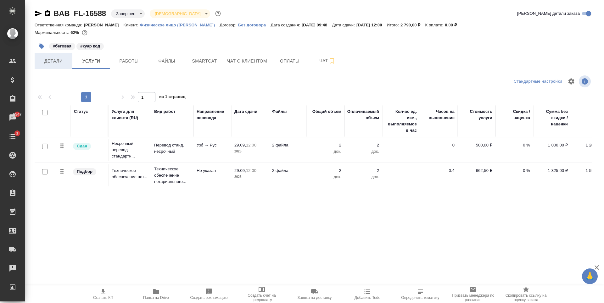
click at [51, 58] on span "Детали" at bounding box center [53, 61] width 30 height 8
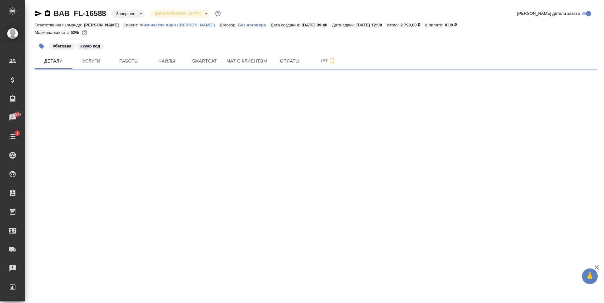
select select "RU"
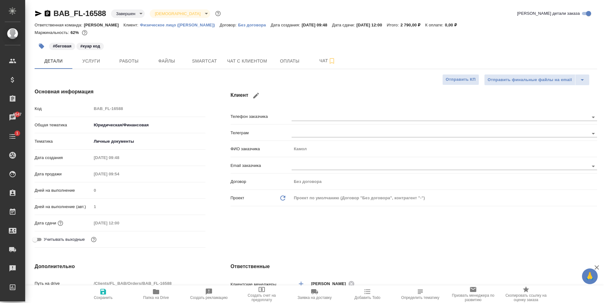
type textarea "x"
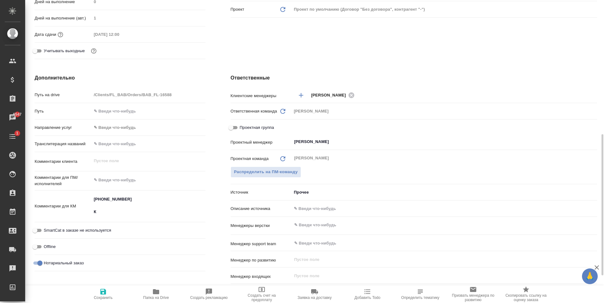
scroll to position [220, 0]
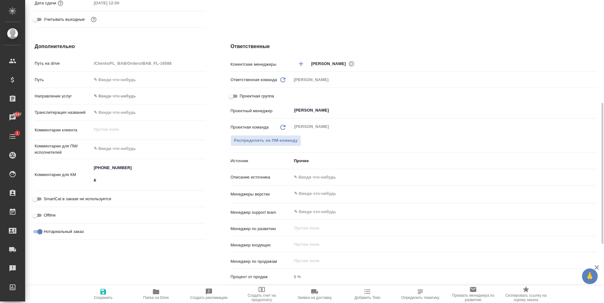
type textarea "x"
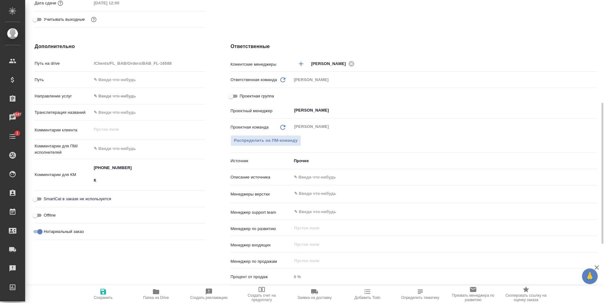
type textarea "x"
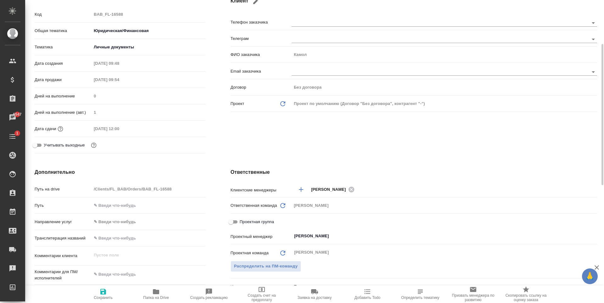
scroll to position [0, 0]
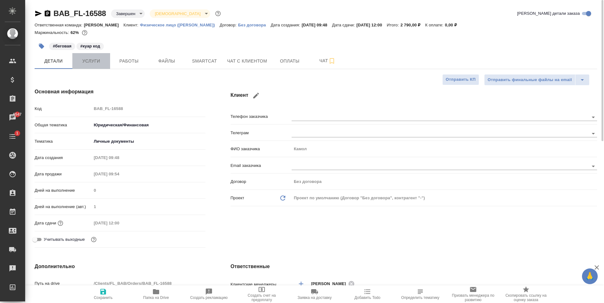
click at [92, 60] on span "Услуги" at bounding box center [91, 61] width 30 height 8
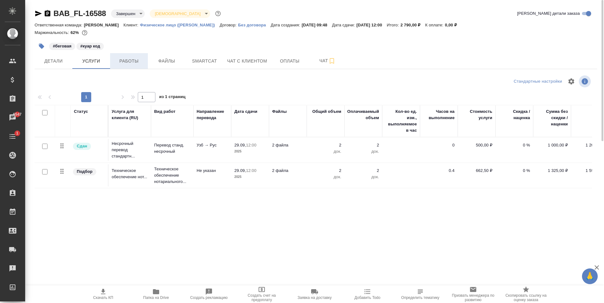
click at [128, 61] on span "Работы" at bounding box center [129, 61] width 30 height 8
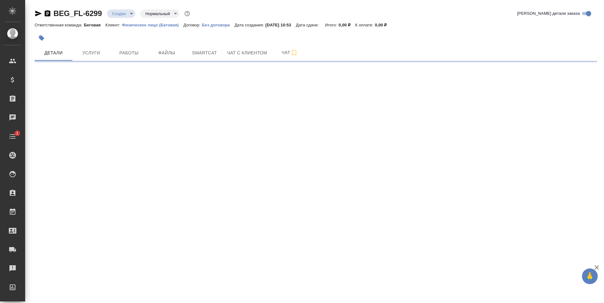
select select "RU"
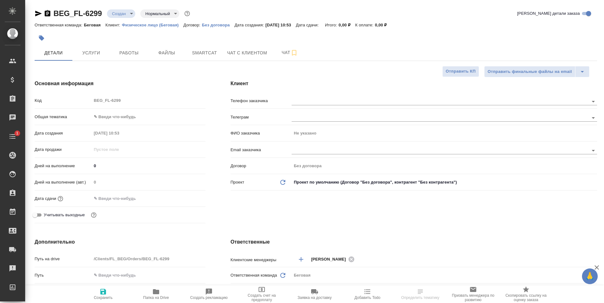
type textarea "x"
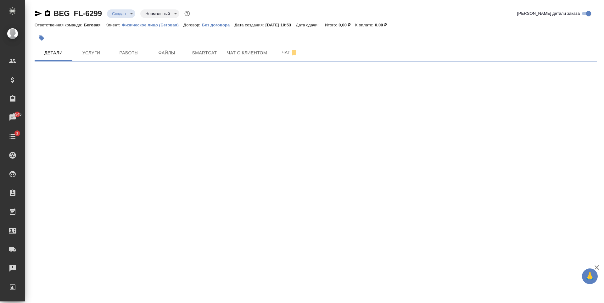
select select "RU"
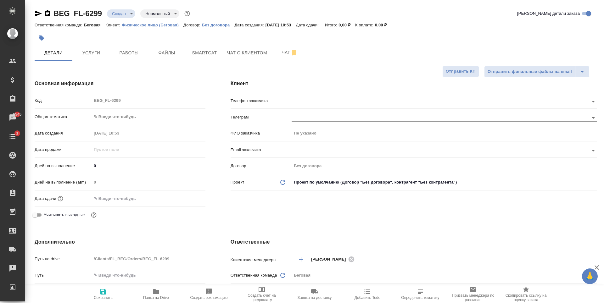
type textarea "x"
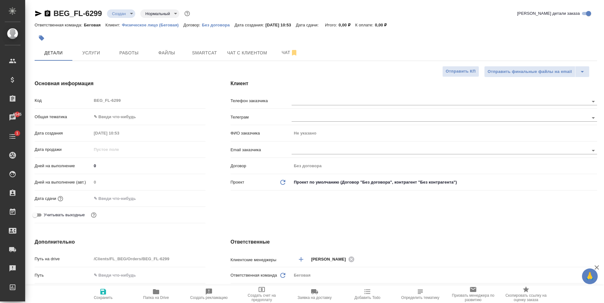
type textarea "x"
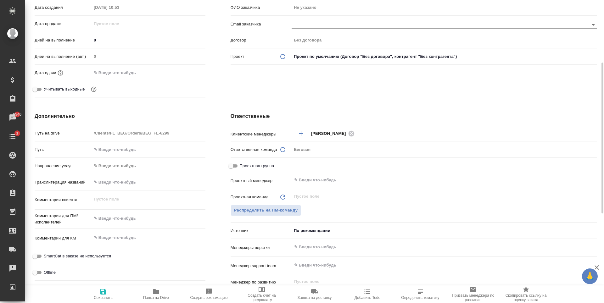
click at [117, 219] on textarea at bounding box center [149, 218] width 114 height 11
type textarea "x"
click at [127, 180] on input "text" at bounding box center [148, 182] width 113 height 9
type input "Х"
type textarea "x"
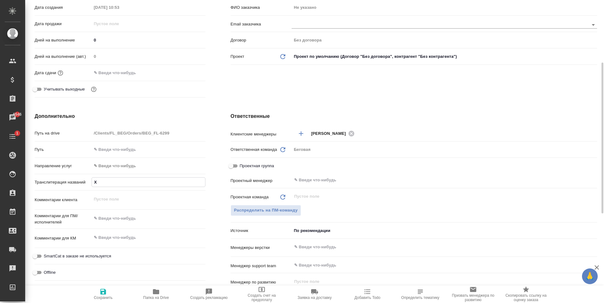
type textarea "x"
type input "Ха"
type textarea "x"
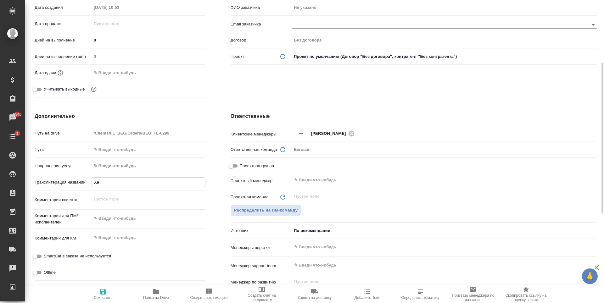
type textarea "x"
type input "Хас"
type textarea "x"
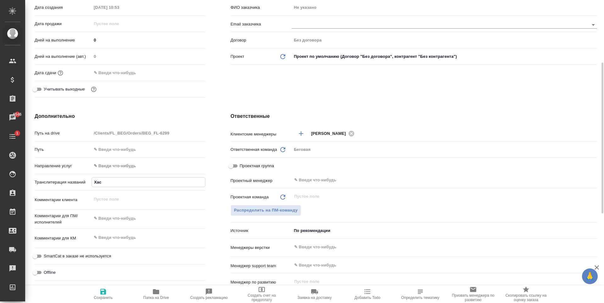
type input "Хаса"
type textarea "x"
type input "[PERSON_NAME]"
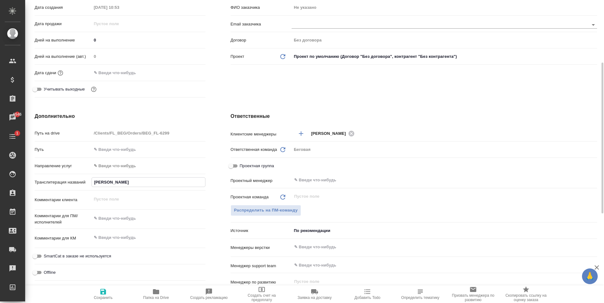
type textarea "x"
type input "[PERSON_NAME]"
type textarea "x"
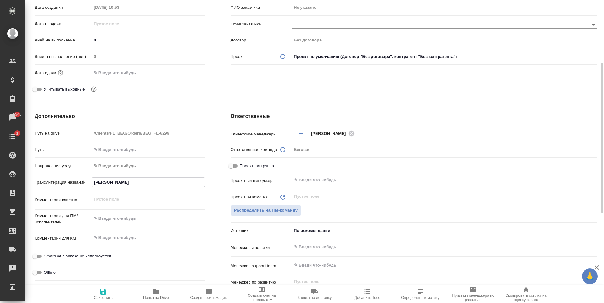
type textarea "x"
type input "Хасанзо"
type textarea "x"
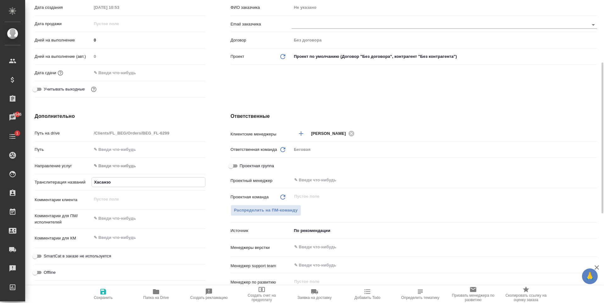
type textarea "x"
type input "Хасанзод"
type textarea "x"
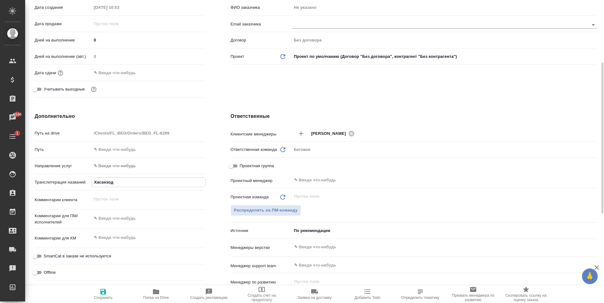
type input "[PERSON_NAME]"
type textarea "x"
type input "[PERSON_NAME]"
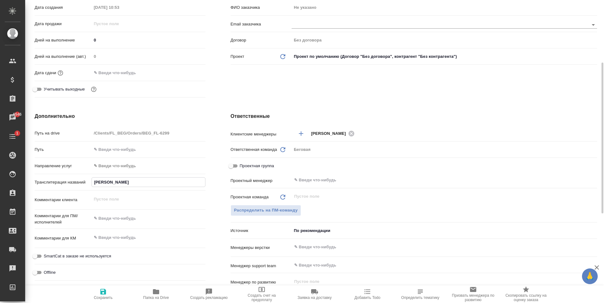
type textarea "x"
type input "[PERSON_NAME]"
type textarea "x"
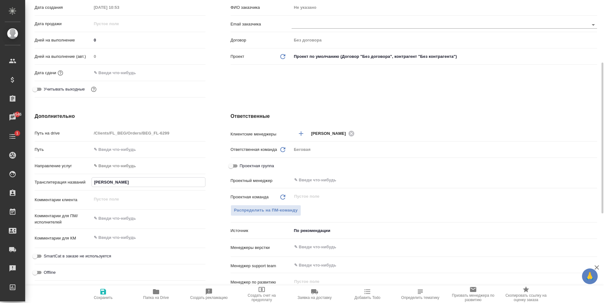
type textarea "x"
type input "[PERSON_NAME]"
type textarea "x"
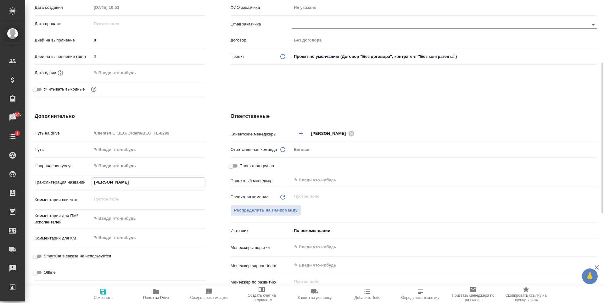
type textarea "x"
type input "[PERSON_NAME]"
type textarea "x"
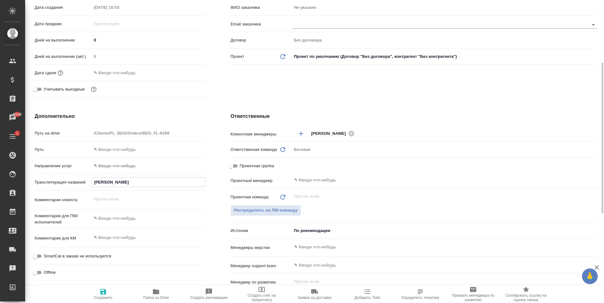
type input "[PERSON_NAME]"
type textarea "x"
type input "Хасанзода Шероз"
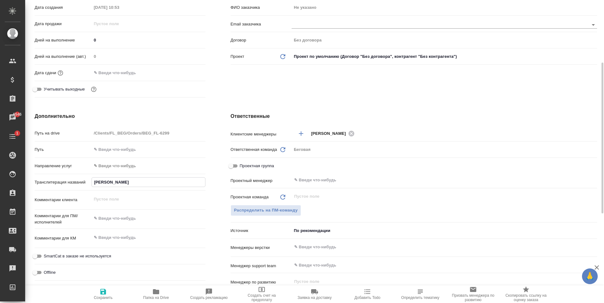
type textarea "x"
type input "Хасанзода Шероз"
type textarea "x"
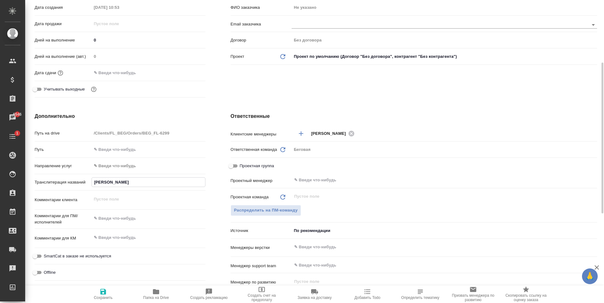
type textarea "x"
type input "Хасанзода Шероз Ш"
type textarea "x"
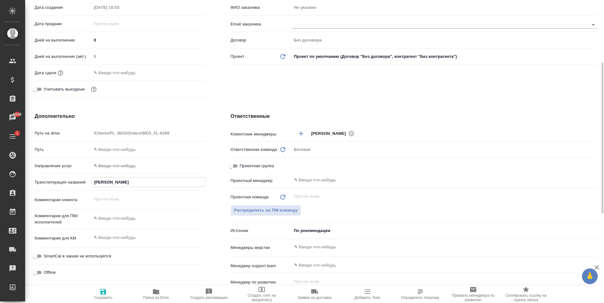
type textarea "x"
type input "Хасанзода Шероз Ше"
type textarea "x"
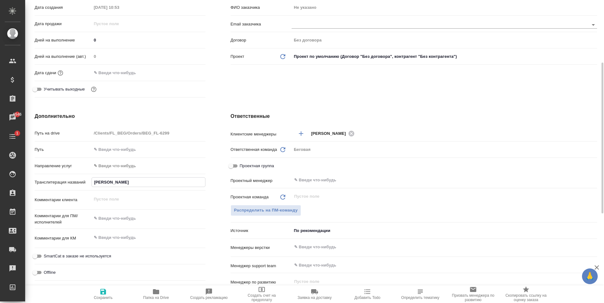
type input "Хасанзода Шероз Шер"
type textarea "x"
type input "Хасанзода Шероз Шерма"
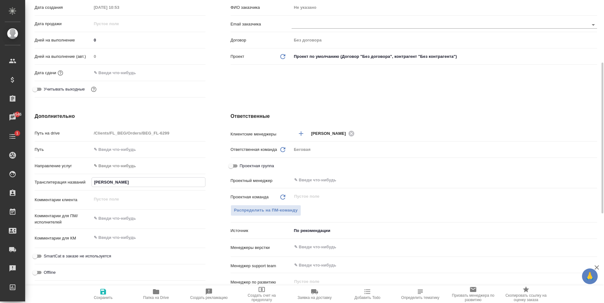
type textarea "x"
type input "Хасанзода Шероз Шермах"
type textarea "x"
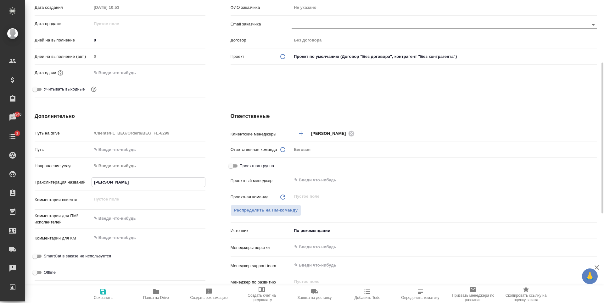
type textarea "x"
type input "Хасанзода Шероз Шермахма"
type textarea "x"
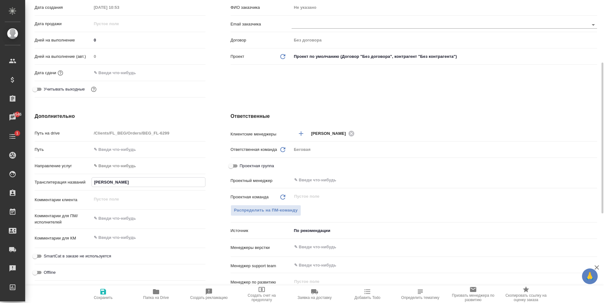
type textarea "x"
type input "Хасанзода Шероз Шермахмад"
type textarea "x"
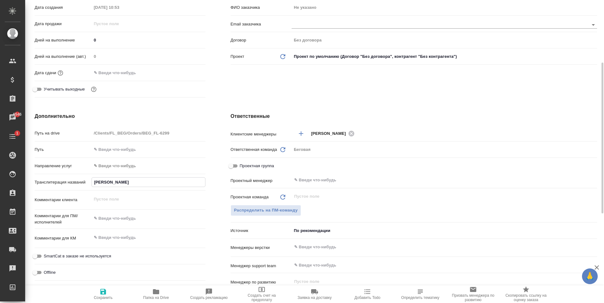
type input "Хасанзода Шероз Шермахмад"
click at [107, 291] on span "Сохранить" at bounding box center [102, 294] width 45 height 12
type textarea "x"
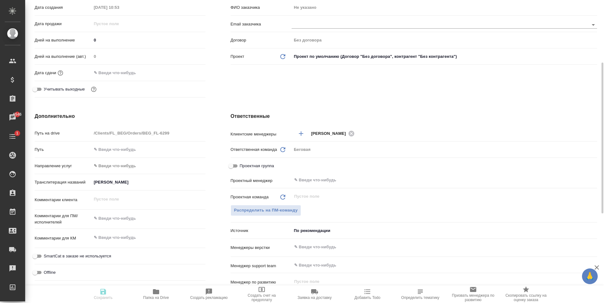
type textarea "x"
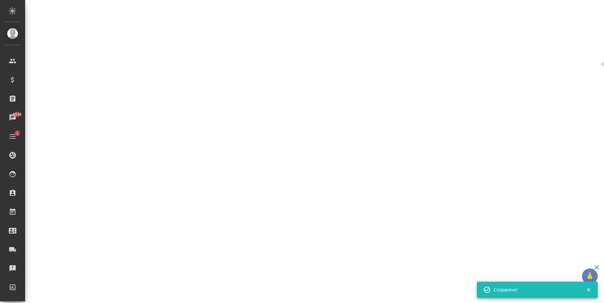
select select "RU"
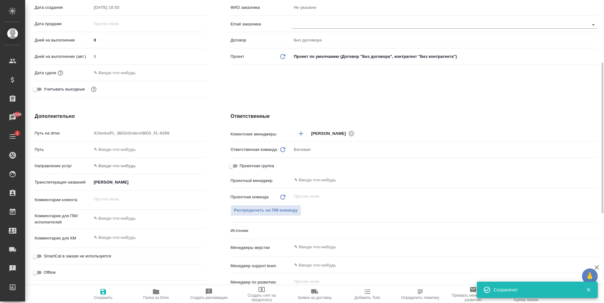
type textarea "x"
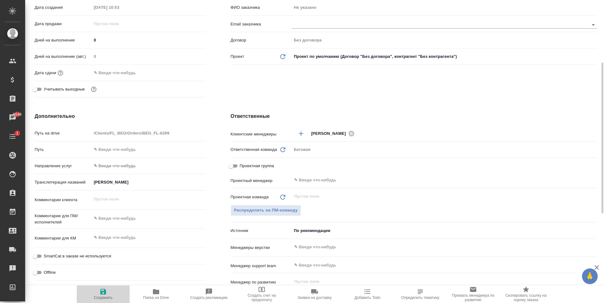
click at [98, 294] on span "Сохранить" at bounding box center [102, 294] width 45 height 12
type textarea "x"
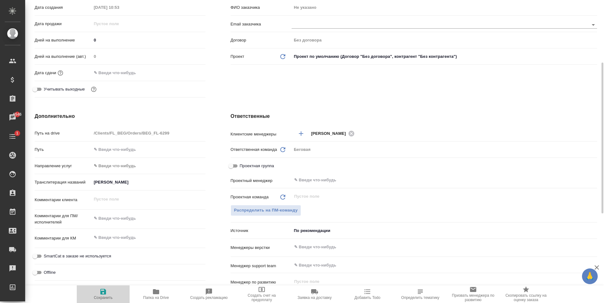
type textarea "x"
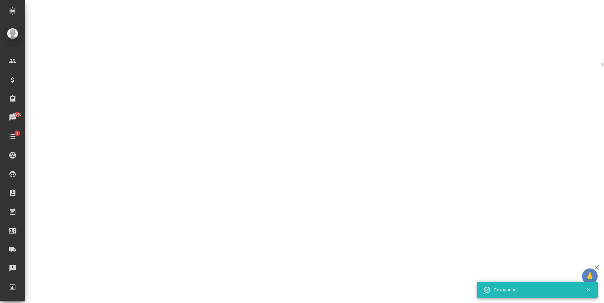
select select "RU"
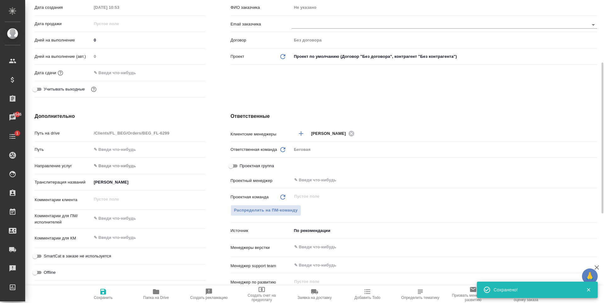
type textarea "x"
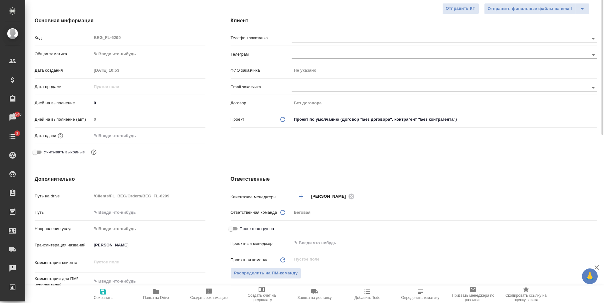
scroll to position [0, 0]
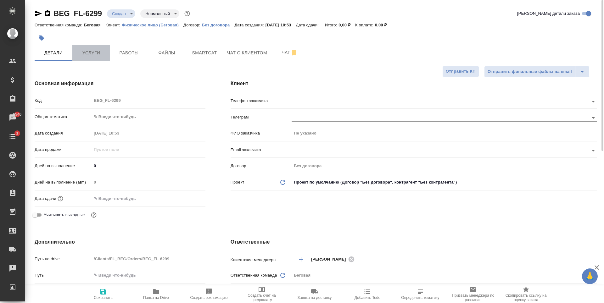
click at [84, 51] on span "Услуги" at bounding box center [91, 53] width 30 height 8
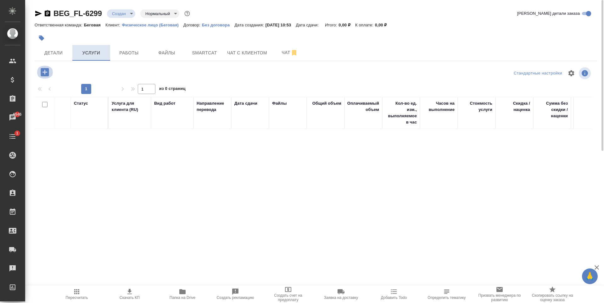
click at [44, 70] on icon "button" at bounding box center [45, 72] width 8 height 8
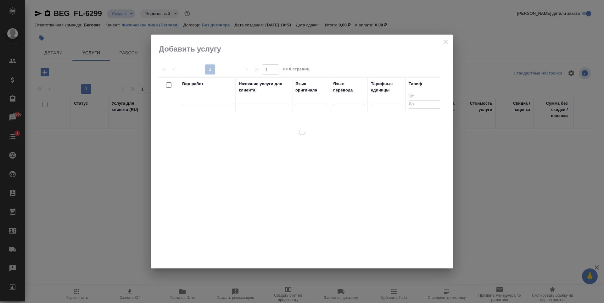
click at [186, 104] on div at bounding box center [207, 99] width 50 height 12
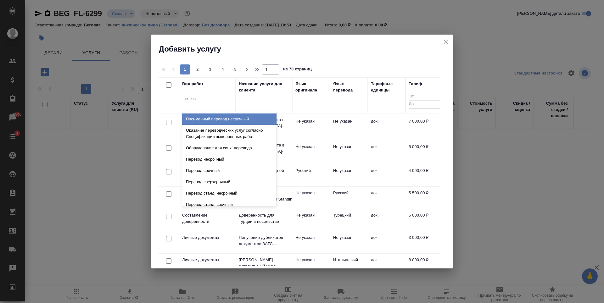
type input "перевод ста"
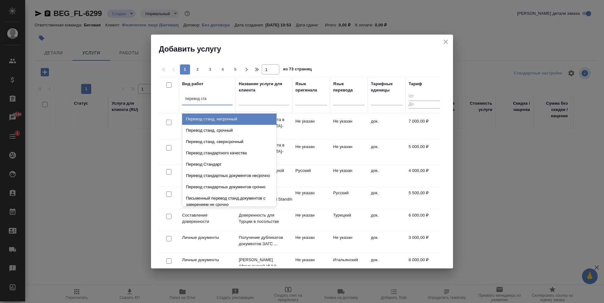
click at [251, 118] on div "Перевод станд. несрочный" at bounding box center [229, 119] width 94 height 11
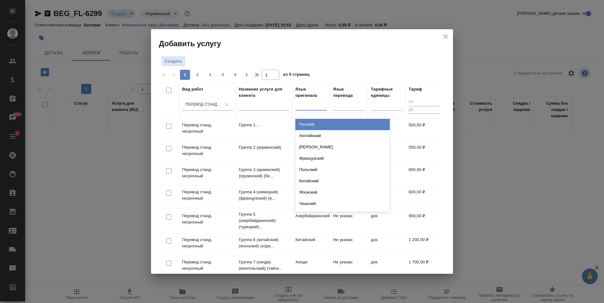
click at [309, 106] on div at bounding box center [310, 104] width 31 height 9
type input "тад"
click at [379, 124] on div "Таджикский" at bounding box center [342, 124] width 94 height 11
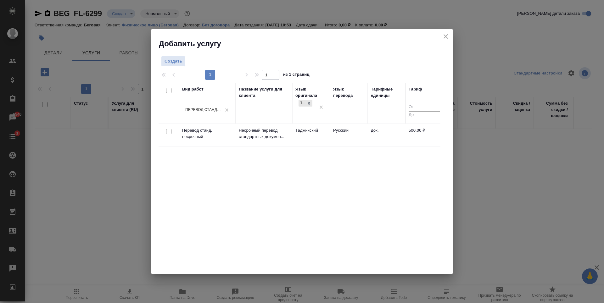
click at [338, 140] on td "Русский" at bounding box center [349, 135] width 38 height 22
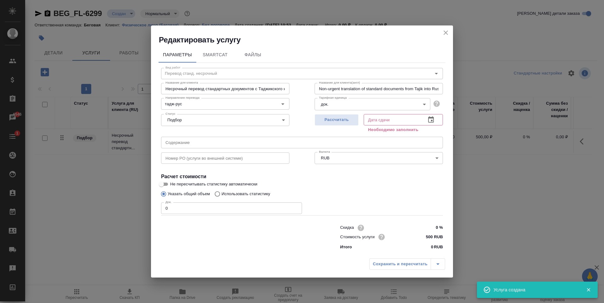
click at [192, 205] on input "0" at bounding box center [231, 208] width 141 height 11
type input "1"
click at [341, 124] on button "Рассчитать" at bounding box center [336, 120] width 44 height 12
type input "15.10.2025 10:56"
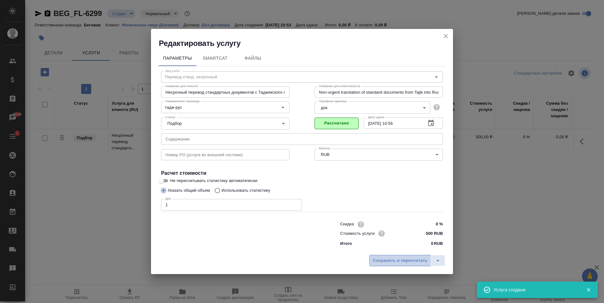
click at [398, 263] on span "Сохранить и пересчитать" at bounding box center [400, 260] width 55 height 7
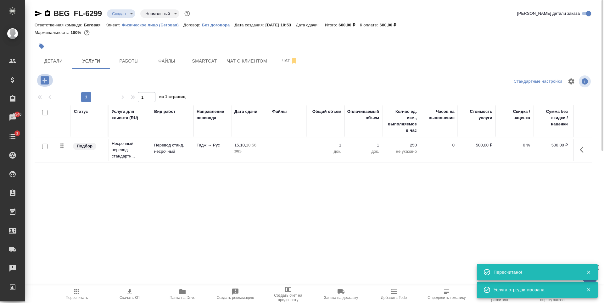
click at [44, 77] on icon "button" at bounding box center [45, 80] width 8 height 8
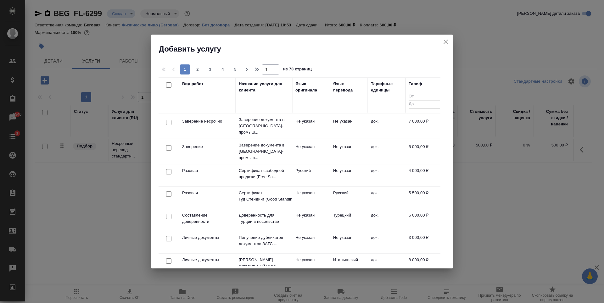
click at [220, 98] on div at bounding box center [207, 98] width 50 height 9
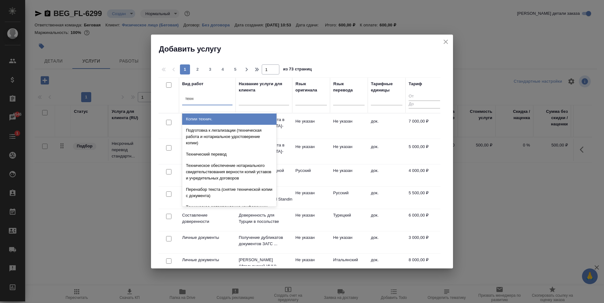
type input "технич"
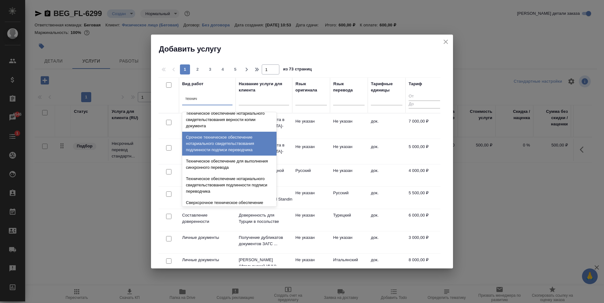
scroll to position [157, 0]
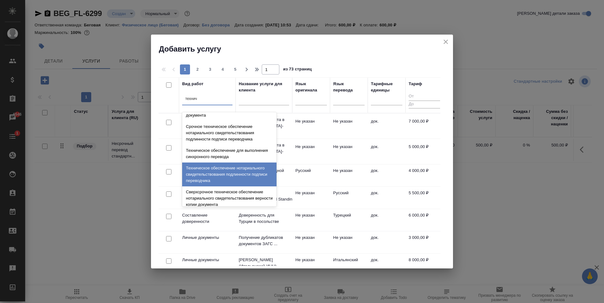
click at [247, 179] on div "Техническое обеспечение нотариального свидетельствования подлинности подписи пе…" at bounding box center [229, 175] width 94 height 24
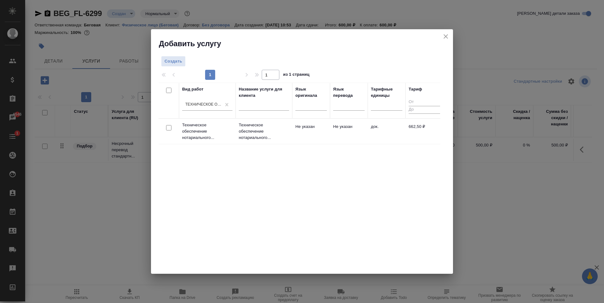
click at [336, 138] on td "Не указан" at bounding box center [349, 131] width 38 height 22
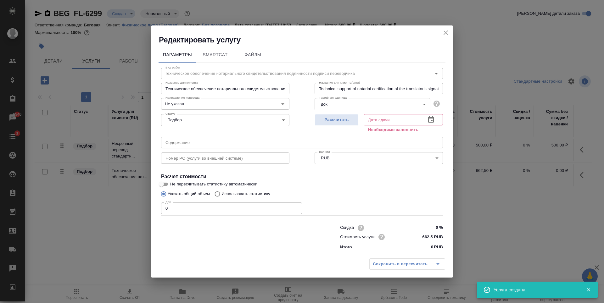
click at [199, 212] on input "0" at bounding box center [231, 208] width 141 height 11
type input "1"
click at [346, 123] on span "Рассчитать" at bounding box center [336, 119] width 37 height 7
type input "15.10.2025 11:09"
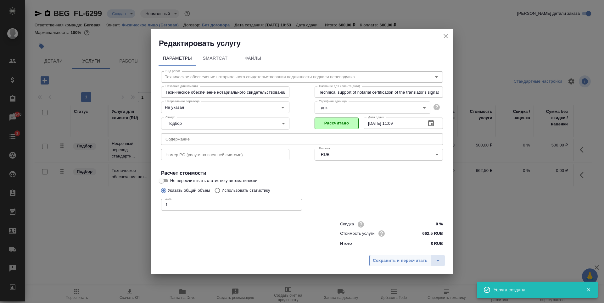
click at [408, 260] on span "Сохранить и пересчитать" at bounding box center [400, 260] width 55 height 7
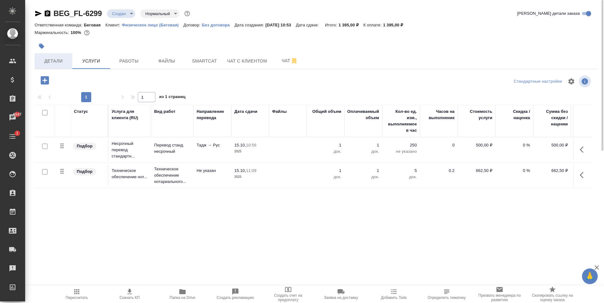
click at [59, 67] on button "Детали" at bounding box center [54, 61] width 38 height 16
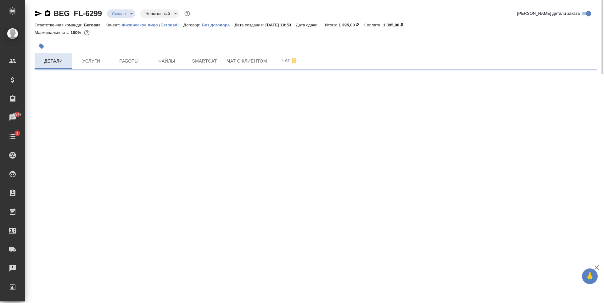
select select "RU"
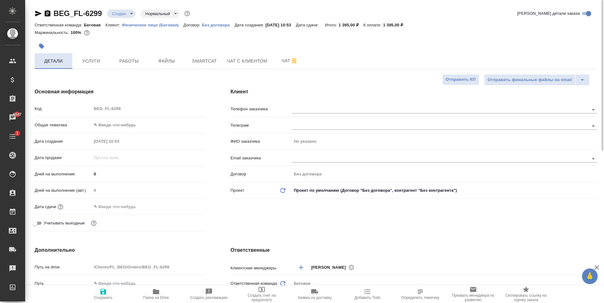
type textarea "x"
click at [132, 123] on body "🙏 .cls-1 fill:#fff; AWATERA Antonova Kristina Клиенты Спецификации Заказы 6547 …" at bounding box center [302, 151] width 604 height 303
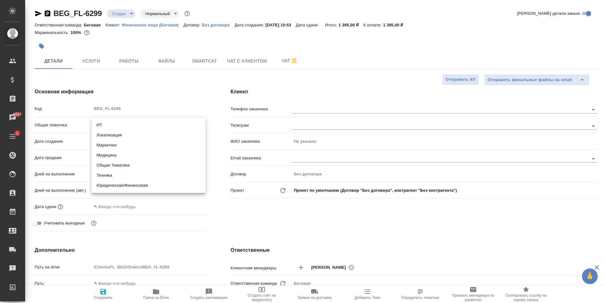
click at [129, 184] on li "Юридическая/Финансовая" at bounding box center [149, 185] width 114 height 10
type input "yr-fn"
type textarea "x"
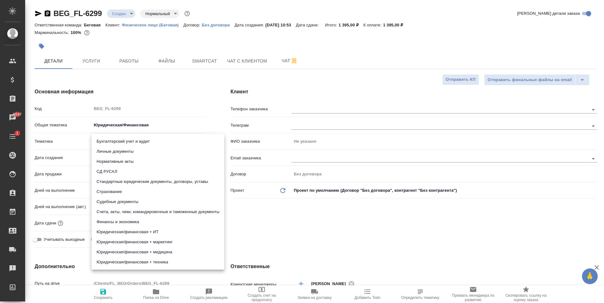
click at [136, 147] on body "🙏 .cls-1 fill:#fff; AWATERA Antonova Kristina Клиенты Спецификации Заказы 6547 …" at bounding box center [302, 151] width 604 height 303
click at [144, 183] on li "Стандартные юридические документы, договоры, уставы" at bounding box center [158, 182] width 133 height 10
type textarea "x"
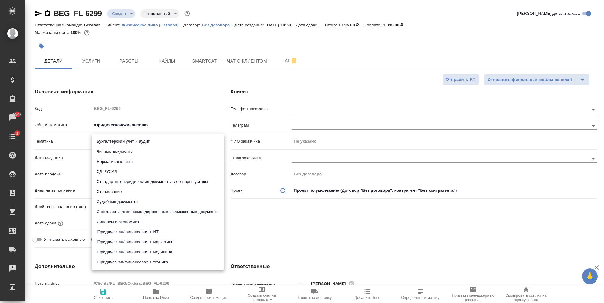
type input "5f647205b73bc97568ca66bf"
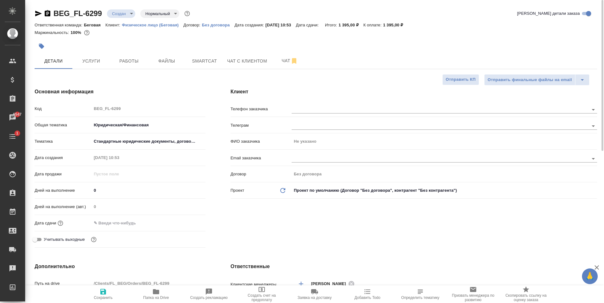
click at [140, 140] on body "🙏 .cls-1 fill:#fff; AWATERA Antonova Kristina Клиенты Спецификации Заказы 6547 …" at bounding box center [302, 151] width 604 height 303
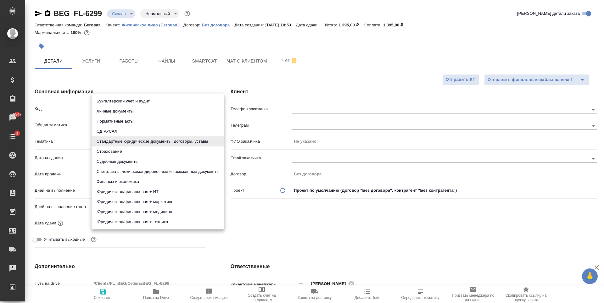
click at [138, 114] on li "Личные документы" at bounding box center [158, 111] width 133 height 10
type textarea "x"
type input "5a8b8b956a9677013d343cfe"
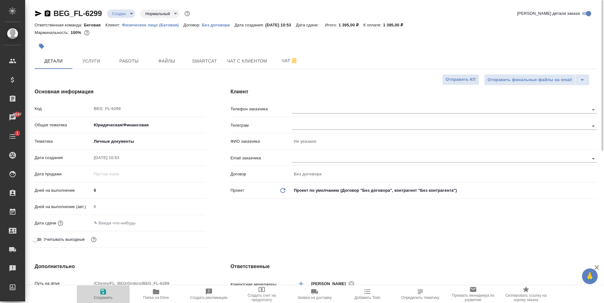
click at [108, 298] on span "Сохранить" at bounding box center [103, 298] width 19 height 4
type textarea "x"
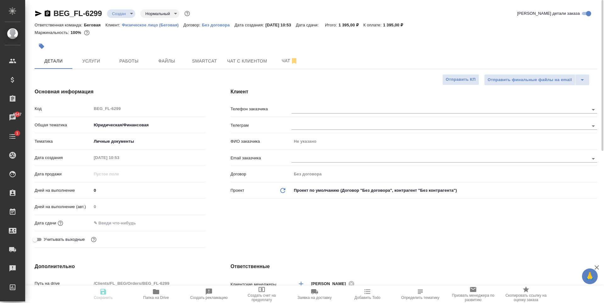
type textarea "x"
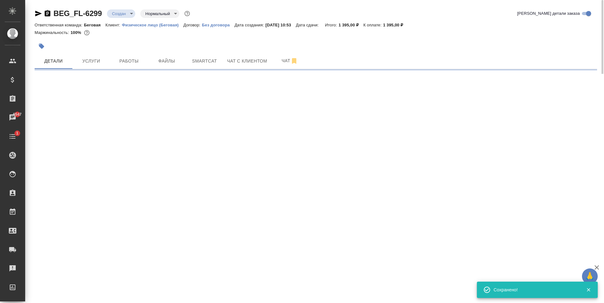
select select "RU"
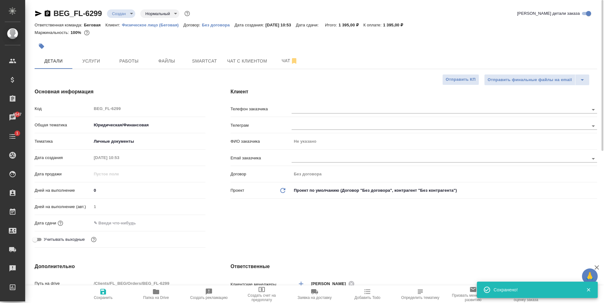
type textarea "x"
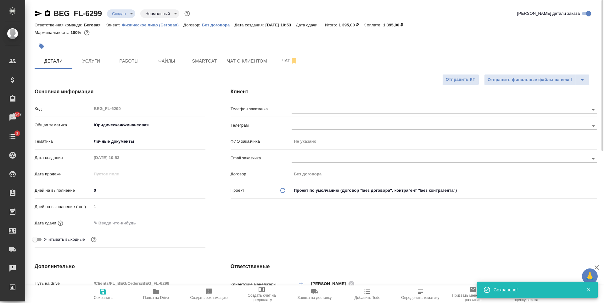
type textarea "x"
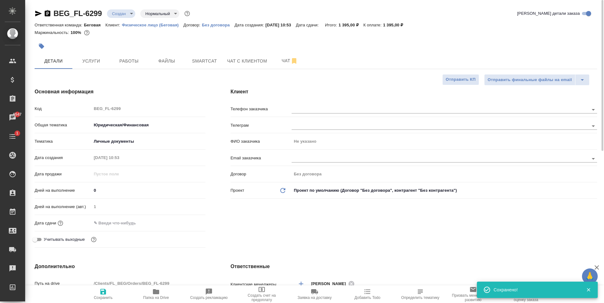
type textarea "x"
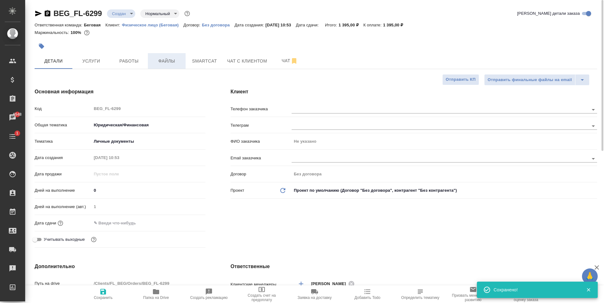
click at [172, 64] on span "Файлы" at bounding box center [167, 61] width 30 height 8
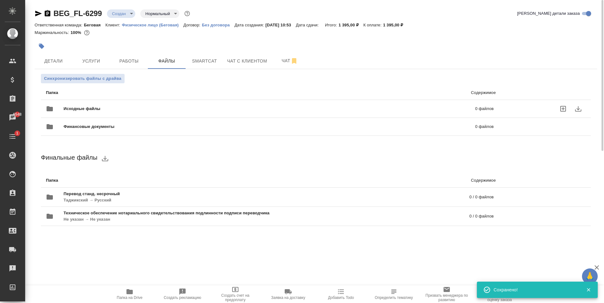
click at [104, 106] on span "Исходные файлы" at bounding box center [176, 109] width 224 height 6
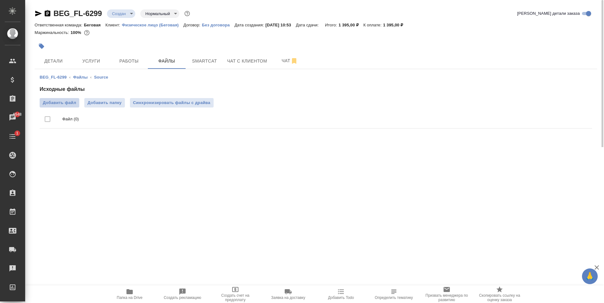
click at [61, 106] on label "Добавить файл" at bounding box center [60, 102] width 40 height 9
click at [0, 0] on input "Добавить файл" at bounding box center [0, 0] width 0 height 0
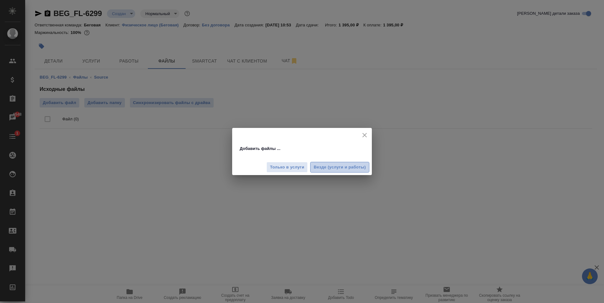
click at [327, 169] on span "Везде (услуги и работы)" at bounding box center [340, 167] width 52 height 7
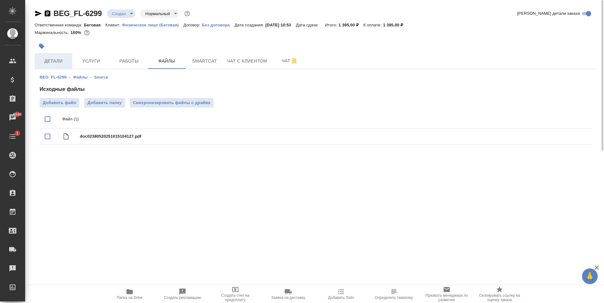
click at [54, 58] on span "Детали" at bounding box center [53, 61] width 30 height 8
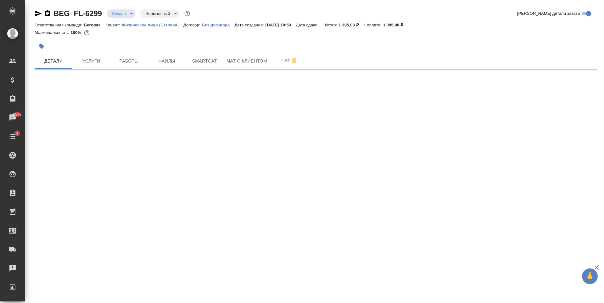
select select "RU"
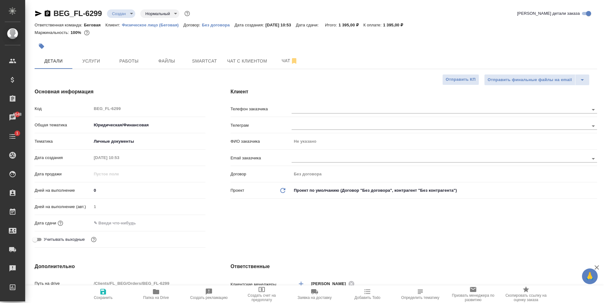
type textarea "x"
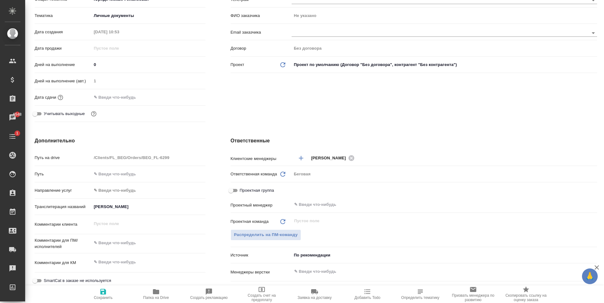
scroll to position [189, 0]
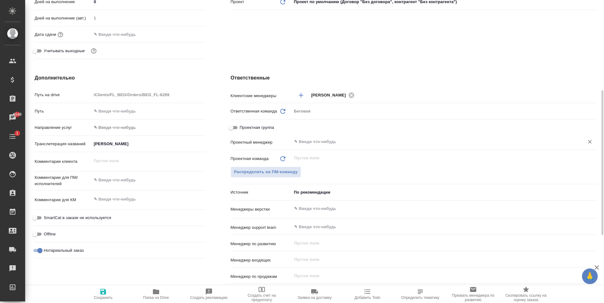
click at [321, 138] on div "​" at bounding box center [443, 141] width 305 height 11
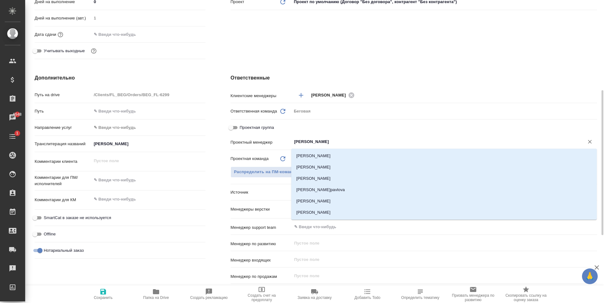
type input "антоно"
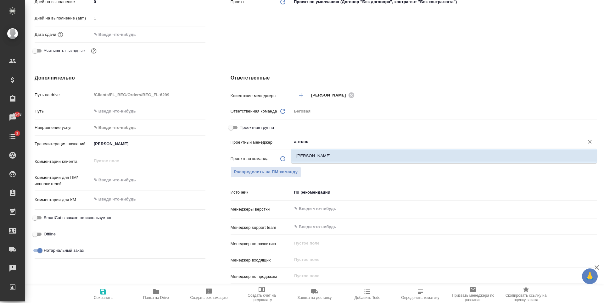
click at [310, 158] on li "[PERSON_NAME]" at bounding box center [443, 155] width 305 height 11
type textarea "x"
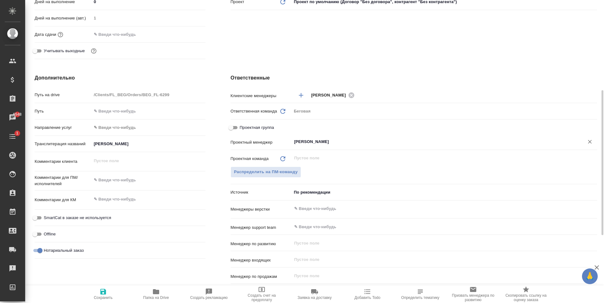
type input "[PERSON_NAME]"
click at [98, 300] on button "Сохранить" at bounding box center [103, 295] width 53 height 18
type textarea "x"
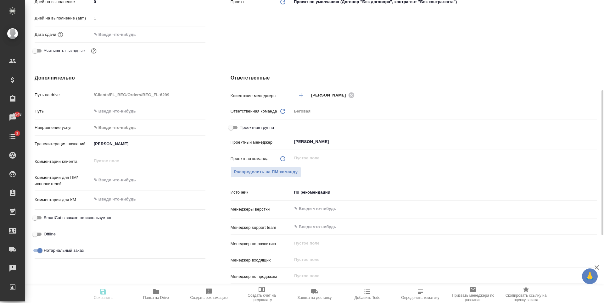
type textarea "x"
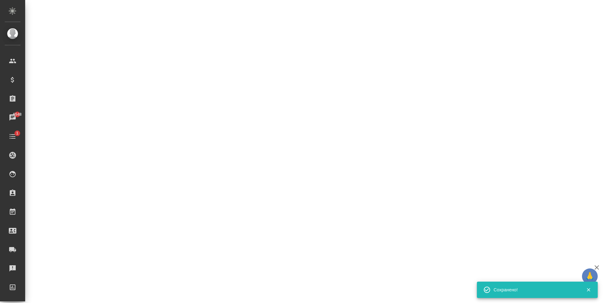
select select "RU"
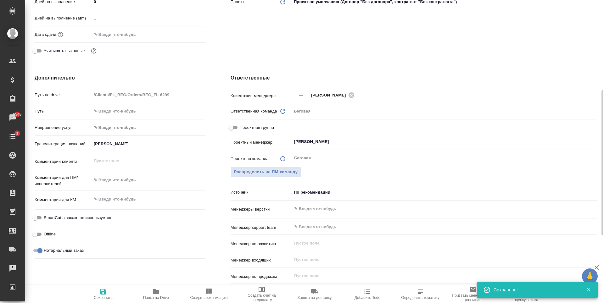
type textarea "x"
click at [342, 192] on body "🙏 .cls-1 fill:#fff; AWATERA Antonova Kristina Клиенты Спецификации Заказы 6548 …" at bounding box center [302, 151] width 604 height 303
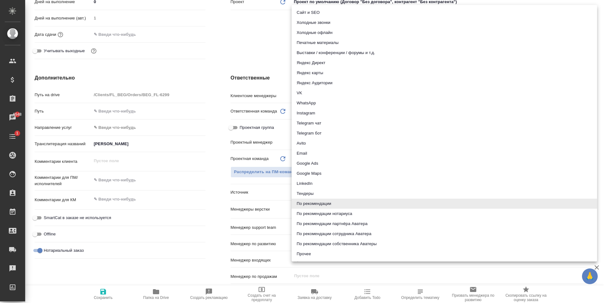
click at [331, 76] on li "Яндекс карты" at bounding box center [443, 73] width 305 height 10
type textarea "x"
type input "yandexMaps"
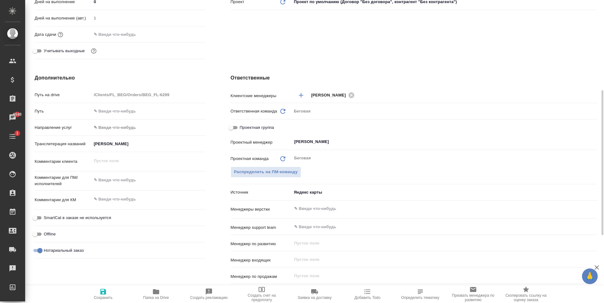
click at [97, 294] on span "Сохранить" at bounding box center [102, 294] width 45 height 12
type textarea "x"
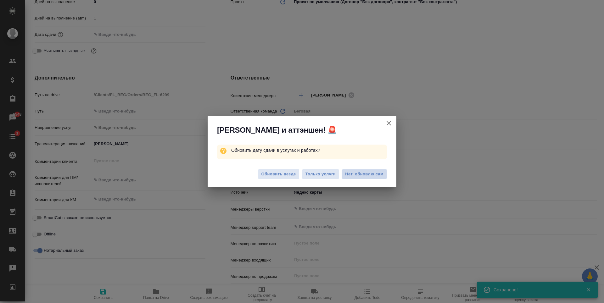
click at [356, 175] on span "Нет, обновлю сам" at bounding box center [364, 174] width 38 height 6
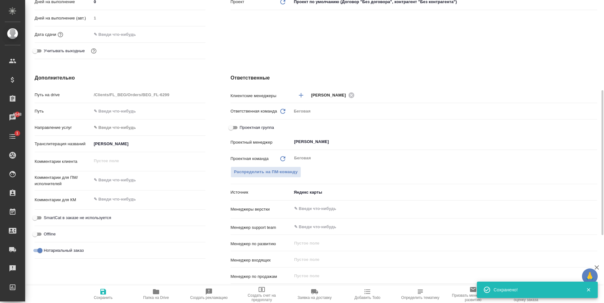
scroll to position [126, 0]
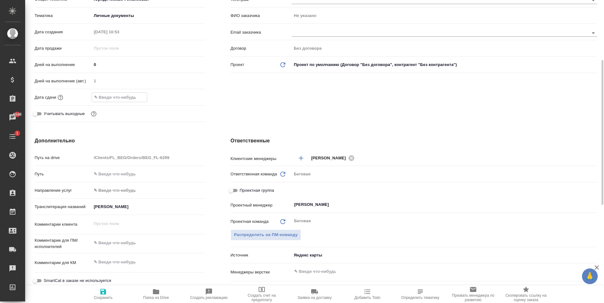
click at [135, 97] on input "text" at bounding box center [119, 97] width 55 height 9
click at [187, 97] on icon "button" at bounding box center [187, 96] width 6 height 6
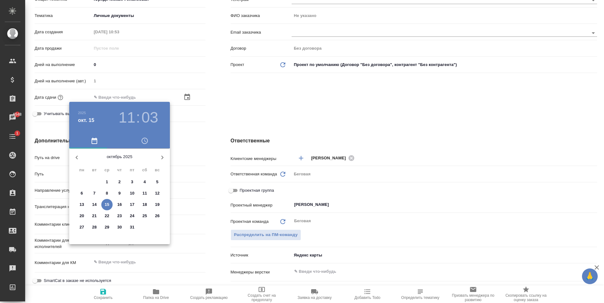
click at [123, 203] on span "16" at bounding box center [119, 205] width 11 height 6
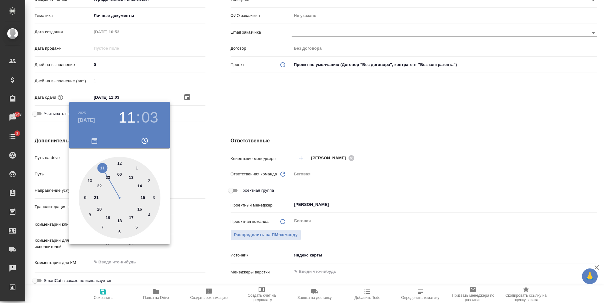
click at [140, 209] on div at bounding box center [120, 198] width 82 height 82
click at [122, 161] on div at bounding box center [120, 198] width 82 height 82
click at [118, 162] on div at bounding box center [120, 198] width 82 height 82
click at [205, 155] on div at bounding box center [302, 151] width 604 height 303
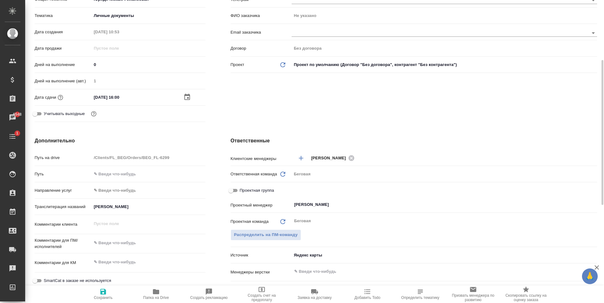
click at [115, 294] on span "Сохранить" at bounding box center [102, 294] width 45 height 12
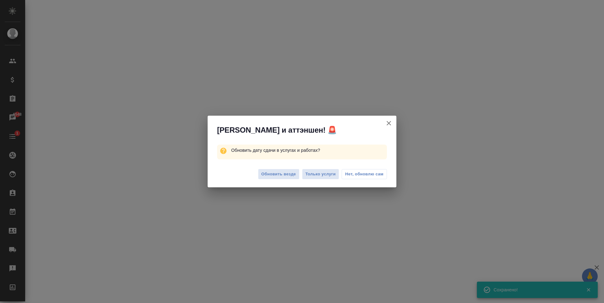
click at [362, 175] on span "Нет, обновлю сам" at bounding box center [364, 174] width 38 height 6
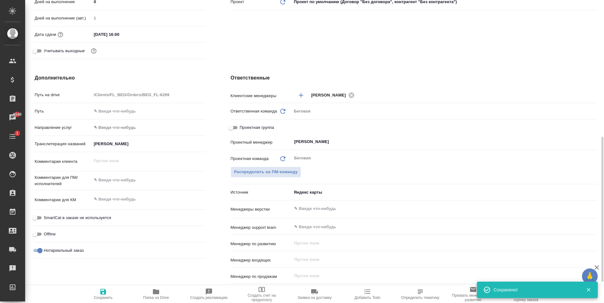
scroll to position [220, 0]
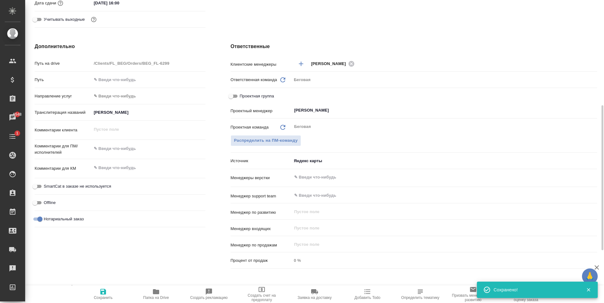
click at [136, 154] on div "x" at bounding box center [149, 149] width 114 height 14
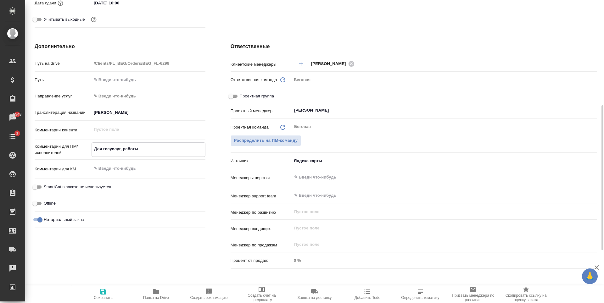
click at [104, 295] on icon "button" at bounding box center [103, 292] width 6 height 6
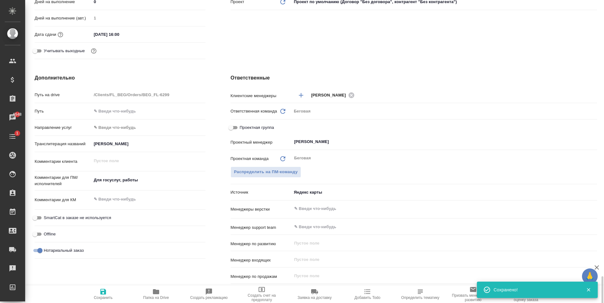
scroll to position [330, 0]
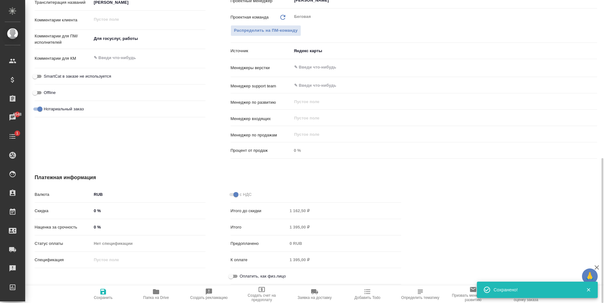
click at [231, 280] on input "Оплатить, как физ.лицо" at bounding box center [230, 277] width 23 height 8
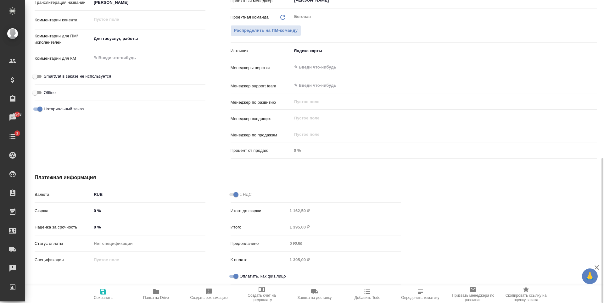
click at [105, 294] on icon "button" at bounding box center [103, 292] width 6 height 6
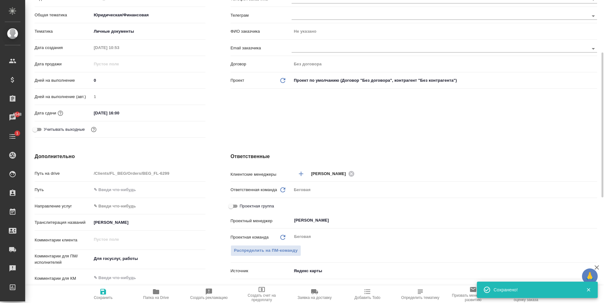
scroll to position [0, 0]
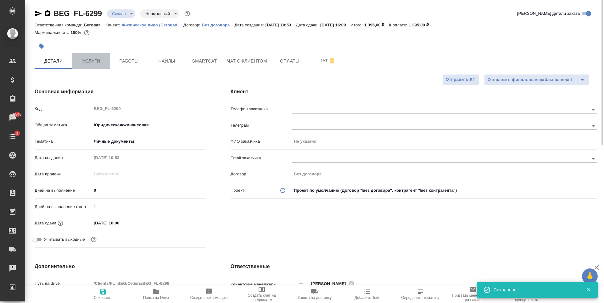
click at [99, 61] on span "Услуги" at bounding box center [91, 61] width 30 height 8
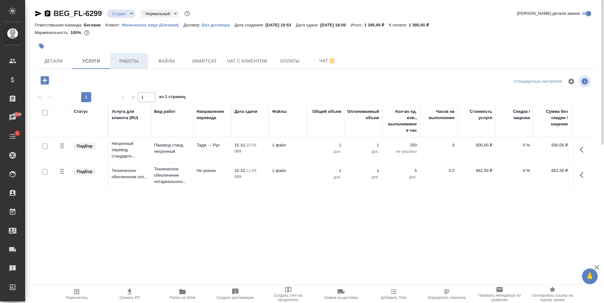
click at [119, 61] on span "Работы" at bounding box center [129, 61] width 30 height 8
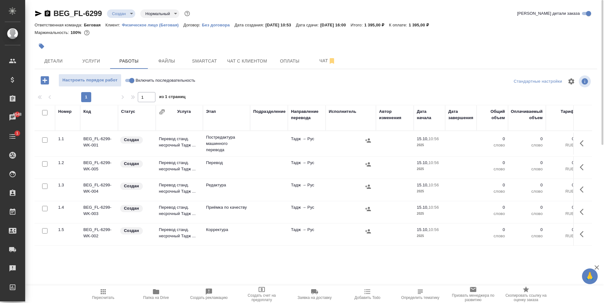
click at [43, 141] on input "checkbox" at bounding box center [44, 139] width 5 height 5
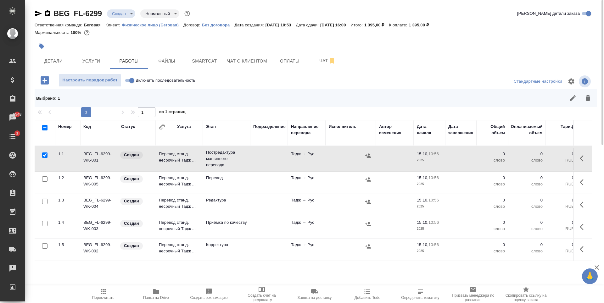
click at [43, 200] on input "checkbox" at bounding box center [44, 201] width 5 height 5
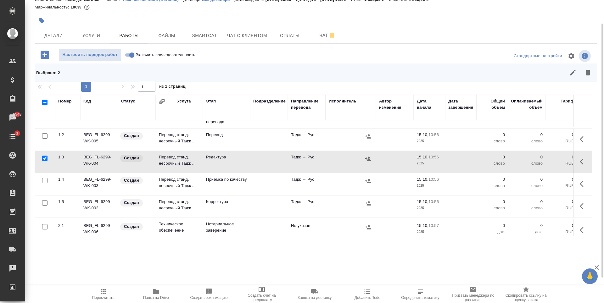
scroll to position [30, 0]
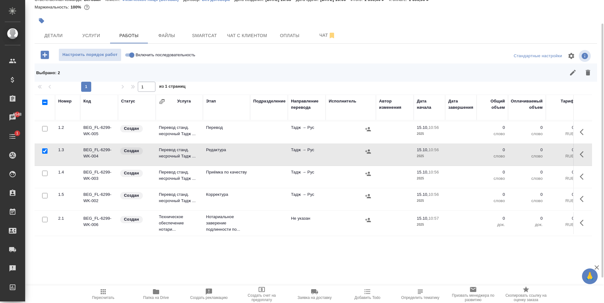
click at [45, 171] on input "checkbox" at bounding box center [44, 173] width 5 height 5
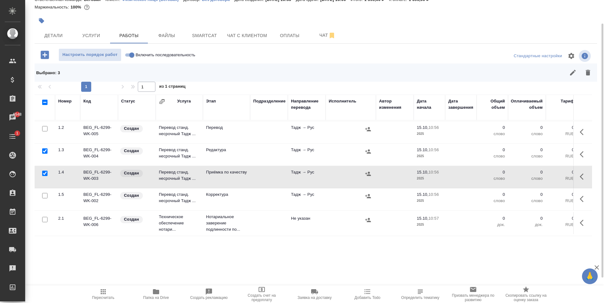
click at [44, 193] on input "checkbox" at bounding box center [44, 195] width 5 height 5
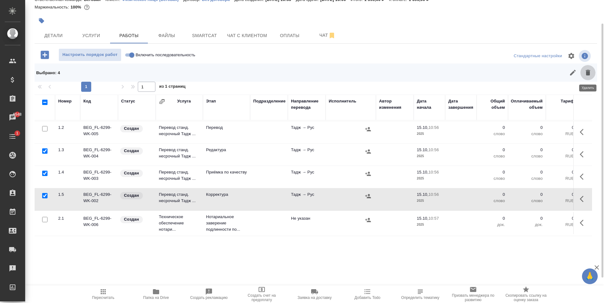
click at [591, 71] on icon "button" at bounding box center [588, 73] width 8 height 8
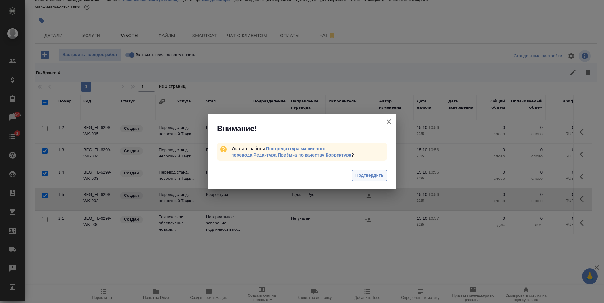
click at [370, 172] on button "Подтвердить" at bounding box center [369, 175] width 35 height 11
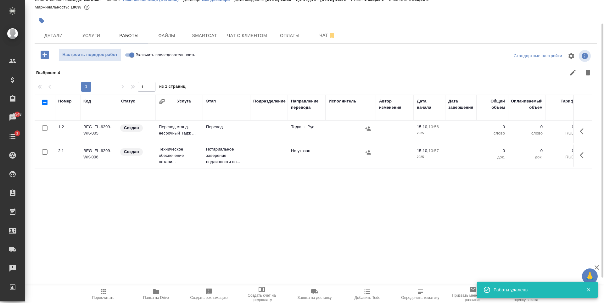
scroll to position [0, 0]
click at [266, 136] on td at bounding box center [269, 132] width 38 height 22
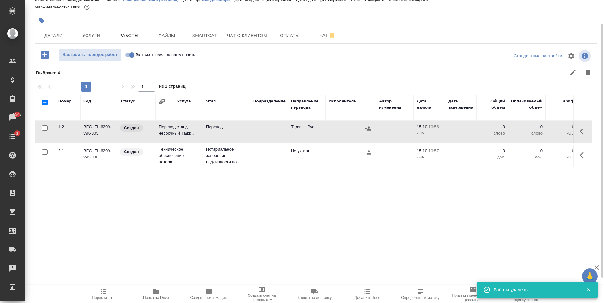
click at [266, 136] on td at bounding box center [269, 132] width 38 height 22
click at [91, 35] on span "Услуги" at bounding box center [91, 36] width 30 height 8
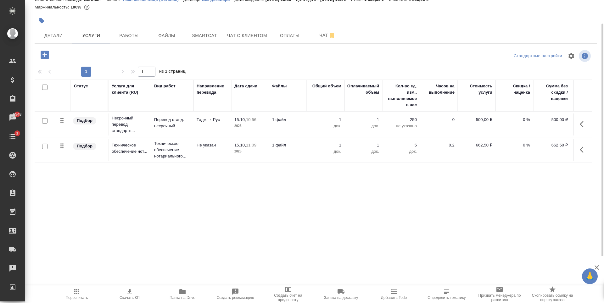
click at [302, 119] on p "1 файл" at bounding box center [287, 120] width 31 height 6
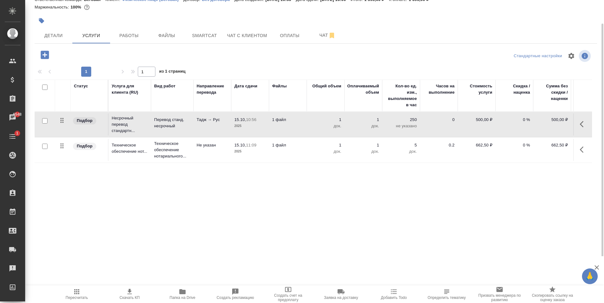
click at [302, 119] on p "1 файл" at bounding box center [287, 120] width 31 height 6
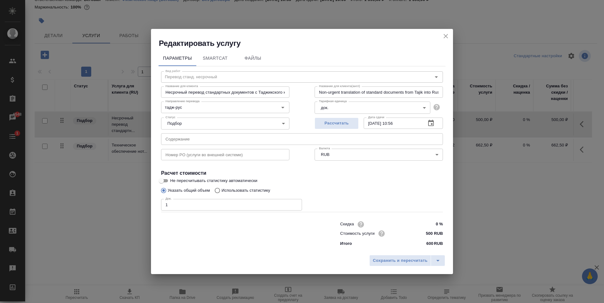
click at [430, 123] on icon "button" at bounding box center [431, 123] width 8 height 8
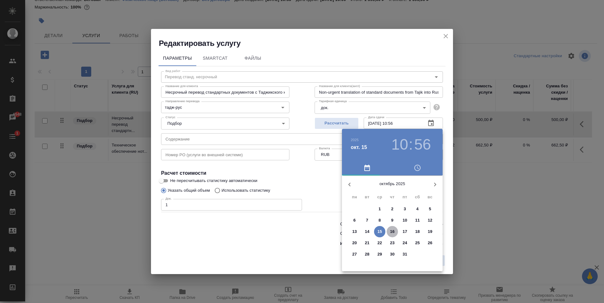
click at [393, 232] on p "16" at bounding box center [392, 232] width 5 height 6
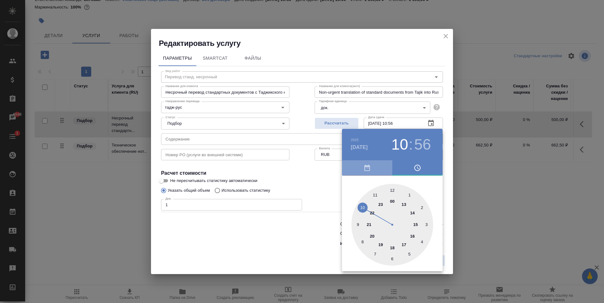
click at [367, 168] on icon "button" at bounding box center [367, 168] width 6 height 6
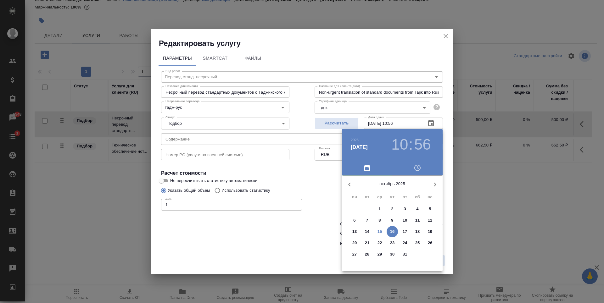
click at [380, 229] on p "15" at bounding box center [379, 232] width 5 height 6
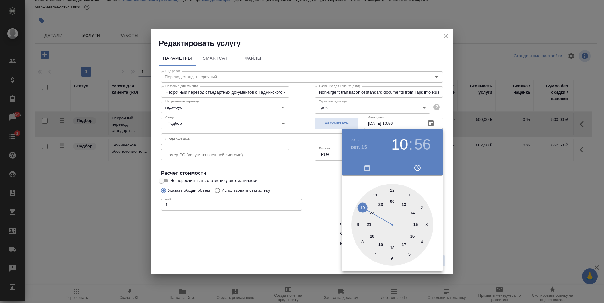
click at [412, 236] on div at bounding box center [392, 225] width 82 height 82
click at [390, 189] on div at bounding box center [392, 225] width 82 height 82
click at [392, 191] on div at bounding box center [392, 225] width 82 height 82
click at [326, 184] on div at bounding box center [302, 151] width 604 height 303
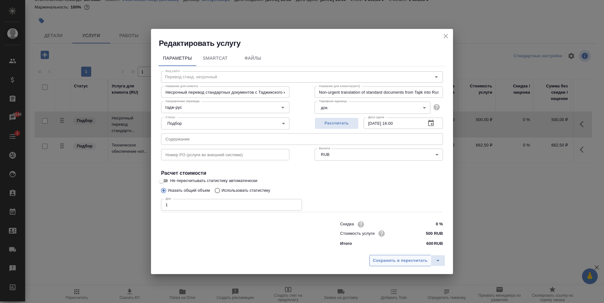
click at [416, 262] on span "Сохранить и пересчитать" at bounding box center [400, 260] width 55 height 7
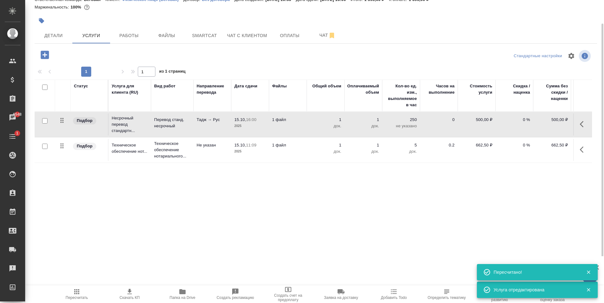
click at [301, 156] on td "1 файл" at bounding box center [288, 150] width 38 height 22
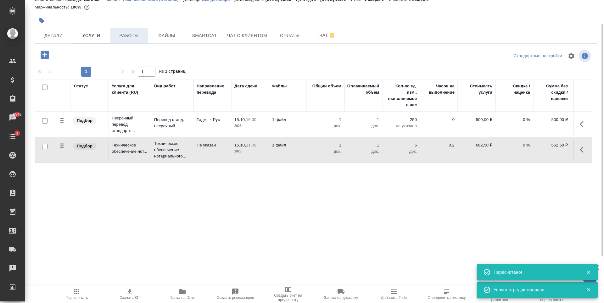
click at [126, 36] on span "Работы" at bounding box center [129, 36] width 30 height 8
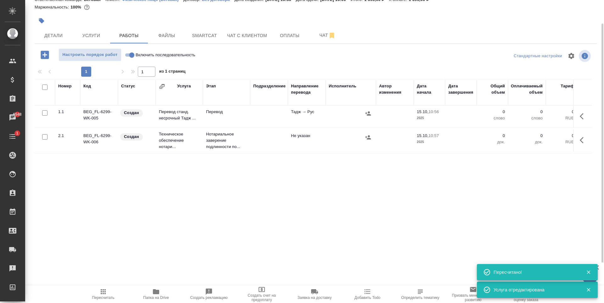
click at [257, 121] on td at bounding box center [269, 117] width 38 height 22
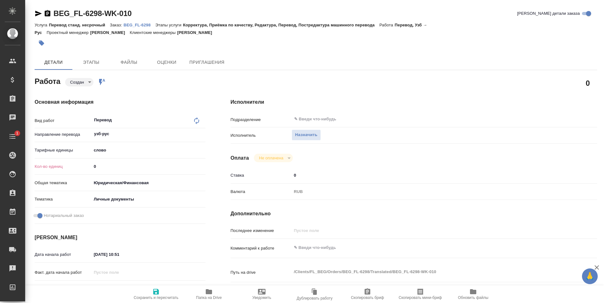
click at [113, 167] on input "0" at bounding box center [149, 166] width 114 height 9
type input "1"
click at [154, 294] on icon "button" at bounding box center [156, 292] width 6 height 6
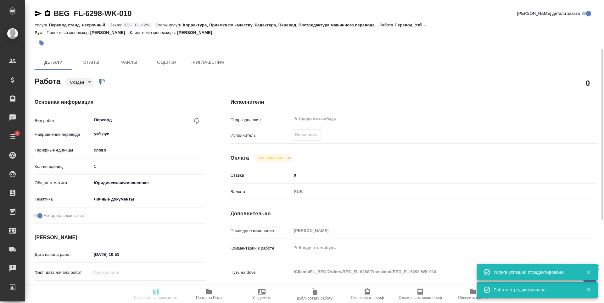
type input "created"
type input "узб-рус"
type input "5a8b1489cc6b4906c91bfd90"
type input "1"
type input "yr-fn"
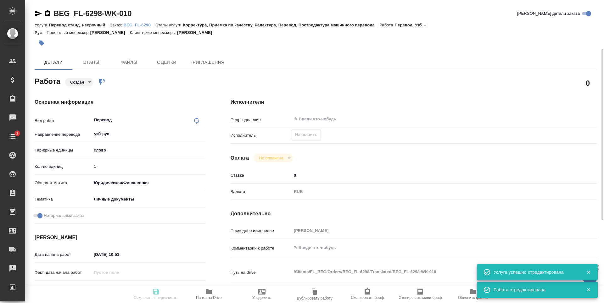
type input "5a8b8b956a9677013d343cfe"
checkbox input "true"
type input "[DATE] 10:51"
type input "[DATE] 16:00"
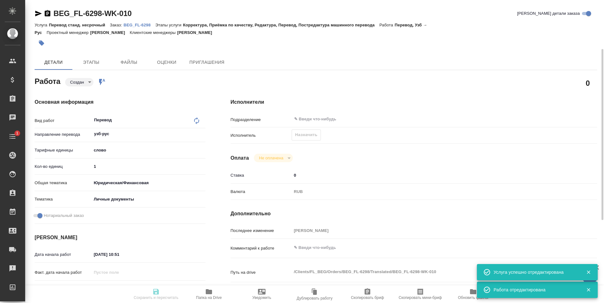
type input "notPayed"
type input "0"
type input "RUB"
type input "[PERSON_NAME]"
type input "BEG_FL-6298"
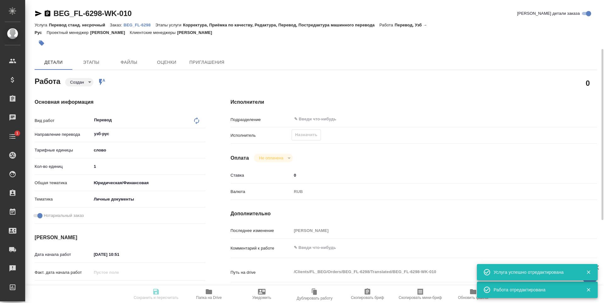
type input "Перевод станд. несрочный"
type input "Корректура, Приёмка по качеству, Редактура, Перевод, Постредактура машинного пе…"
type input "[PERSON_NAME]"
type input "/Clients/FL_BEG/Orders/BEG_FL-6298"
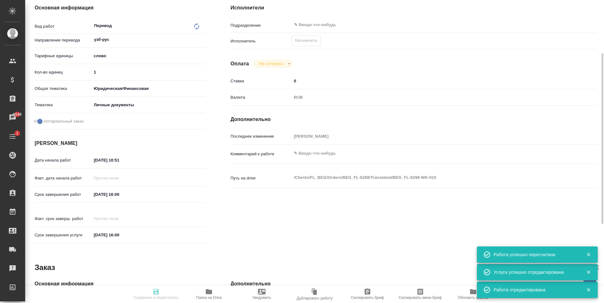
type input "created"
type input "узб-рус"
type input "5a8b1489cc6b4906c91bfd90"
type input "1"
type input "yr-fn"
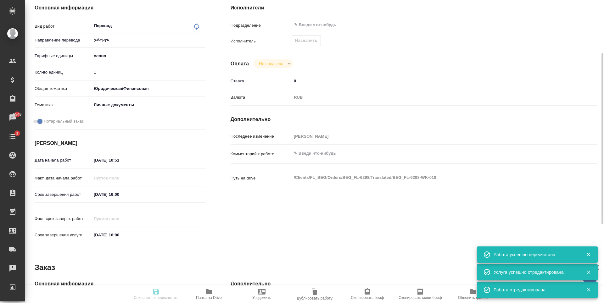
type input "5a8b8b956a9677013d343cfe"
checkbox input "true"
type input "15.10.2025 10:51"
type input "15.10.2025 16:00"
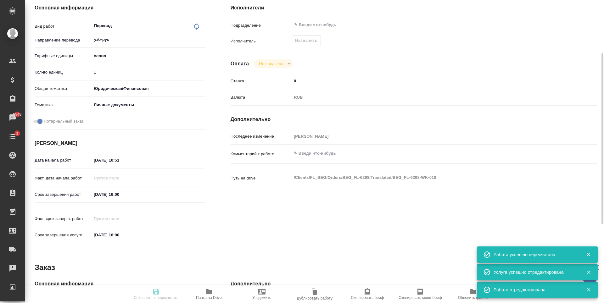
type input "notPayed"
type input "0"
type input "RUB"
type input "[PERSON_NAME]"
type input "BEG_FL-6298"
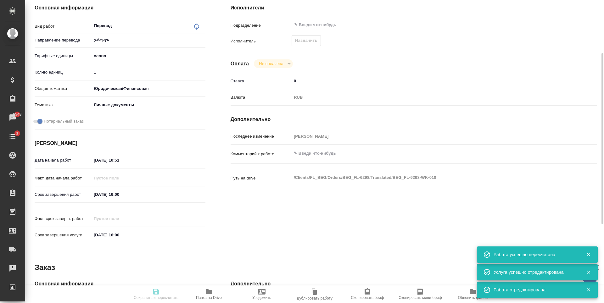
type input "Перевод станд. несрочный"
type input "Корректура, Приёмка по качеству, Редактура, Перевод, Постредактура машинного пе…"
type input "[PERSON_NAME]"
type input "/Clients/FL_BEG/Orders/BEG_FL-6298"
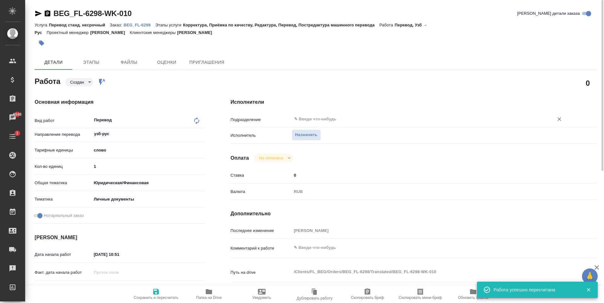
click at [324, 119] on input "text" at bounding box center [418, 119] width 250 height 8
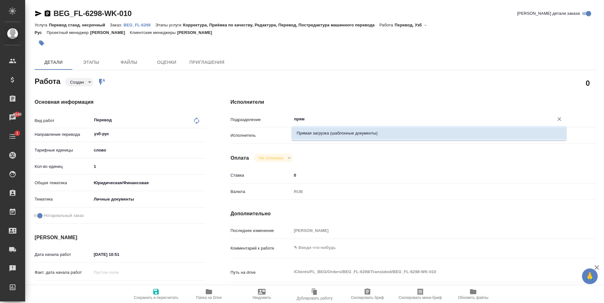
click at [327, 134] on li "Прямая загрузка (шаблонные документы)" at bounding box center [428, 133] width 275 height 11
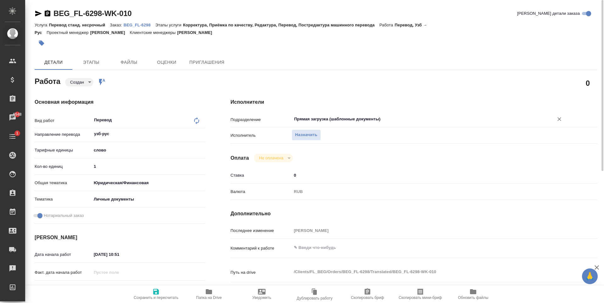
type input "Прямая загрузка (шаблонные документы)"
click at [157, 296] on span "Сохранить и пересчитать" at bounding box center [156, 298] width 45 height 4
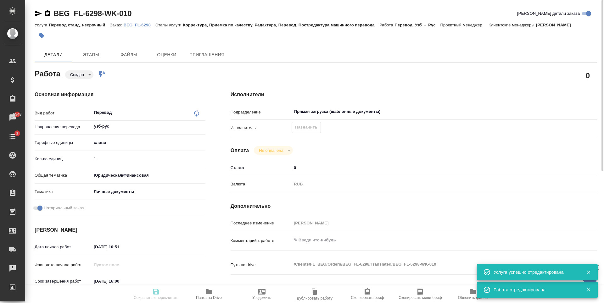
type input "created"
type input "узб-рус"
type input "5a8b1489cc6b4906c91bfd90"
type input "1"
type input "yr-fn"
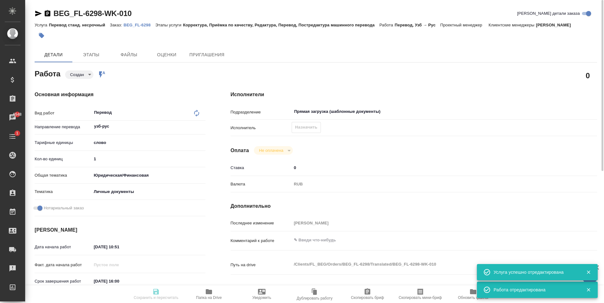
type input "5a8b8b956a9677013d343cfe"
checkbox input "true"
type input "15.10.2025 10:51"
type input "15.10.2025 16:00"
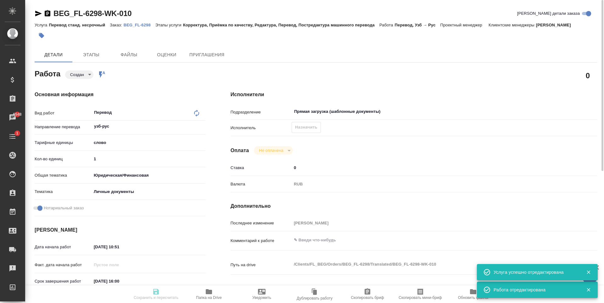
type input "Прямая загрузка (шаблонные документы)"
type input "notPayed"
type input "0"
type input "RUB"
type input "Антонова Кристина"
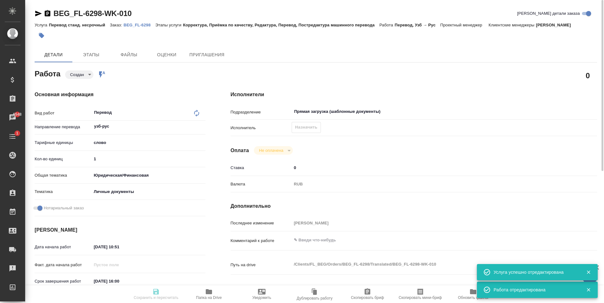
type input "BEG_FL-6298"
type input "Перевод станд. несрочный"
type input "Корректура, Приёмка по качеству, Редактура, Перевод, Постредактура машинного пе…"
type input "[PERSON_NAME]"
type input "/Clients/FL_BEG/Orders/BEG_FL-6298"
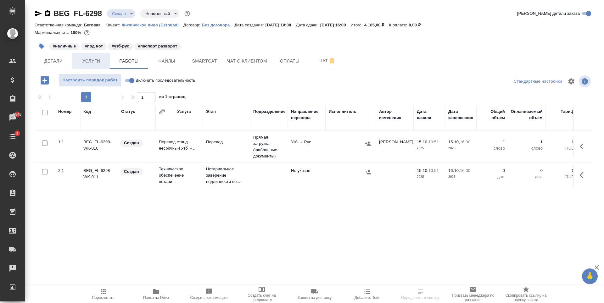
click at [80, 61] on span "Услуги" at bounding box center [91, 61] width 30 height 8
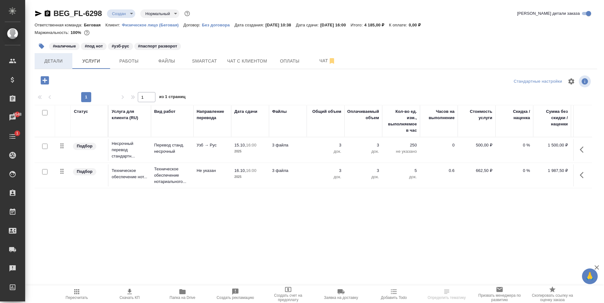
click at [65, 63] on span "Детали" at bounding box center [53, 61] width 30 height 8
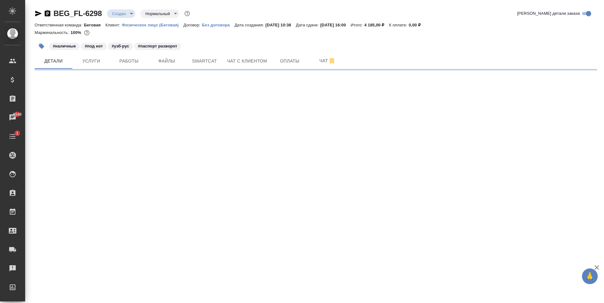
select select "RU"
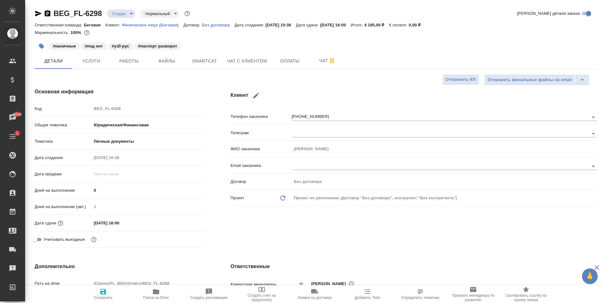
type textarea "x"
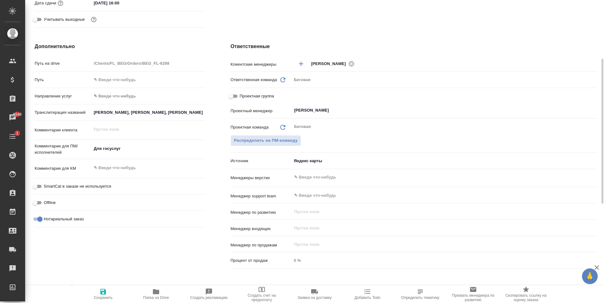
type textarea "x"
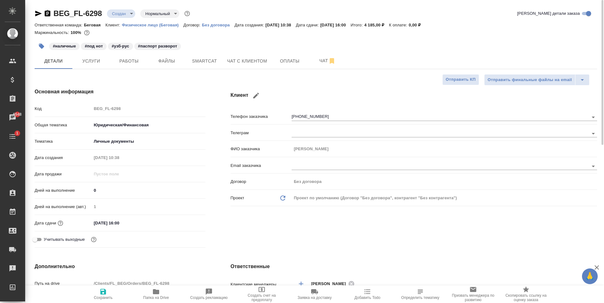
click at [127, 9] on div "BEG_FL-6298 Создан new Нормальный normal" at bounding box center [113, 13] width 157 height 10
click at [129, 12] on body "🙏 .cls-1 fill:#fff; AWATERA [PERSON_NAME] Спецификации Заказы 6548 Чаты 1 Todo …" at bounding box center [302, 151] width 604 height 303
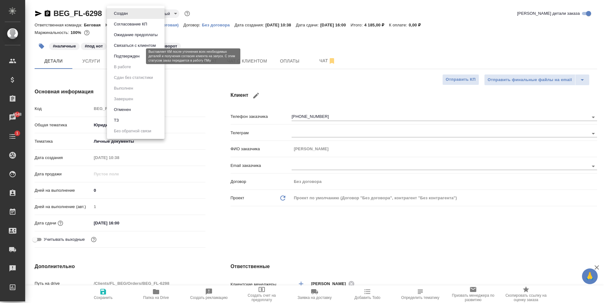
click at [133, 53] on button "Подтвержден" at bounding box center [127, 56] width 30 height 7
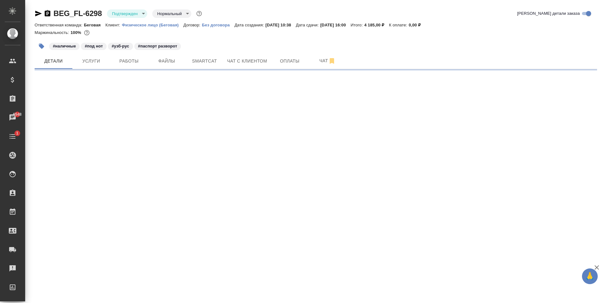
click at [135, 64] on span "Работы" at bounding box center [129, 61] width 30 height 8
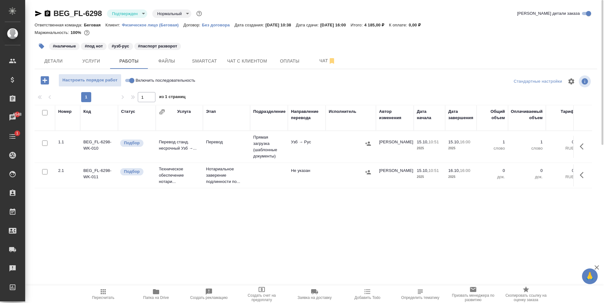
click at [333, 152] on td at bounding box center [350, 147] width 50 height 22
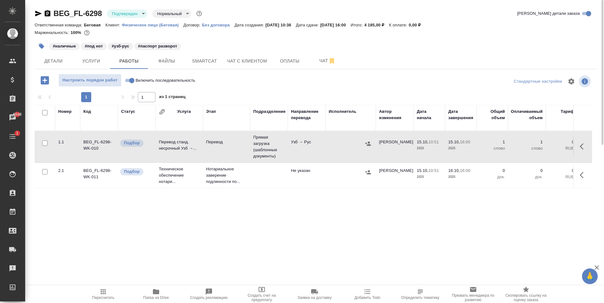
click at [333, 152] on td at bounding box center [350, 147] width 50 height 22
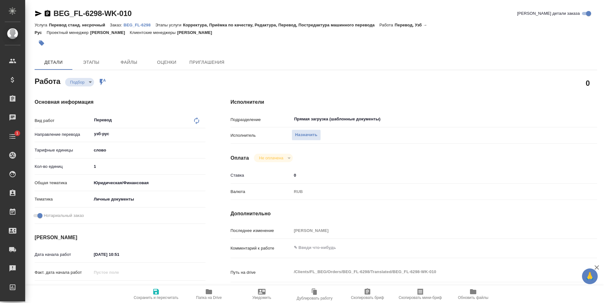
type textarea "x"
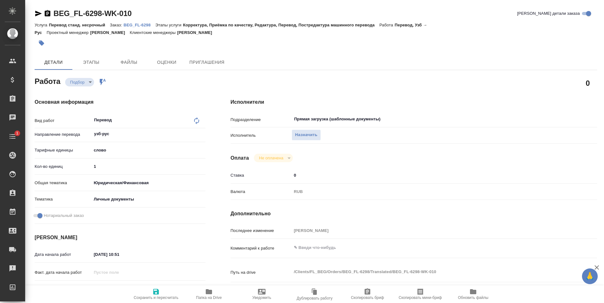
type textarea "x"
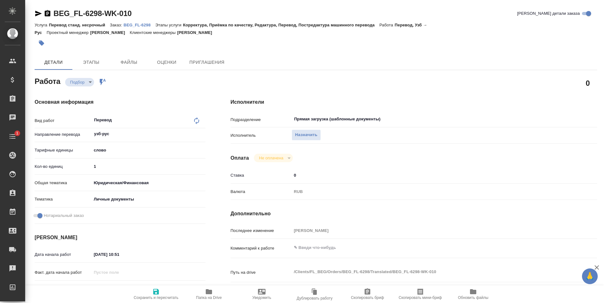
type textarea "x"
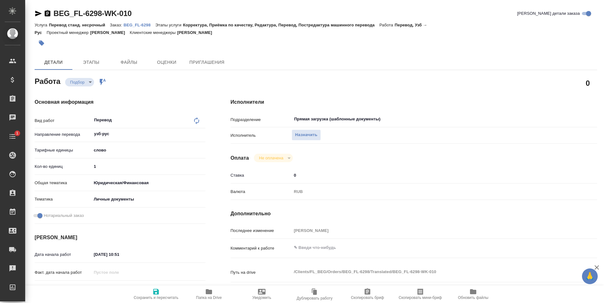
type textarea "x"
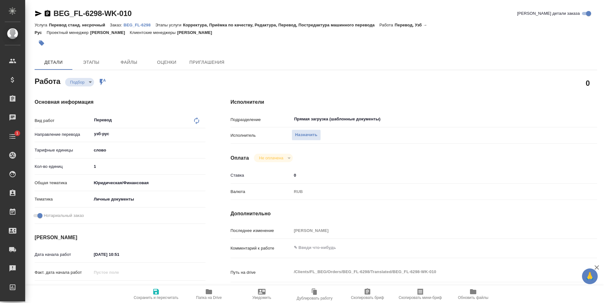
type textarea "x"
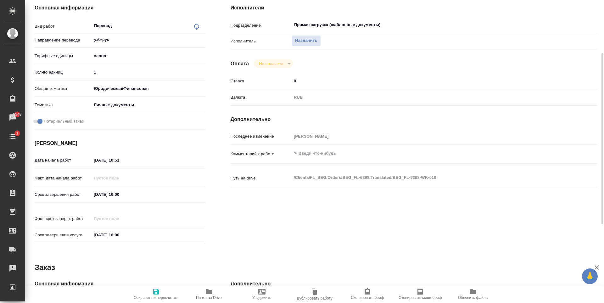
scroll to position [31, 0]
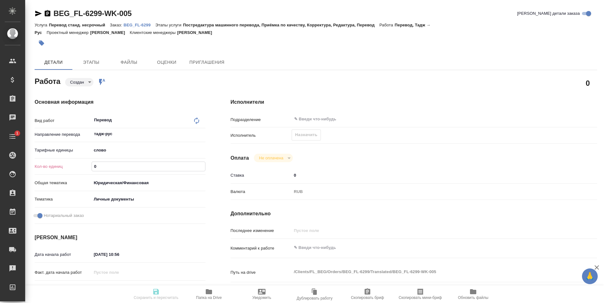
click at [110, 162] on input "0" at bounding box center [148, 166] width 113 height 9
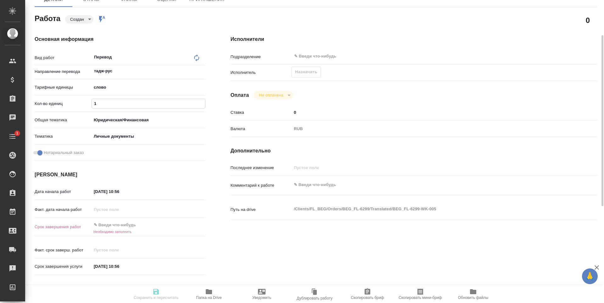
type input "1"
click at [125, 224] on input "text" at bounding box center [119, 224] width 55 height 9
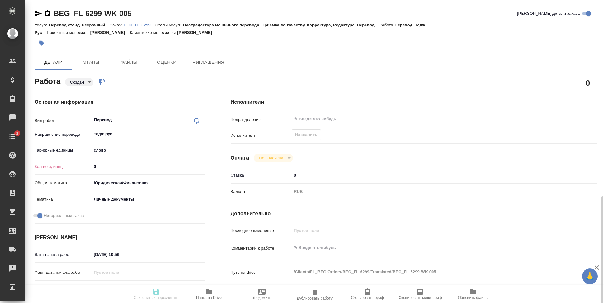
scroll to position [126, 0]
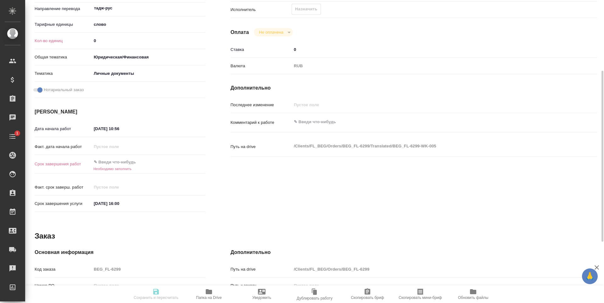
click at [151, 165] on div at bounding box center [149, 162] width 114 height 9
click at [139, 161] on input "text" at bounding box center [119, 162] width 55 height 9
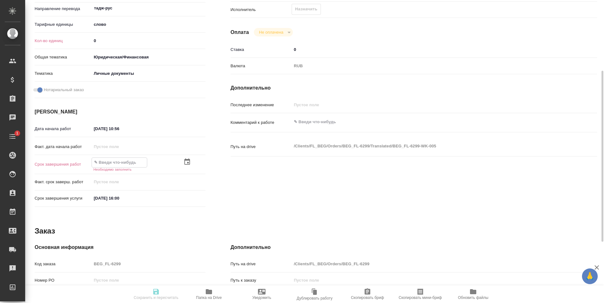
click at [180, 162] on div at bounding box center [149, 163] width 114 height 10
click at [187, 162] on icon "button" at bounding box center [187, 162] width 8 height 8
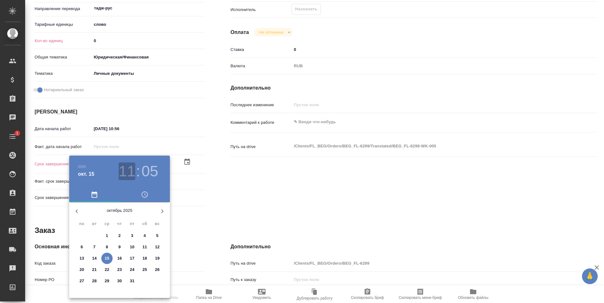
click at [126, 174] on h3 "11" at bounding box center [127, 172] width 17 height 18
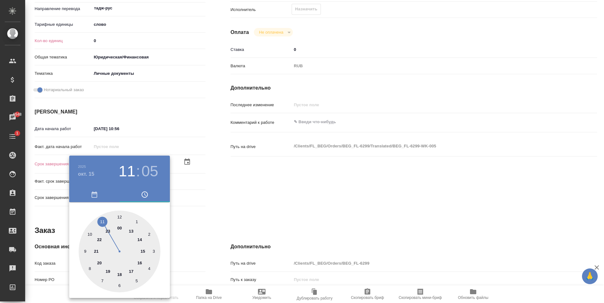
click at [138, 263] on div at bounding box center [120, 252] width 82 height 82
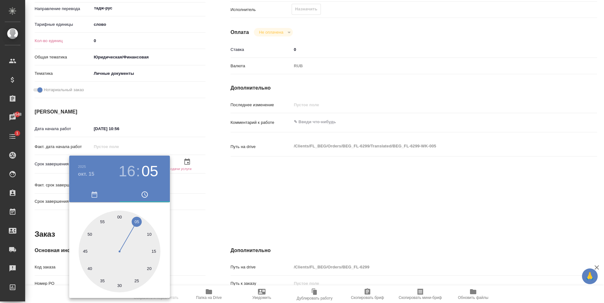
click at [119, 216] on div at bounding box center [120, 252] width 82 height 82
type input "15.10.2025 16:00"
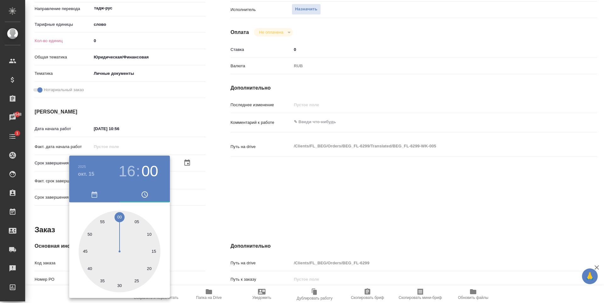
click at [231, 195] on div at bounding box center [302, 151] width 604 height 303
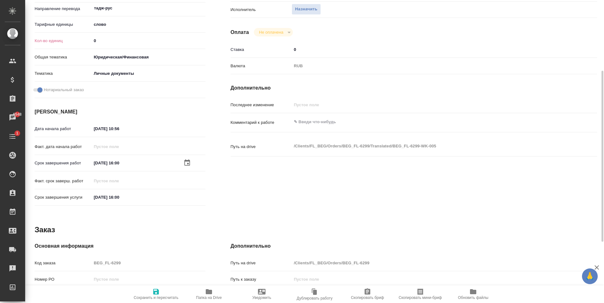
scroll to position [63, 0]
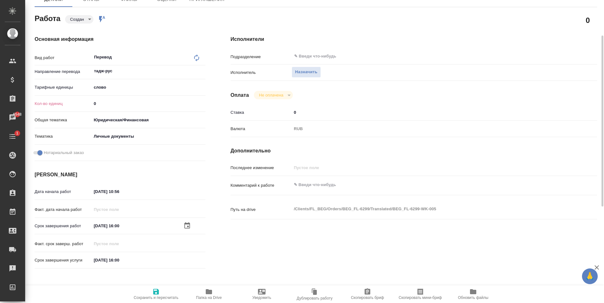
click at [119, 107] on input "0" at bounding box center [149, 103] width 114 height 9
type input "1"
click at [168, 289] on span "Сохранить и пересчитать" at bounding box center [155, 294] width 45 height 12
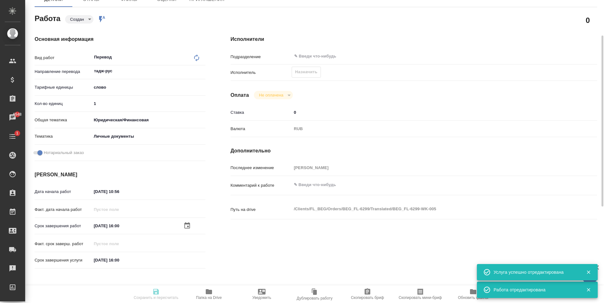
type input "created"
type input "тадж-рус"
type input "5a8b1489cc6b4906c91bfd90"
type input "1"
type input "yr-fn"
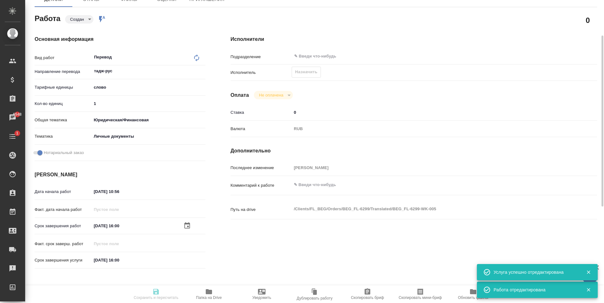
type input "5a8b8b956a9677013d343cfe"
checkbox input "true"
type input "15.10.2025 10:56"
type input "15.10.2025 16:00"
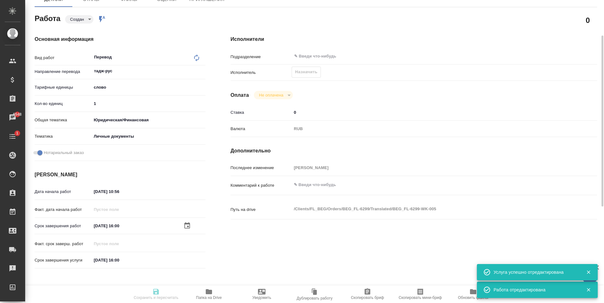
type input "notPayed"
type input "0"
type input "RUB"
type input "[PERSON_NAME]"
type input "BEG_FL-6299"
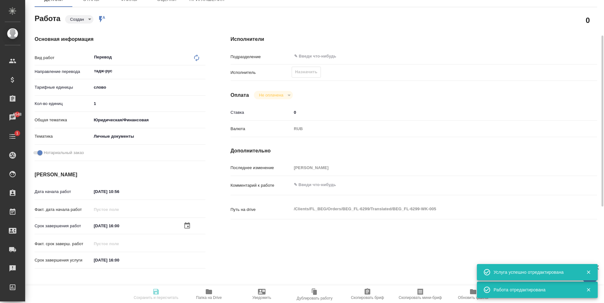
type input "Перевод станд. несрочный"
type input "Постредактура машинного перевода, Приёмка по качеству, Корректура, Редактура, П…"
type input "[PERSON_NAME]"
type input "/Clients/FL_BEG/Orders/BEG_FL-6299"
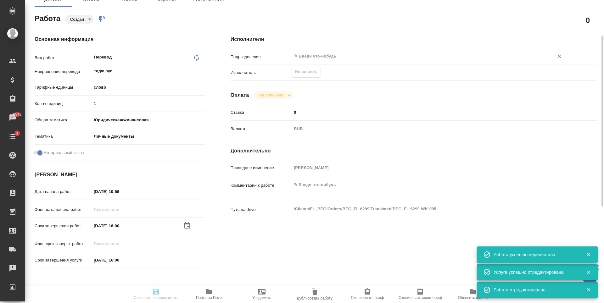
click at [318, 53] on input "text" at bounding box center [418, 57] width 250 height 8
type input "created"
type input "тадж-рус"
type input "5a8b1489cc6b4906c91bfd90"
type input "1"
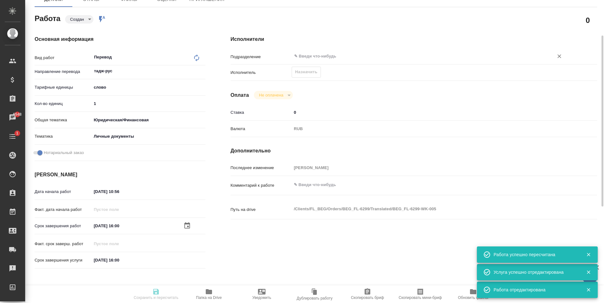
type input "yr-fn"
type input "5a8b8b956a9677013d343cfe"
checkbox input "true"
type input "15.10.2025 10:56"
type input "15.10.2025 16:00"
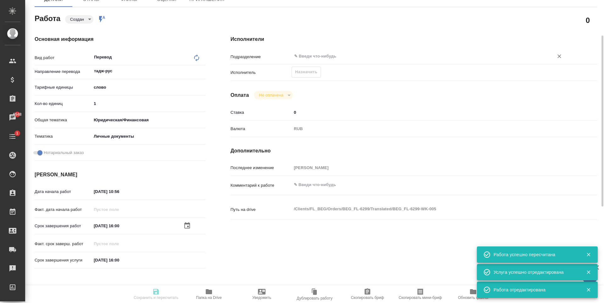
type input "15.10.2025 16:00"
type input "notPayed"
type input "0"
type input "RUB"
type input "[PERSON_NAME]"
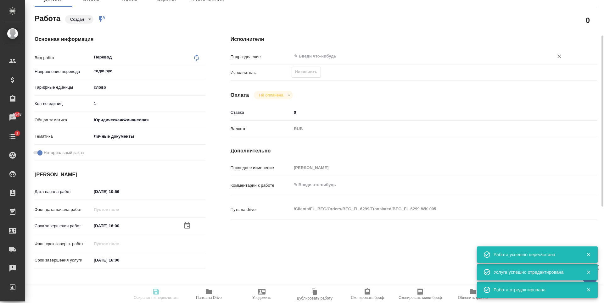
type input "BEG_FL-6299"
type input "Перевод станд. несрочный"
type input "Постредактура машинного перевода, Приёмка по качеству, Корректура, Редактура, П…"
type input "[PERSON_NAME]"
type input "/Clients/FL_BEG/Orders/BEG_FL-6299"
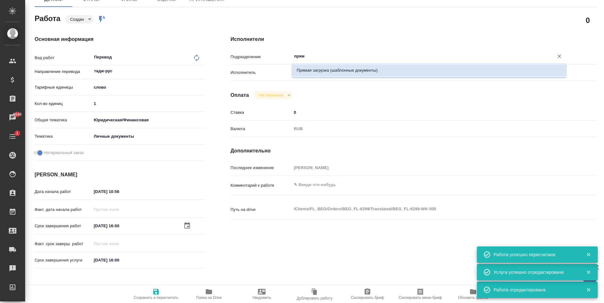
click at [346, 74] on li "Прямая загрузка (шаблонные документы)" at bounding box center [428, 70] width 275 height 11
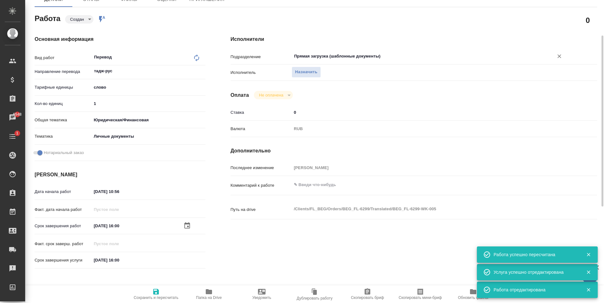
type input "Прямая загрузка (шаблонные документы)"
click at [150, 298] on span "Сохранить и пересчитать" at bounding box center [156, 298] width 45 height 4
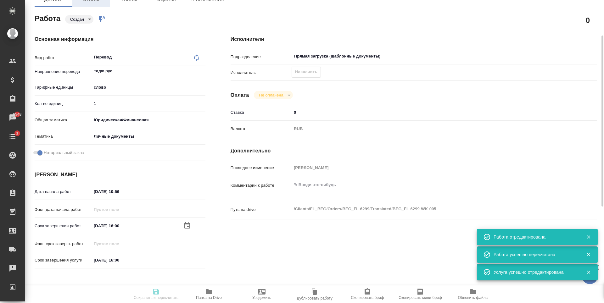
type input "created"
type input "тадж-рус"
type input "5a8b1489cc6b4906c91bfd90"
type input "1"
type input "yr-fn"
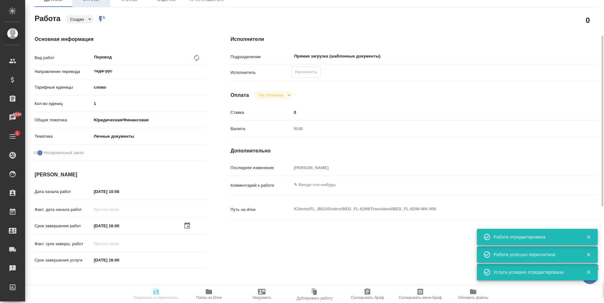
type input "5a8b8b956a9677013d343cfe"
checkbox input "true"
type input "15.10.2025 10:56"
type input "15.10.2025 16:00"
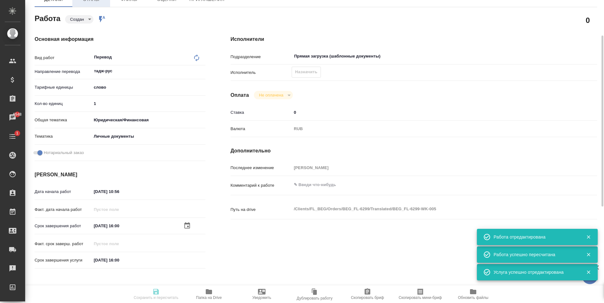
type input "Прямая загрузка (шаблонные документы)"
type input "notPayed"
type input "0"
type input "RUB"
type input "[PERSON_NAME]"
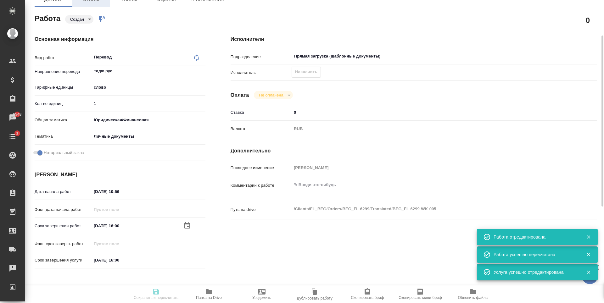
type input "BEG_FL-6299"
type input "Перевод станд. несрочный"
type input "Постредактура машинного перевода, Приёмка по качеству, Корректура, Редактура, П…"
type input "[PERSON_NAME]"
type input "/Clients/FL_BEG/Orders/BEG_FL-6299"
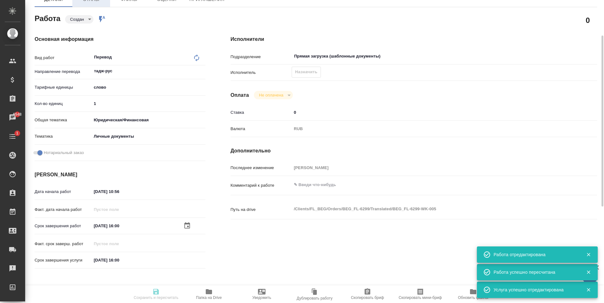
type input "created"
type input "тадж-рус"
type input "5a8b1489cc6b4906c91bfd90"
type input "1"
type input "yr-fn"
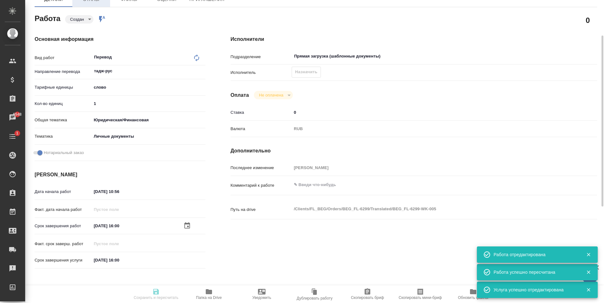
type input "5a8b8b956a9677013d343cfe"
checkbox input "true"
type input "15.10.2025 10:56"
type input "15.10.2025 16:00"
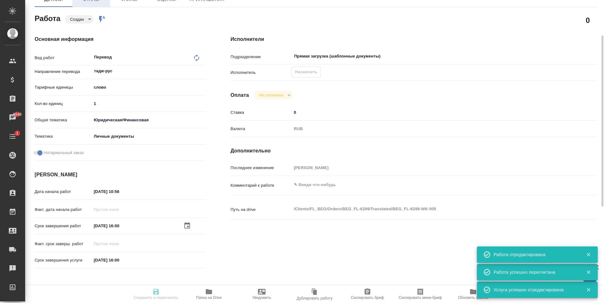
type input "Прямая загрузка (шаблонные документы)"
type input "notPayed"
type input "0"
type input "RUB"
type input "[PERSON_NAME]"
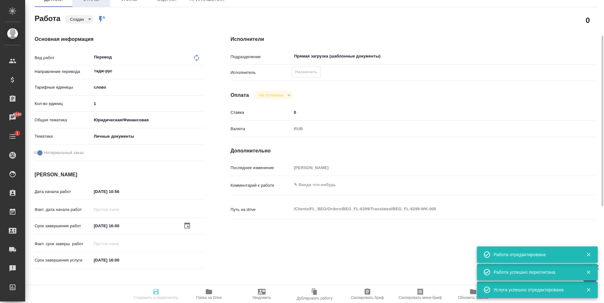
type input "BEG_FL-6299"
type input "Перевод станд. несрочный"
type input "Постредактура машинного перевода, Приёмка по качеству, Корректура, Редактура, П…"
type input "[PERSON_NAME]"
type input "/Clients/FL_BEG/Orders/BEG_FL-6299"
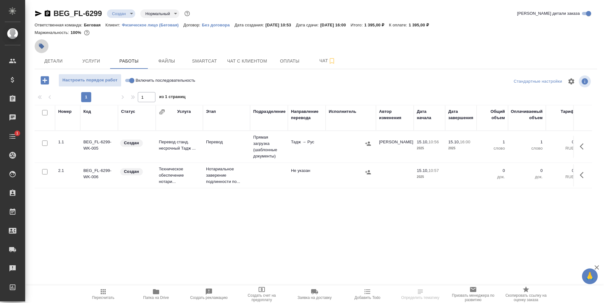
click at [45, 46] on button "button" at bounding box center [42, 46] width 14 height 14
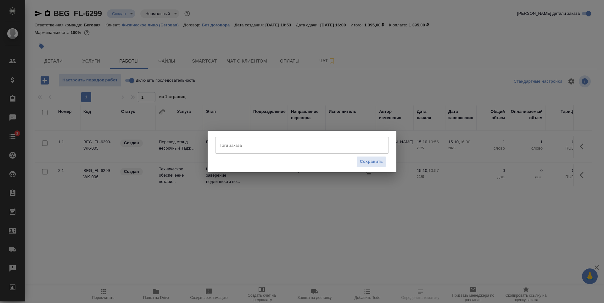
click at [332, 155] on div "Сохранить" at bounding box center [302, 162] width 174 height 16
click at [324, 142] on input "Тэги заказа" at bounding box center [296, 145] width 156 height 11
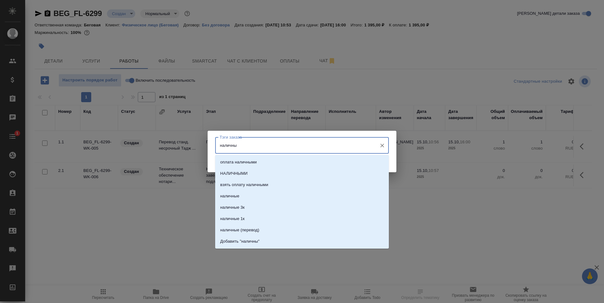
type input "наличные"
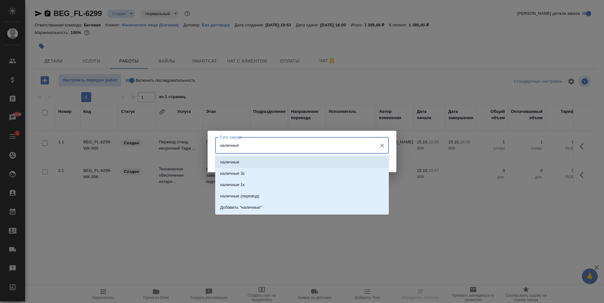
click at [308, 164] on li "наличные" at bounding box center [302, 162] width 174 height 11
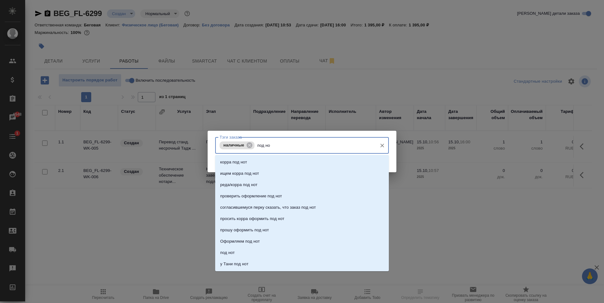
type input "под нот"
click at [242, 251] on li "под нот" at bounding box center [302, 252] width 174 height 11
type input "тадж-"
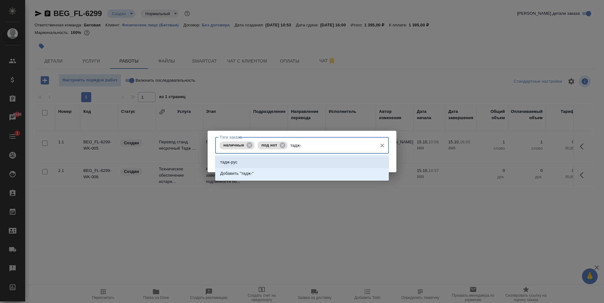
click at [284, 163] on li "тадж-рус" at bounding box center [302, 162] width 174 height 11
type input "паспорт раз"
click at [285, 163] on li "паспорт разворот" at bounding box center [302, 162] width 174 height 11
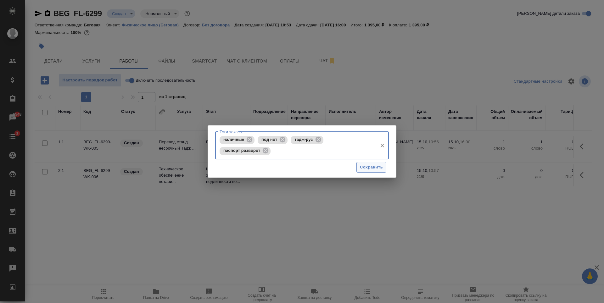
click at [369, 166] on span "Сохранить" at bounding box center [371, 167] width 23 height 7
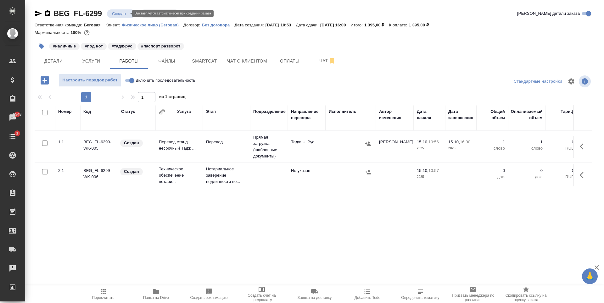
click at [125, 13] on body "🙏 .cls-1 fill:#fff; AWATERA Antonova Kristina Клиенты Спецификации Заказы 6548 …" at bounding box center [302, 151] width 604 height 303
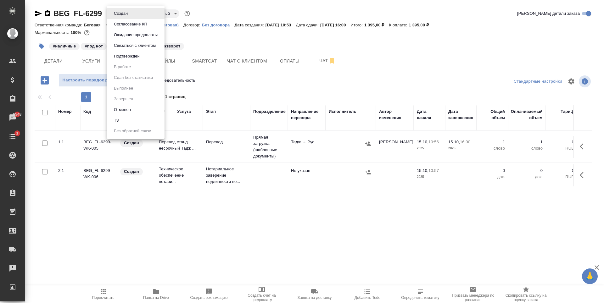
click at [150, 54] on li "Подтвержден" at bounding box center [136, 56] width 58 height 11
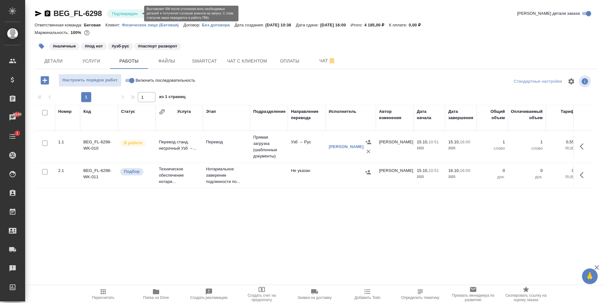
click at [119, 11] on body "🙏 .cls-1 fill:#fff; AWATERA [PERSON_NAME] Спецификации Заказы 6549 Чаты 1 Todo …" at bounding box center [302, 151] width 604 height 303
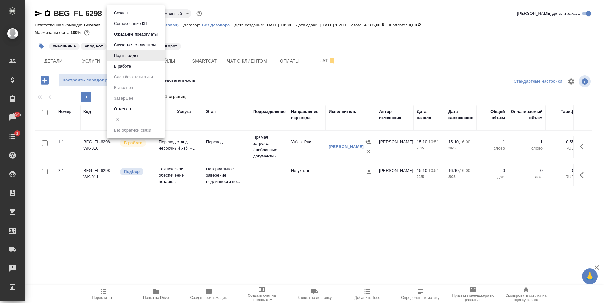
click at [135, 64] on li "В работе" at bounding box center [136, 66] width 58 height 11
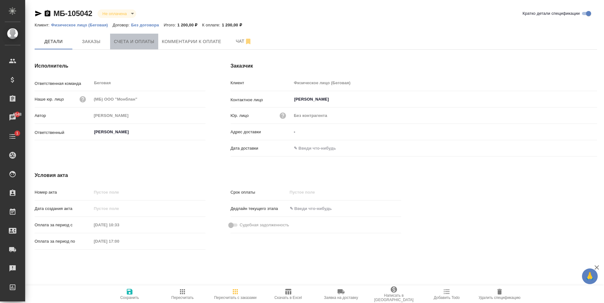
click at [142, 47] on button "Счета и оплаты" at bounding box center [134, 42] width 48 height 16
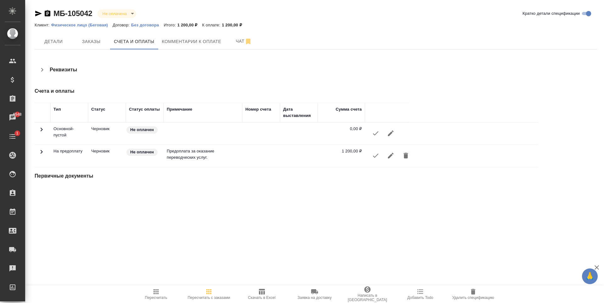
click at [372, 155] on icon "button" at bounding box center [376, 156] width 8 height 8
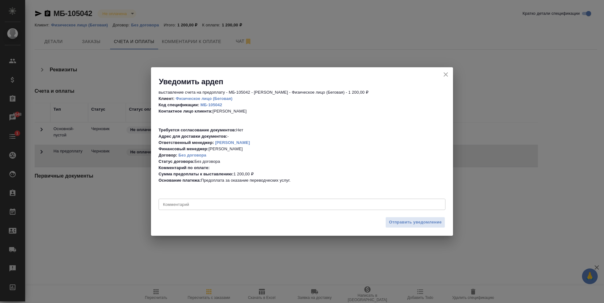
click at [386, 205] on textarea at bounding box center [302, 204] width 278 height 5
click at [413, 225] on span "Отправить уведомление" at bounding box center [415, 222] width 53 height 7
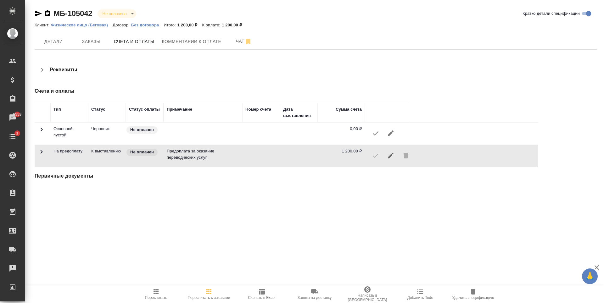
click at [268, 187] on div "Первичные документы" at bounding box center [316, 177] width 562 height 20
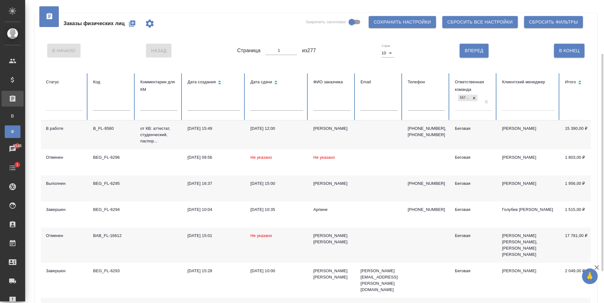
scroll to position [119, 0]
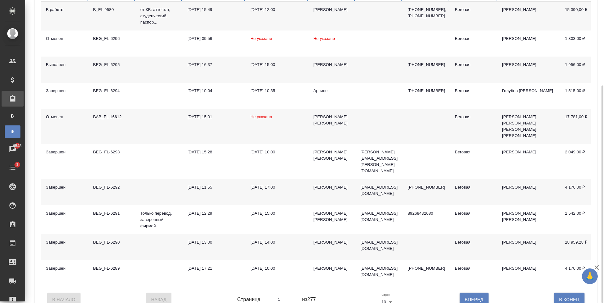
type input "2"
click at [294, 295] on input "2" at bounding box center [280, 299] width 31 height 9
type input "2"
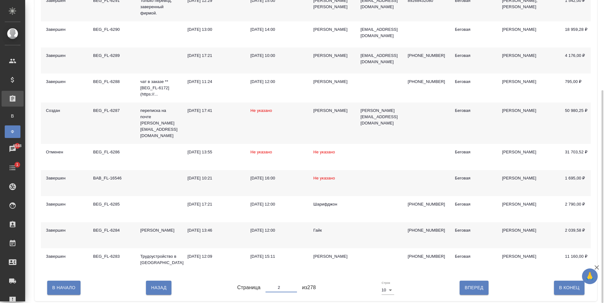
scroll to position [0, 0]
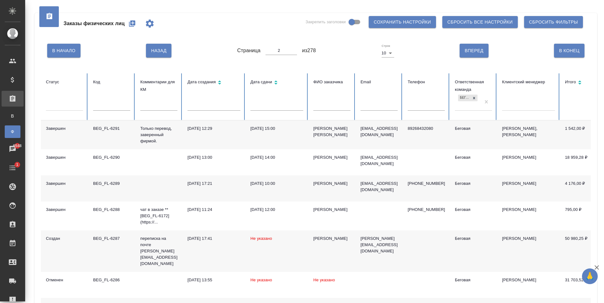
click at [233, 29] on div "Заказы физических лиц Закрепить заголовки Сохранить настройки Сбросить все наст…" at bounding box center [316, 23] width 550 height 21
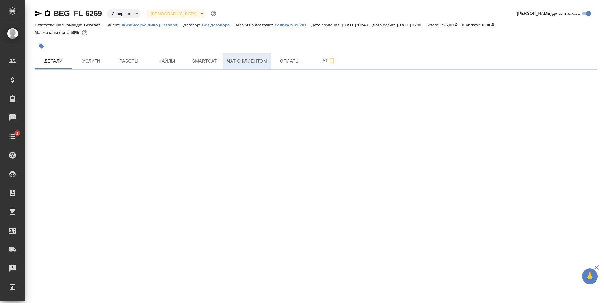
click at [244, 64] on span "Чат с клиентом" at bounding box center [247, 61] width 40 height 8
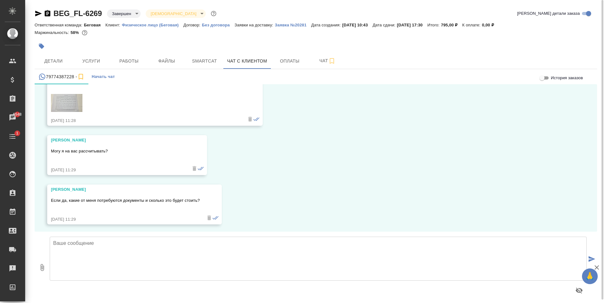
scroll to position [5338, 0]
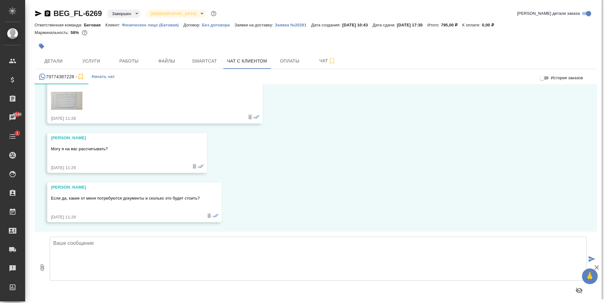
click at [192, 252] on textarea at bounding box center [318, 259] width 537 height 44
click at [81, 244] on textarea "[PERSON_NAME], номер нотариуса [PERSON_NAME]: [PHONE_NUMBER]" at bounding box center [318, 259] width 537 height 44
type textarea "[PERSON_NAME], номер нотариуса [PERSON_NAME]: [PHONE_NUMBER]"
click at [593, 259] on icon "submit" at bounding box center [591, 259] width 7 height 6
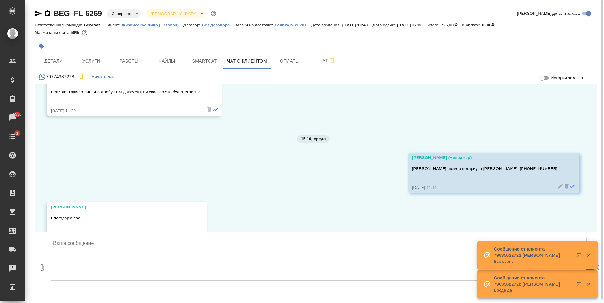
scroll to position [5464, 0]
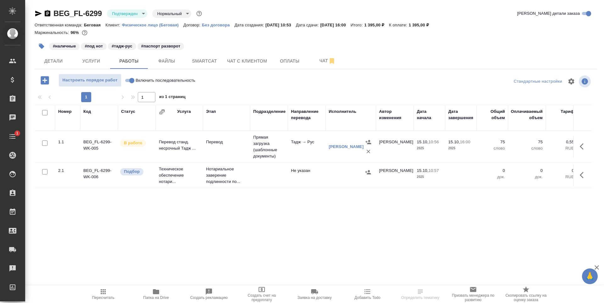
click at [130, 10] on body "🙏 .cls-1 fill:#fff; AWATERA [PERSON_NAME] Спецификации Заказы Чаты 1 Todo Проек…" at bounding box center [302, 151] width 604 height 303
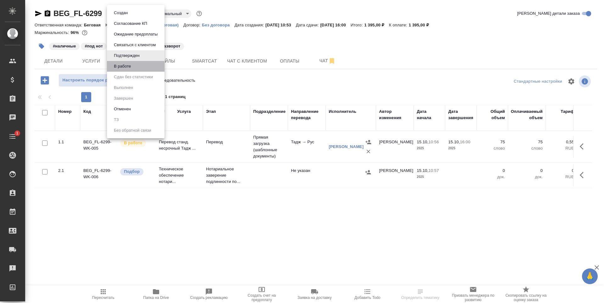
click at [136, 64] on li "В работе" at bounding box center [136, 66] width 58 height 11
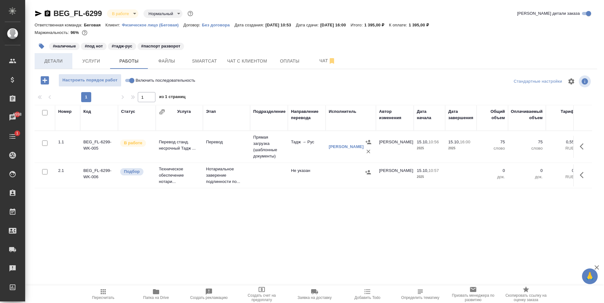
click at [63, 63] on span "Детали" at bounding box center [53, 61] width 30 height 8
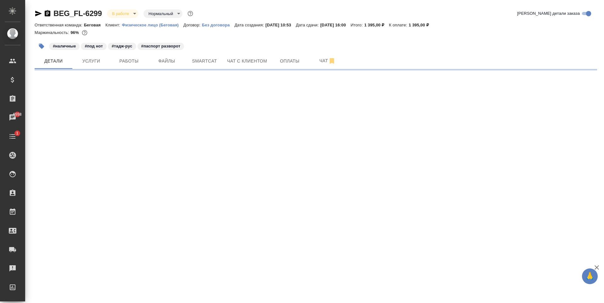
select select "RU"
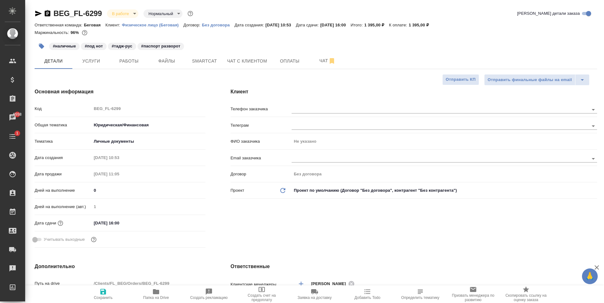
type textarea "x"
type input "[PERSON_NAME]"
click at [333, 108] on input "text" at bounding box center [429, 110] width 276 height 8
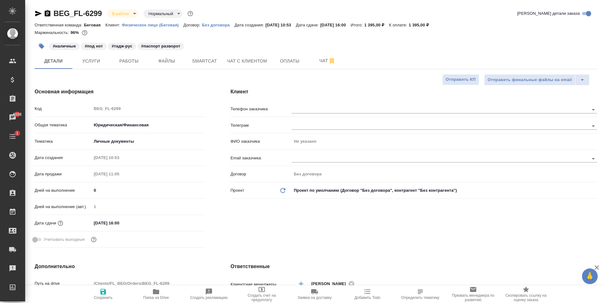
click at [325, 92] on h4 "Клиент" at bounding box center [413, 92] width 366 height 8
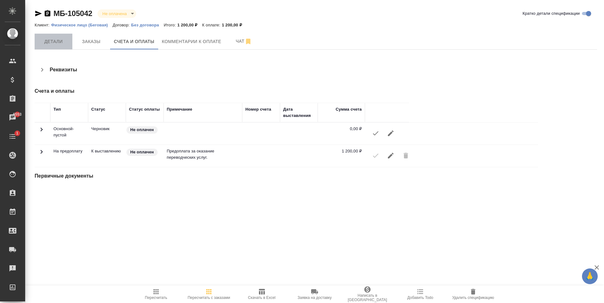
click at [64, 47] on button "Детали" at bounding box center [54, 42] width 38 height 16
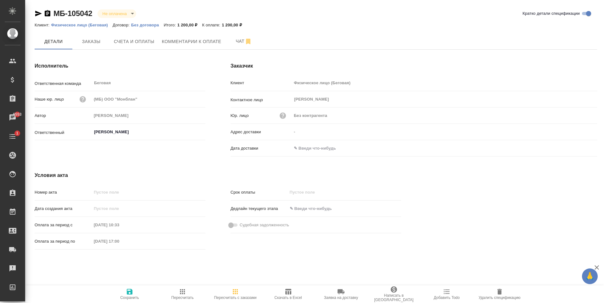
click at [507, 292] on span "Удалить спецификацию" at bounding box center [499, 294] width 45 height 12
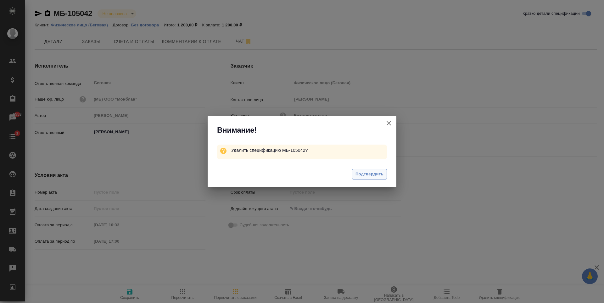
click at [358, 173] on span "Подтвердить" at bounding box center [369, 174] width 28 height 7
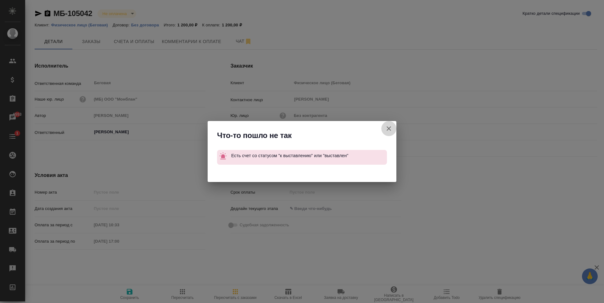
click at [385, 128] on icon "button" at bounding box center [389, 129] width 8 height 8
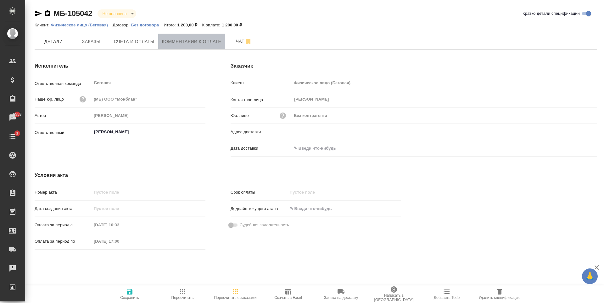
click at [212, 42] on span "Комментарии к оплате" at bounding box center [191, 42] width 59 height 8
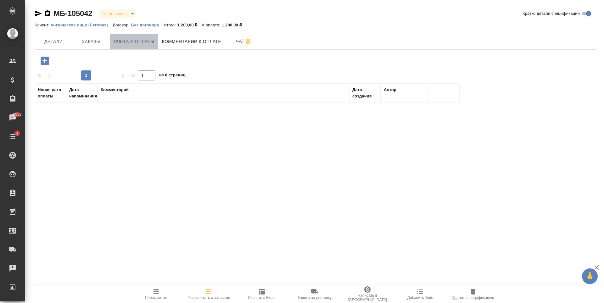
click at [140, 45] on span "Счета и оплаты" at bounding box center [134, 42] width 41 height 8
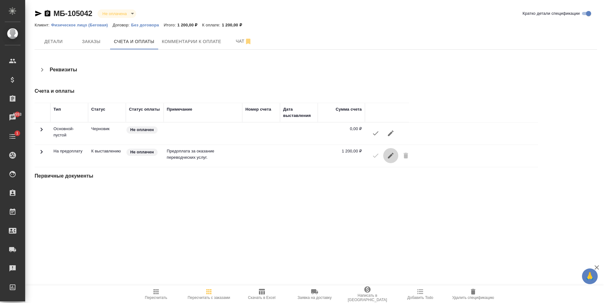
click at [394, 157] on icon "button" at bounding box center [391, 156] width 8 height 8
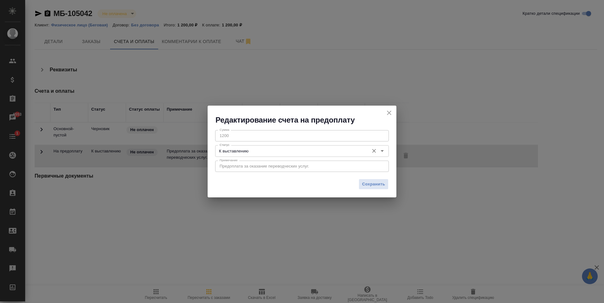
click at [381, 150] on icon "Open" at bounding box center [382, 151] width 8 height 8
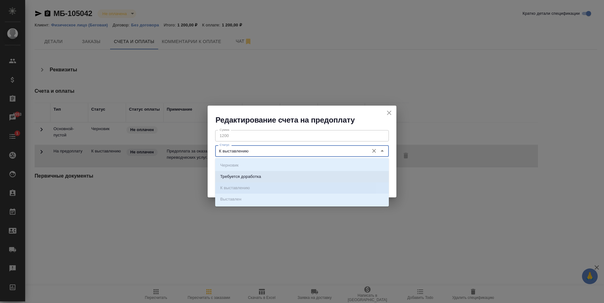
click at [276, 177] on li "Требуется доработка" at bounding box center [302, 176] width 174 height 11
type input "Требуется доработка"
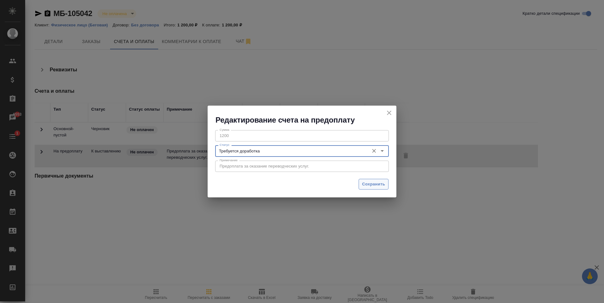
click at [365, 182] on span "Сохранить" at bounding box center [373, 184] width 23 height 7
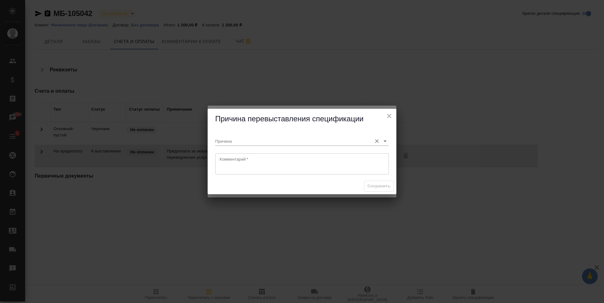
click at [305, 138] on input "Причина" at bounding box center [291, 141] width 153 height 8
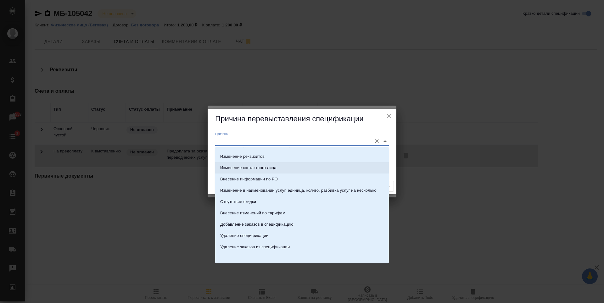
scroll to position [33, 0]
click at [271, 236] on li "Удаление спецификации" at bounding box center [302, 234] width 174 height 11
type input "Удаление спецификации"
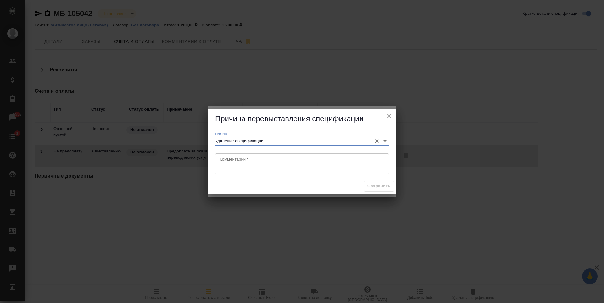
click at [274, 164] on textarea at bounding box center [301, 164] width 165 height 14
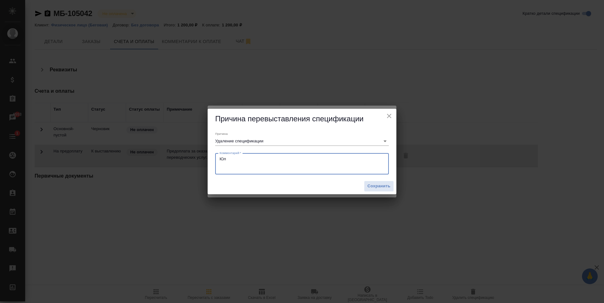
type textarea "Ю"
type textarea "Р"
type textarea "Юль, разблокируй, пожалуйста..... я удалю это недоразумение...."
click at [378, 186] on span "Сохранить" at bounding box center [378, 186] width 23 height 7
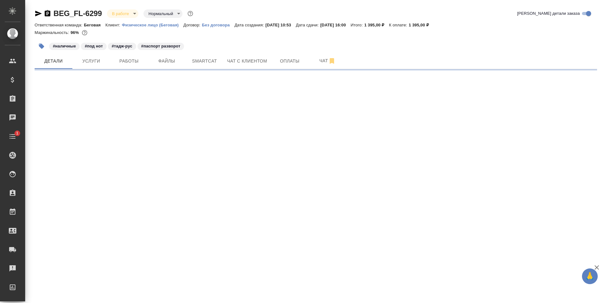
select select "RU"
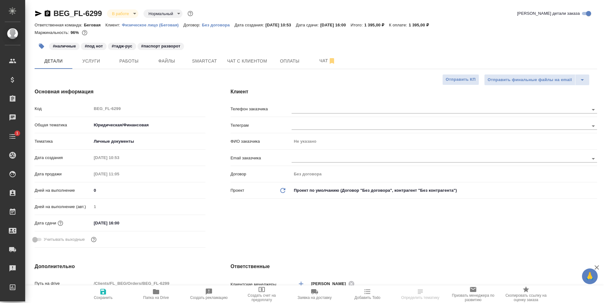
type textarea "x"
click at [101, 65] on span "Услуги" at bounding box center [91, 61] width 30 height 8
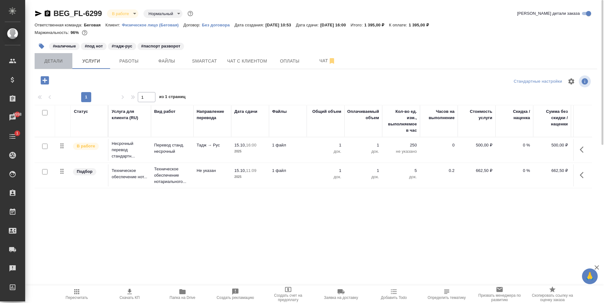
click at [51, 65] on button "Детали" at bounding box center [54, 61] width 38 height 16
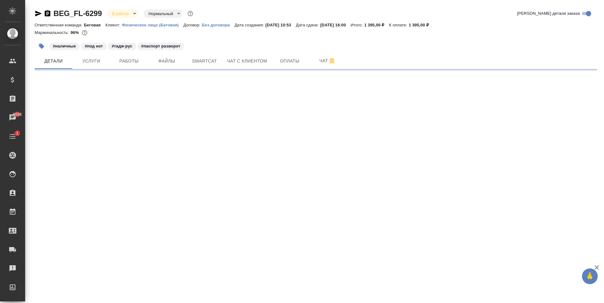
select select "RU"
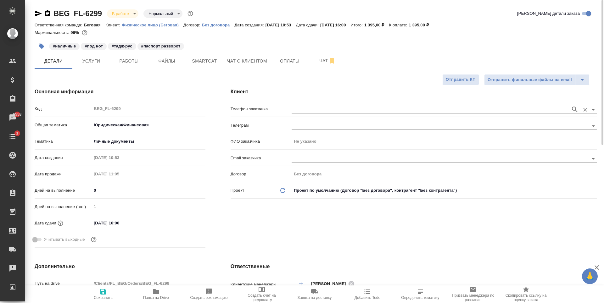
type textarea "x"
click at [321, 114] on div at bounding box center [443, 109] width 305 height 12
click at [319, 108] on input "text" at bounding box center [429, 110] width 276 height 8
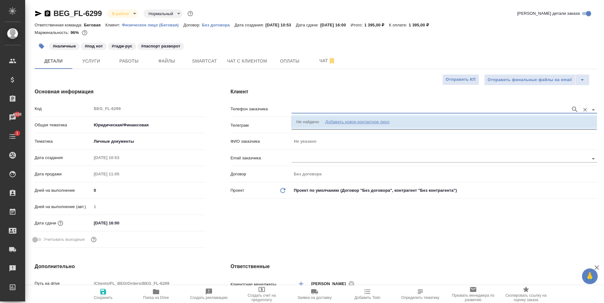
click at [384, 124] on div "Добавить новое контактное лицо" at bounding box center [357, 122] width 64 height 6
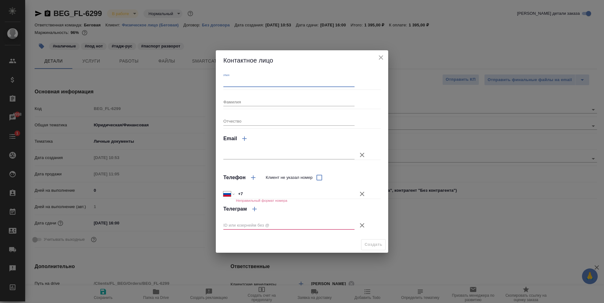
click at [279, 84] on input "Имя" at bounding box center [288, 82] width 131 height 9
type input "7"
click at [382, 58] on icon "close" at bounding box center [381, 58] width 8 height 8
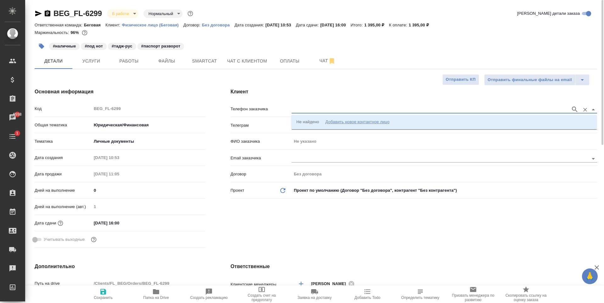
click at [309, 106] on input "text" at bounding box center [429, 110] width 276 height 8
click at [394, 120] on li "Не найдено Добавить новое контактное лицо" at bounding box center [443, 121] width 305 height 11
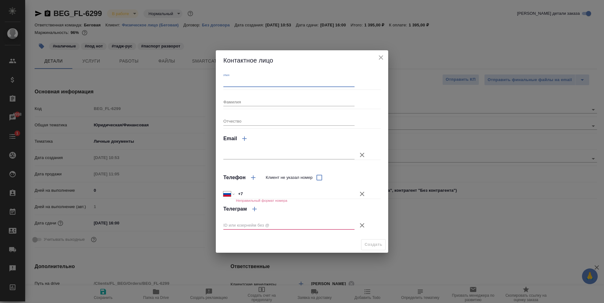
click at [243, 86] on input "Имя" at bounding box center [288, 82] width 131 height 9
type input "Шероз"
click at [281, 195] on input "+7" at bounding box center [295, 193] width 119 height 9
type input "+7 980 960 34 42"
click at [359, 229] on button "Клиент не указал номер" at bounding box center [361, 225] width 15 height 15
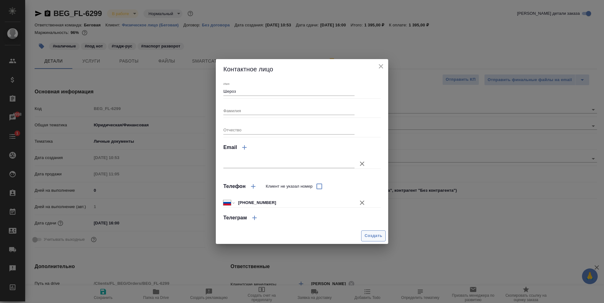
click at [372, 237] on span "Создать" at bounding box center [373, 235] width 18 height 7
type input "Шероз"
type textarea "x"
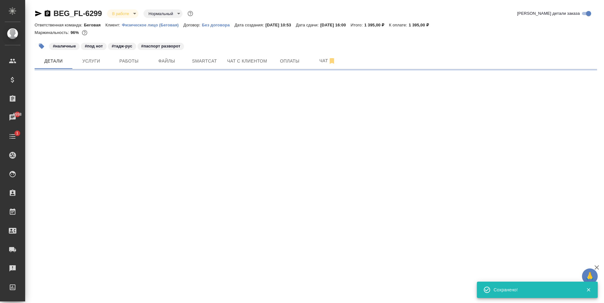
type input "holyTrinity"
select select "RU"
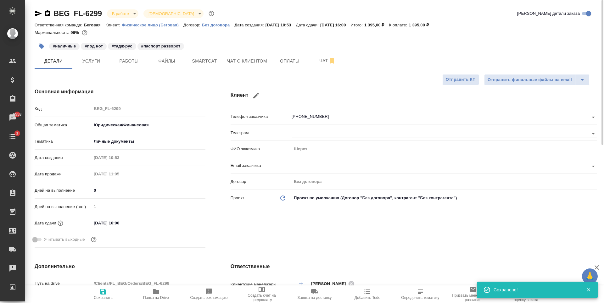
type textarea "x"
click at [96, 66] on button "Услуги" at bounding box center [91, 61] width 38 height 16
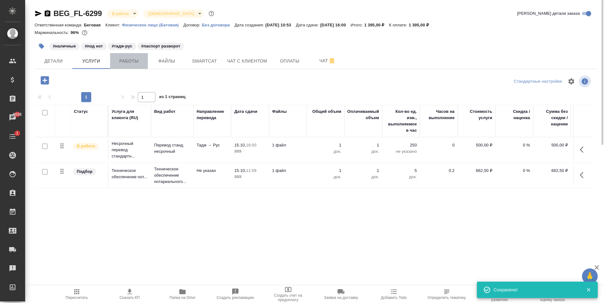
click at [126, 61] on span "Работы" at bounding box center [129, 61] width 30 height 8
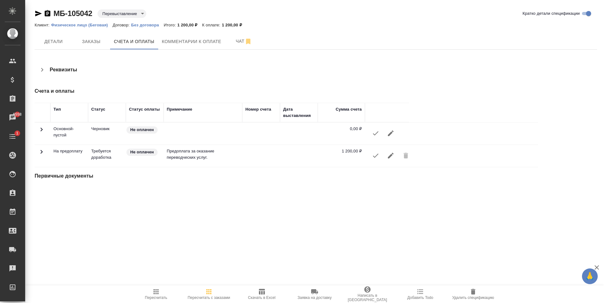
click at [470, 291] on icon "button" at bounding box center [473, 292] width 8 height 8
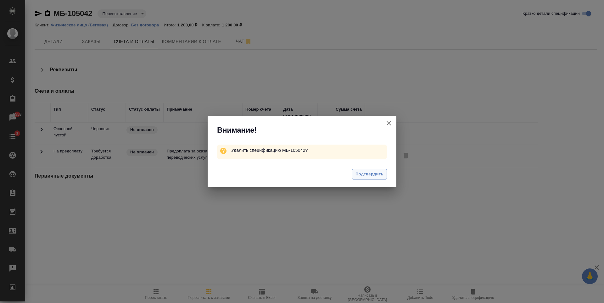
click at [365, 176] on span "Подтвердить" at bounding box center [369, 174] width 28 height 7
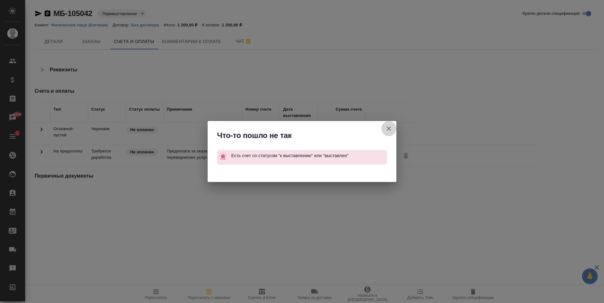
click at [391, 127] on icon "button" at bounding box center [389, 129] width 8 height 8
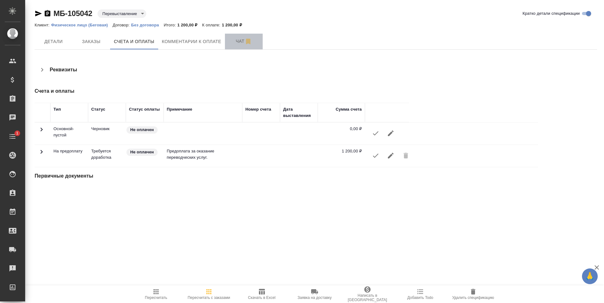
click at [239, 43] on span "Чат" at bounding box center [244, 41] width 30 height 8
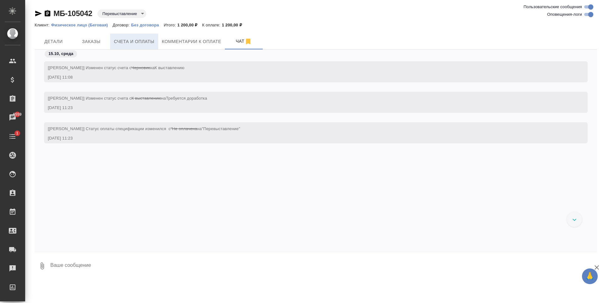
click at [131, 42] on span "Счета и оплаты" at bounding box center [134, 42] width 41 height 8
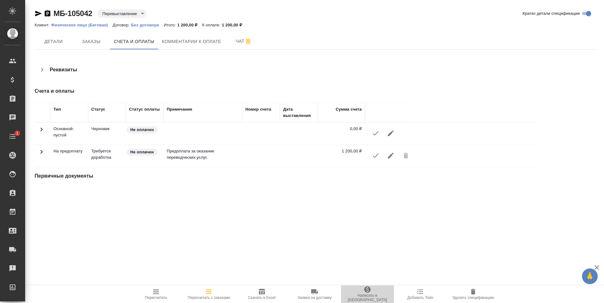
click at [363, 294] on span "Написать в [GEOGRAPHIC_DATA]" at bounding box center [367, 294] width 45 height 16
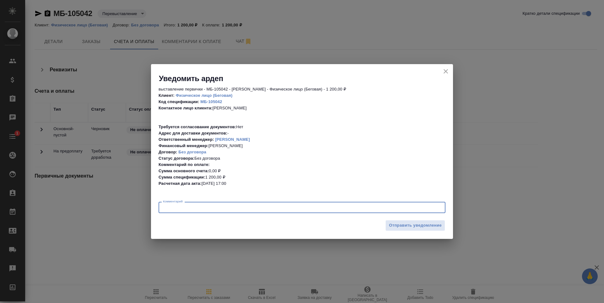
click at [262, 209] on textarea at bounding box center [302, 207] width 278 height 5
type textarea "Юль, разблокируй специю"
click at [445, 68] on icon "close" at bounding box center [446, 72] width 8 height 8
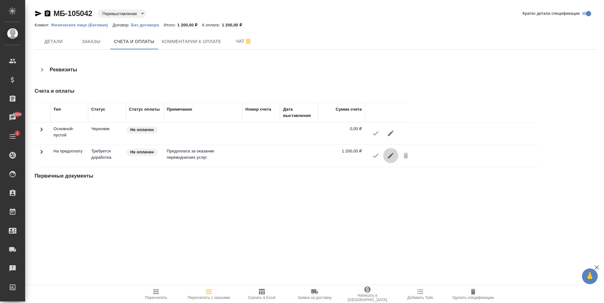
click at [391, 154] on icon "button" at bounding box center [391, 156] width 6 height 6
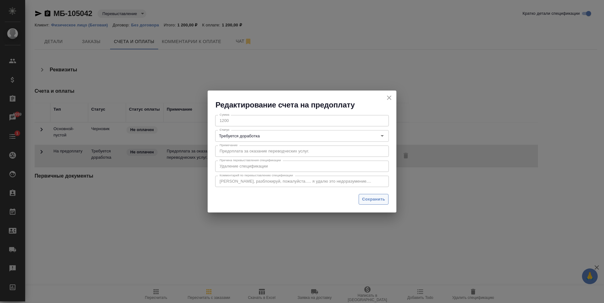
click at [376, 199] on span "Сохранить" at bounding box center [373, 199] width 23 height 7
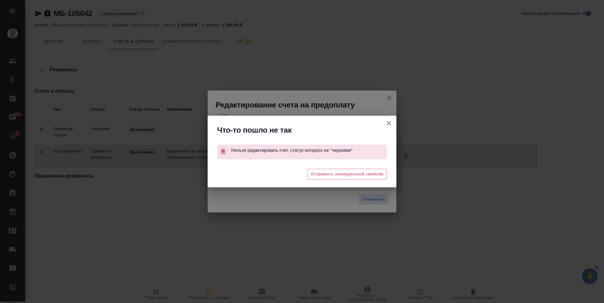
click at [388, 123] on icon "button" at bounding box center [388, 123] width 4 height 4
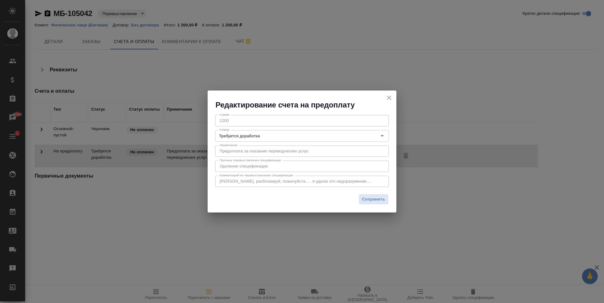
click at [388, 100] on icon "close" at bounding box center [389, 98] width 8 height 8
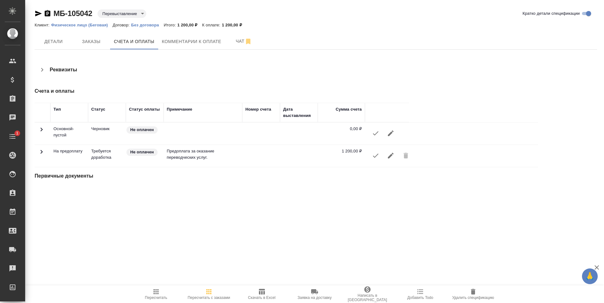
click at [482, 291] on span "Удалить спецификацию" at bounding box center [472, 294] width 45 height 12
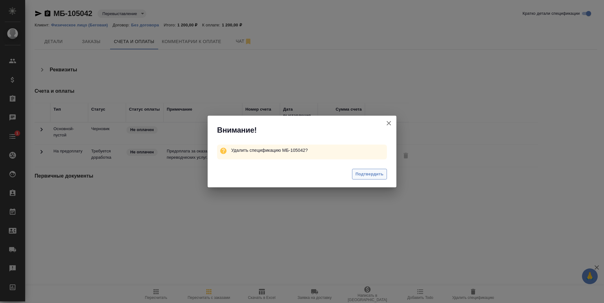
click at [372, 172] on span "Подтвердить" at bounding box center [369, 174] width 28 height 7
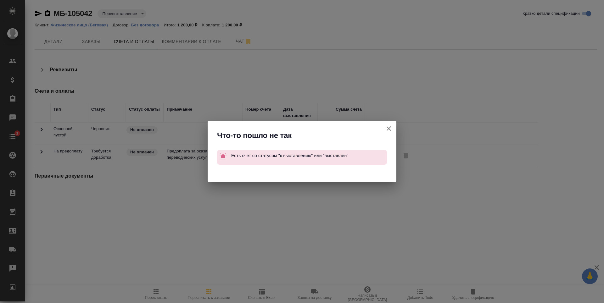
click at [386, 130] on icon "button" at bounding box center [389, 129] width 8 height 8
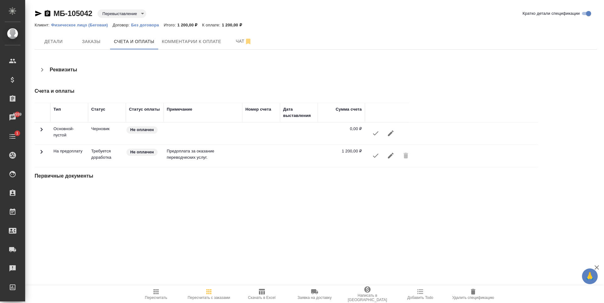
click at [373, 288] on button "Написать в [GEOGRAPHIC_DATA]" at bounding box center [367, 295] width 53 height 18
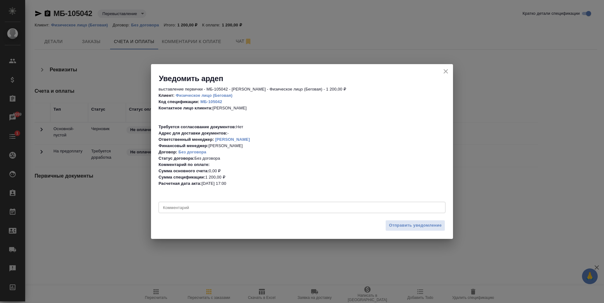
click at [315, 207] on textarea at bounding box center [302, 207] width 278 height 5
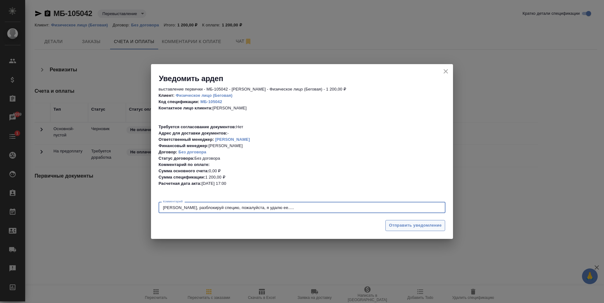
type textarea "[PERSON_NAME], разблокируй специю, пожалуйста, я удалю ее....."
click at [400, 225] on span "Отправить уведомление" at bounding box center [415, 225] width 53 height 7
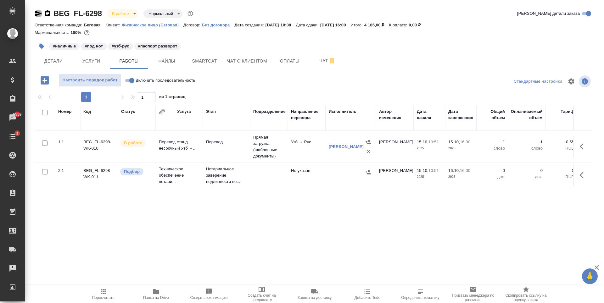
click at [41, 14] on icon "button" at bounding box center [38, 14] width 7 height 6
click at [35, 15] on icon "button" at bounding box center [39, 14] width 8 height 8
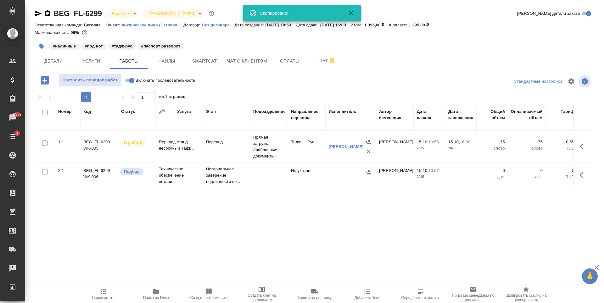
click at [36, 12] on icon "button" at bounding box center [38, 14] width 7 height 6
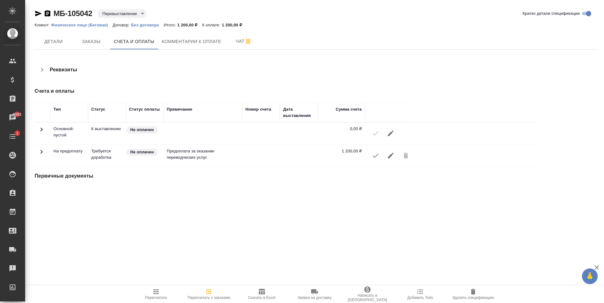
click at [38, 13] on icon "button" at bounding box center [38, 14] width 7 height 6
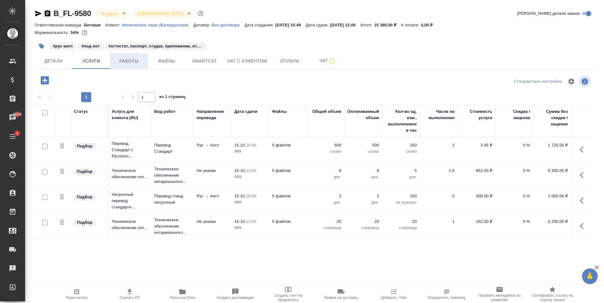
click at [129, 59] on span "Работы" at bounding box center [129, 61] width 30 height 8
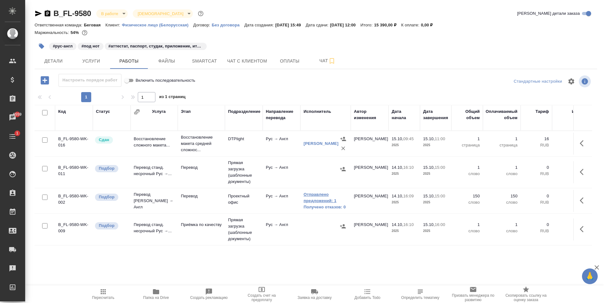
click at [313, 192] on link "Отправлено предложений: 1" at bounding box center [325, 198] width 44 height 13
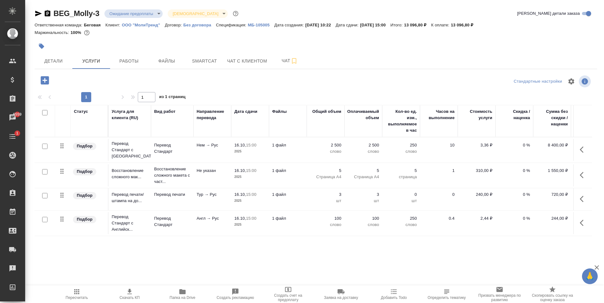
scroll to position [1, 0]
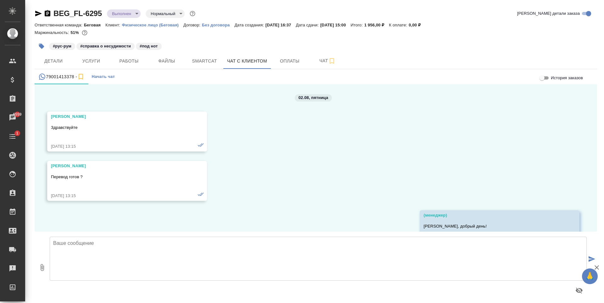
scroll to position [37659, 0]
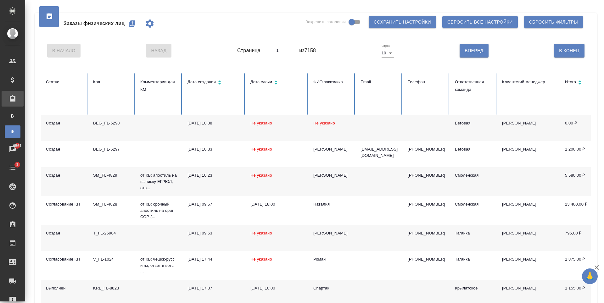
scroll to position [19, 0]
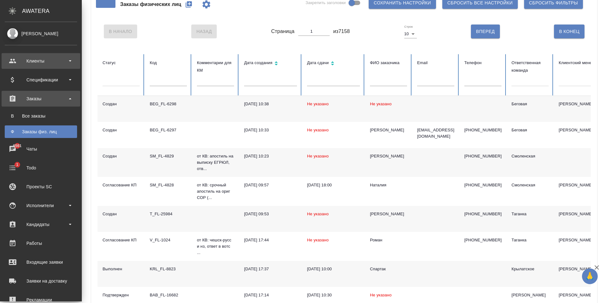
click at [62, 62] on div "Клиенты" at bounding box center [41, 60] width 72 height 9
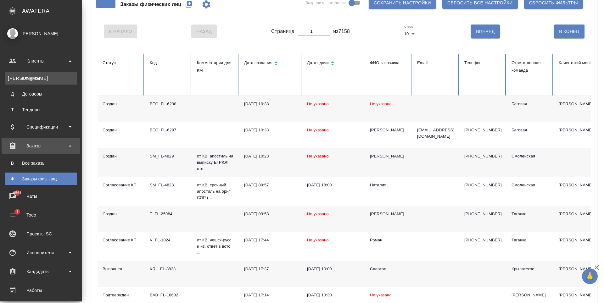
click at [50, 81] on link "К Клиенты" at bounding box center [41, 78] width 72 height 13
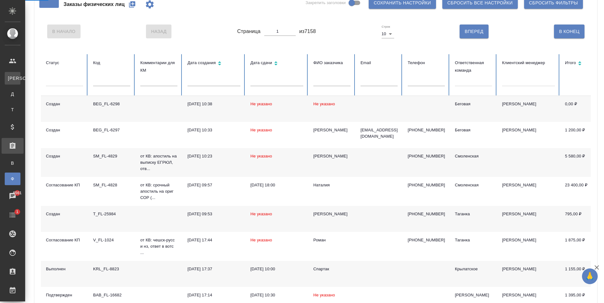
select select "RU"
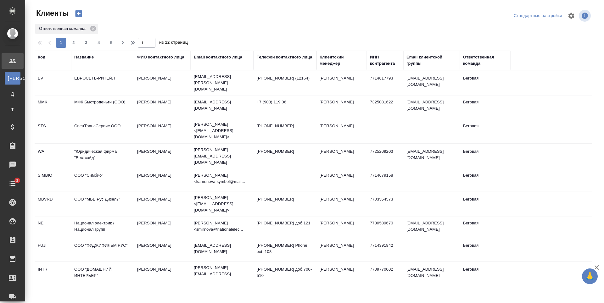
click at [89, 58] on div "Название" at bounding box center [83, 57] width 19 height 6
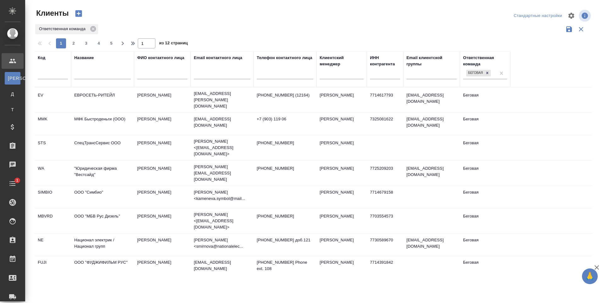
click at [95, 79] on input "text" at bounding box center [102, 75] width 57 height 8
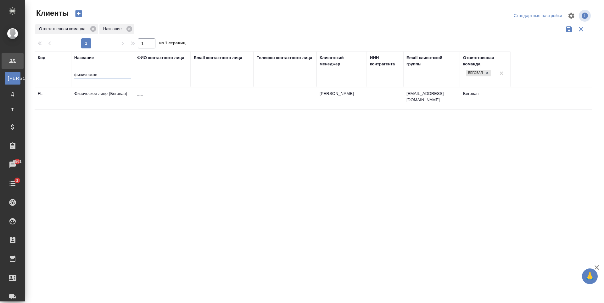
type input "физическое"
click at [174, 96] on td "_ _" at bounding box center [162, 98] width 57 height 22
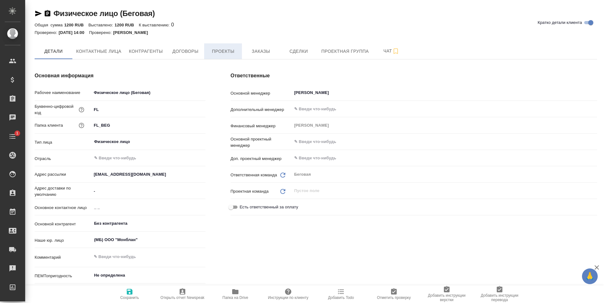
click at [220, 53] on span "Проекты" at bounding box center [223, 51] width 30 height 8
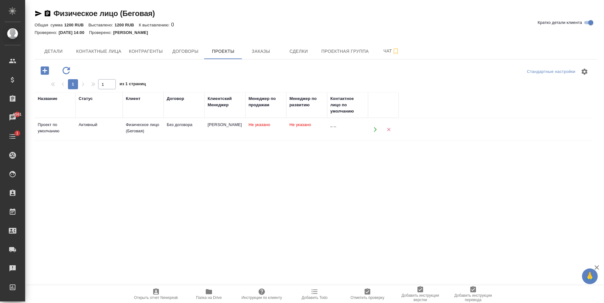
click at [184, 135] on td "Без договора" at bounding box center [184, 130] width 41 height 22
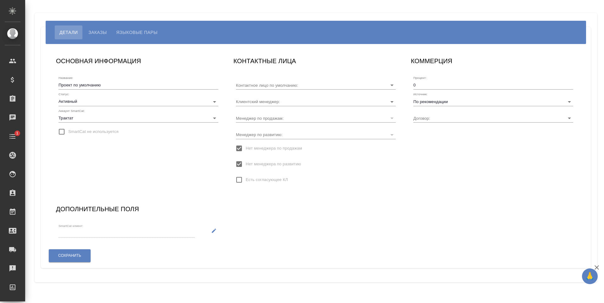
type input "Без договора"
type input "[PERSON_NAME]"
type input "_ _"
click at [569, 101] on icon "Open" at bounding box center [569, 102] width 8 height 8
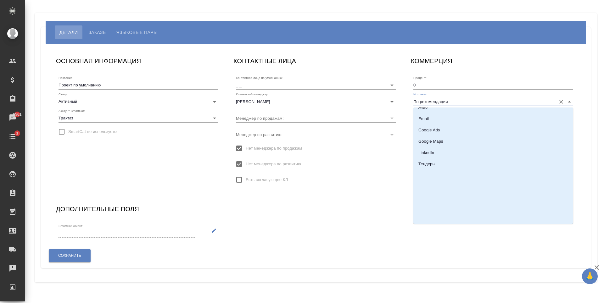
scroll to position [180, 0]
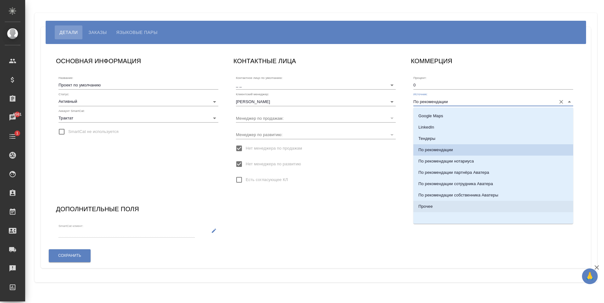
click at [436, 201] on li "Прочее" at bounding box center [493, 206] width 160 height 11
type input "Прочее"
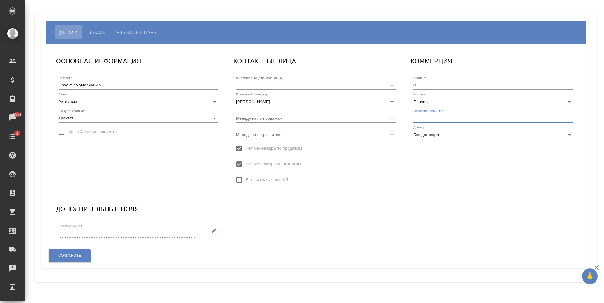
click at [464, 122] on input "text" at bounding box center [493, 118] width 160 height 9
type input "Мяу, надо заполнить"
click at [84, 258] on button "Сохранить" at bounding box center [70, 255] width 42 height 13
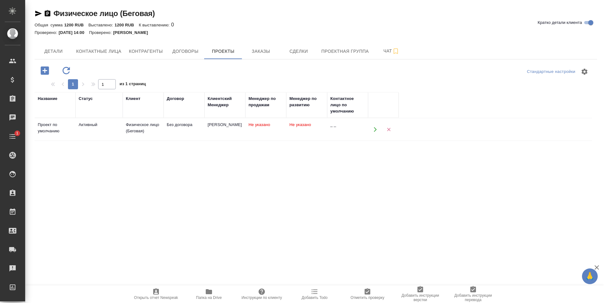
click at [170, 137] on td "Без договора" at bounding box center [184, 130] width 41 height 22
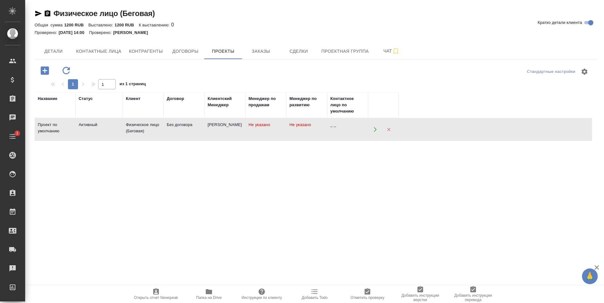
click at [170, 137] on td "Без договора" at bounding box center [184, 130] width 41 height 22
click at [296, 127] on span "Не указано" at bounding box center [300, 124] width 22 height 5
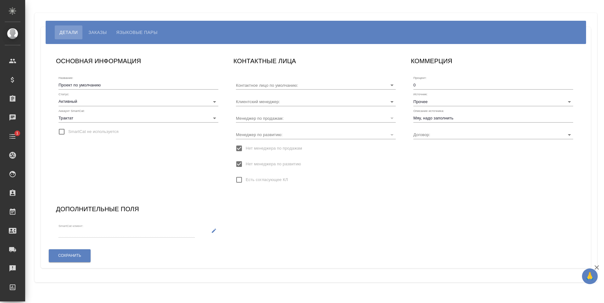
type input "Без договора"
type input "[PERSON_NAME]"
type input "_ _"
type input "Без договора"
type input "[PERSON_NAME]"
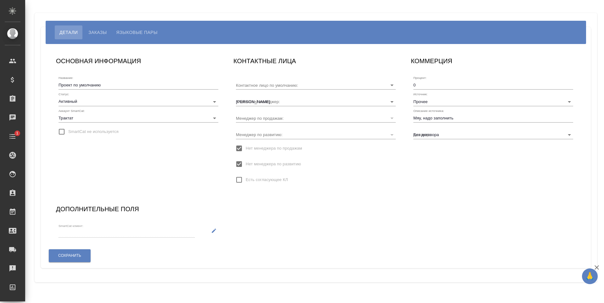
type input "_ _"
drag, startPoint x: 422, startPoint y: 120, endPoint x: 415, endPoint y: 120, distance: 7.6
click at [415, 120] on input "Мяу, надо заполнить" at bounding box center [493, 118] width 160 height 9
type input "мяу надо заполнить"
click at [83, 250] on button "Сохранить" at bounding box center [70, 255] width 42 height 13
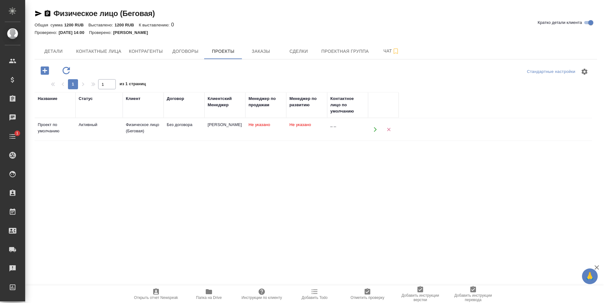
click at [214, 140] on td "[PERSON_NAME]" at bounding box center [224, 130] width 41 height 22
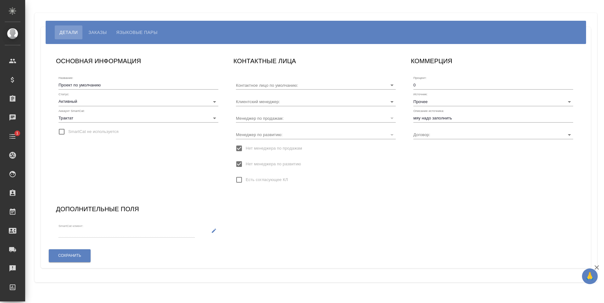
type input "Без договора"
type input "[PERSON_NAME]"
type input "_ _"
